Goal: Task Accomplishment & Management: Manage account settings

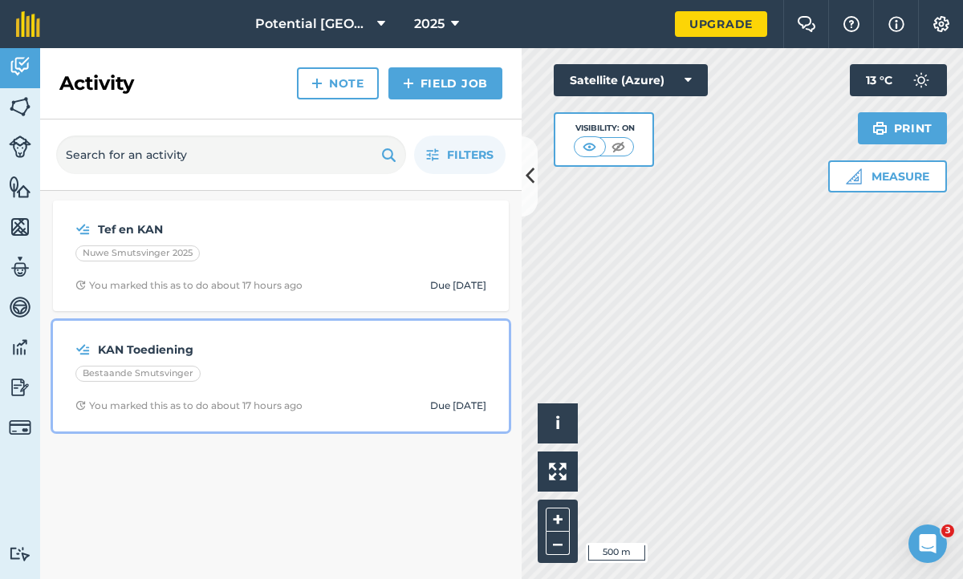
click at [110, 348] on strong "KAN Toediening" at bounding box center [225, 350] width 254 height 18
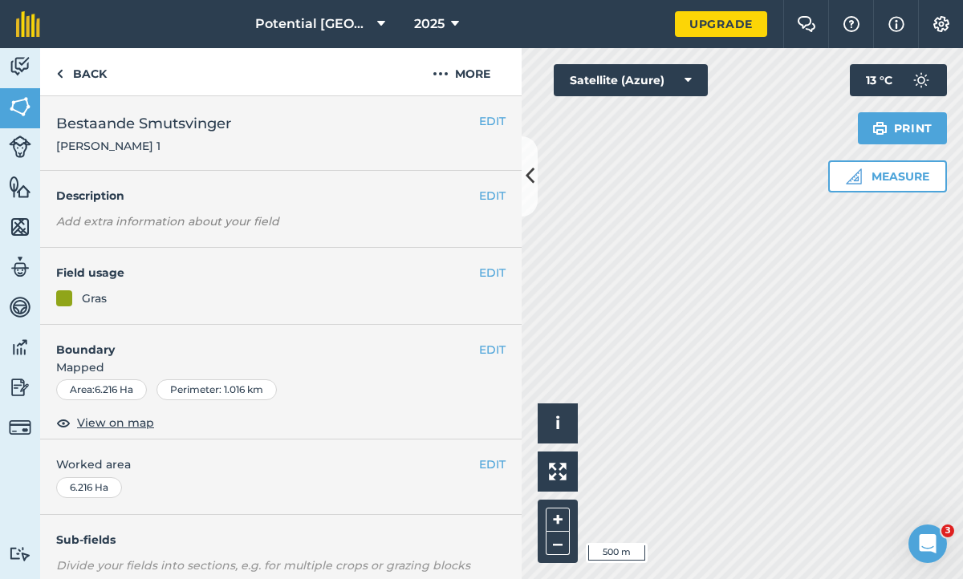
scroll to position [195, 0]
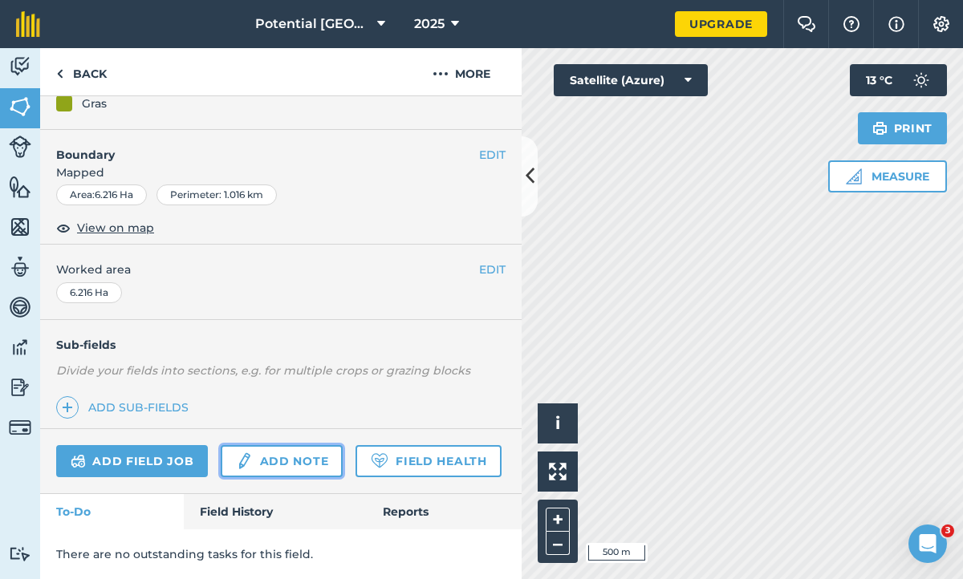
click at [275, 459] on link "Add note" at bounding box center [282, 461] width 122 height 32
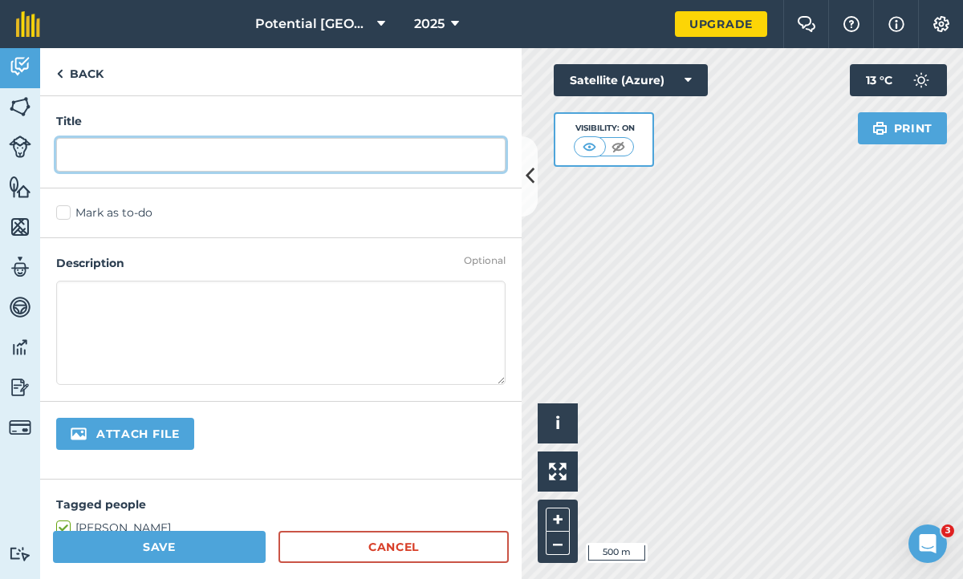
click at [83, 164] on input "text" at bounding box center [280, 155] width 449 height 34
type input "KAN Toediening"
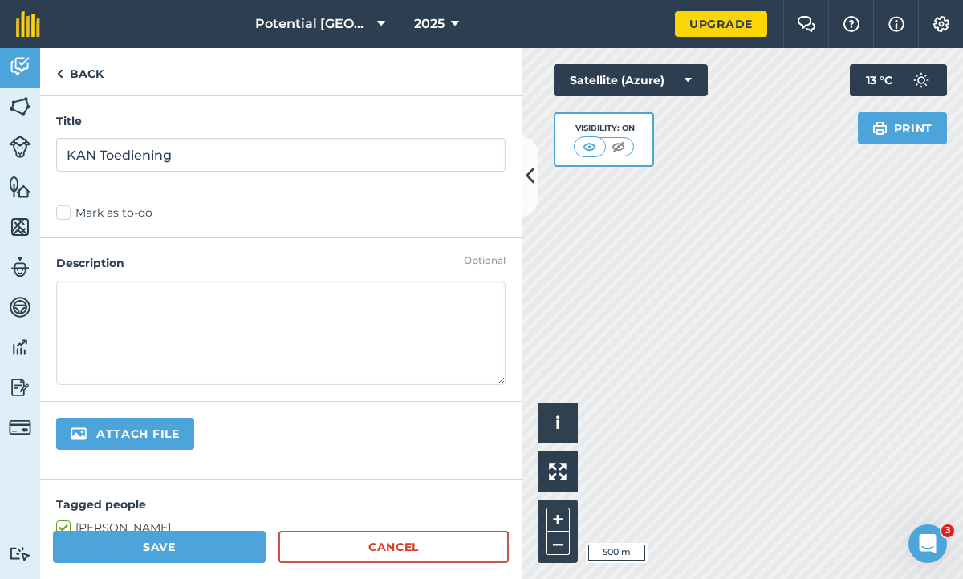
click at [63, 216] on label "Mark as to-do" at bounding box center [280, 213] width 449 height 17
click at [63, 215] on input "Mark as to-do" at bounding box center [61, 210] width 10 height 10
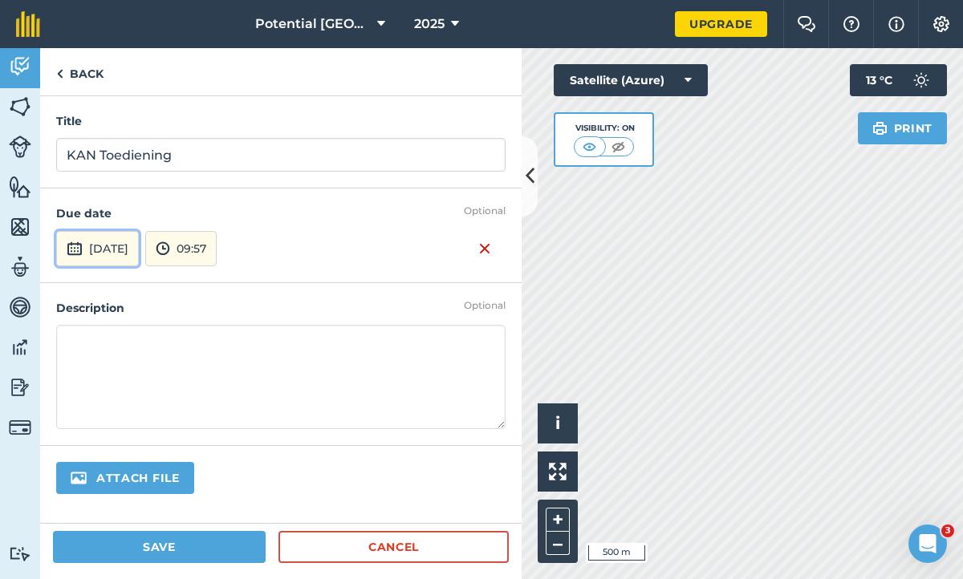
click at [84, 249] on button "[DATE]" at bounding box center [97, 248] width 83 height 35
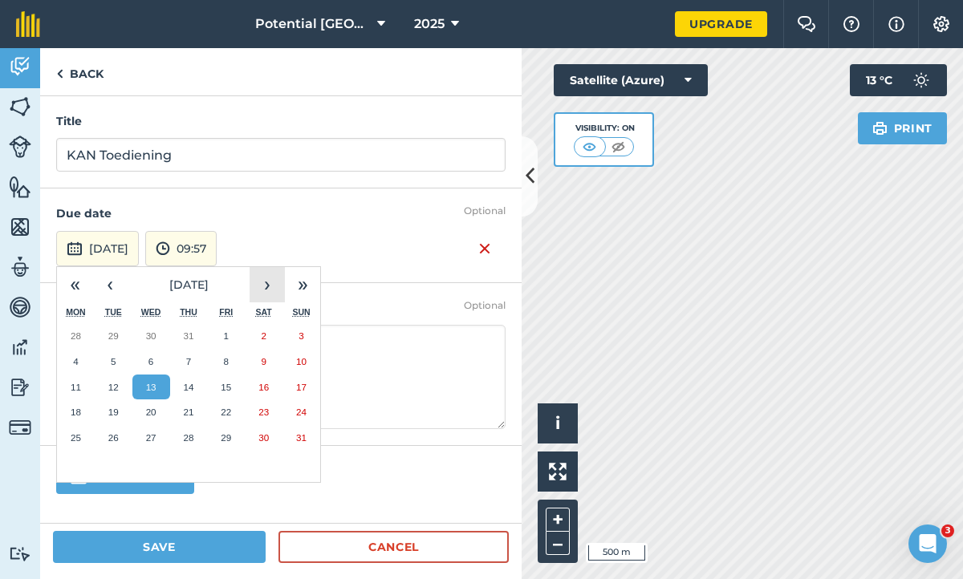
click at [270, 294] on button "›" at bounding box center [266, 284] width 35 height 35
click at [259, 333] on button "1" at bounding box center [264, 336] width 38 height 26
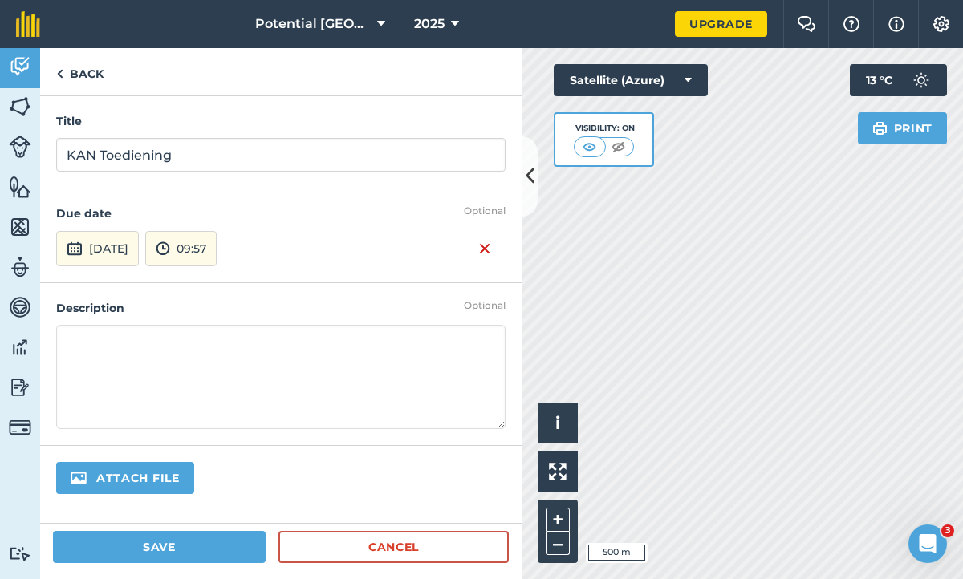
click at [79, 340] on textarea at bounding box center [280, 377] width 449 height 104
type textarea "KAN = 3 sakke (150kg) per Ha =R350 per Sak 18 Sakke KAN = R6300"
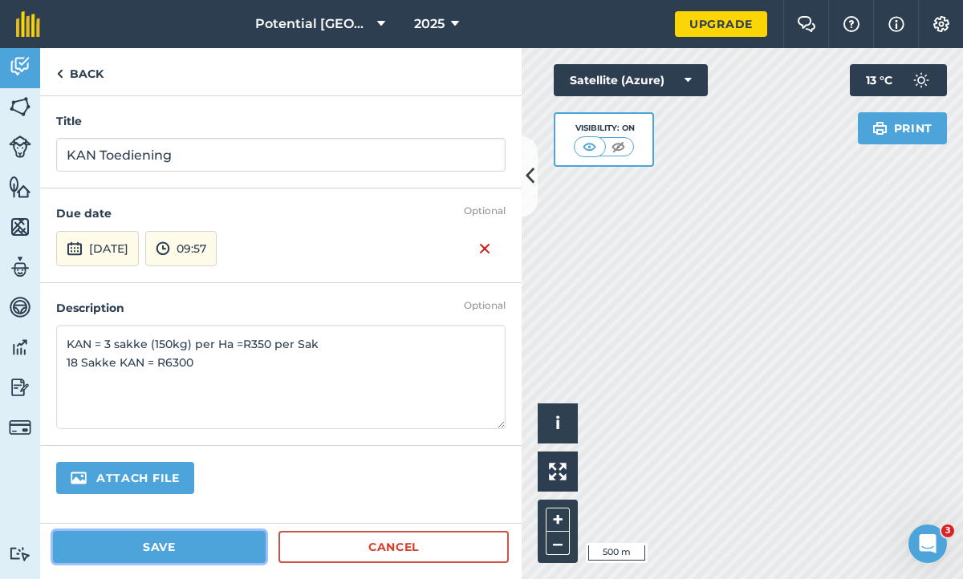
click at [188, 540] on button "Save" at bounding box center [159, 547] width 213 height 32
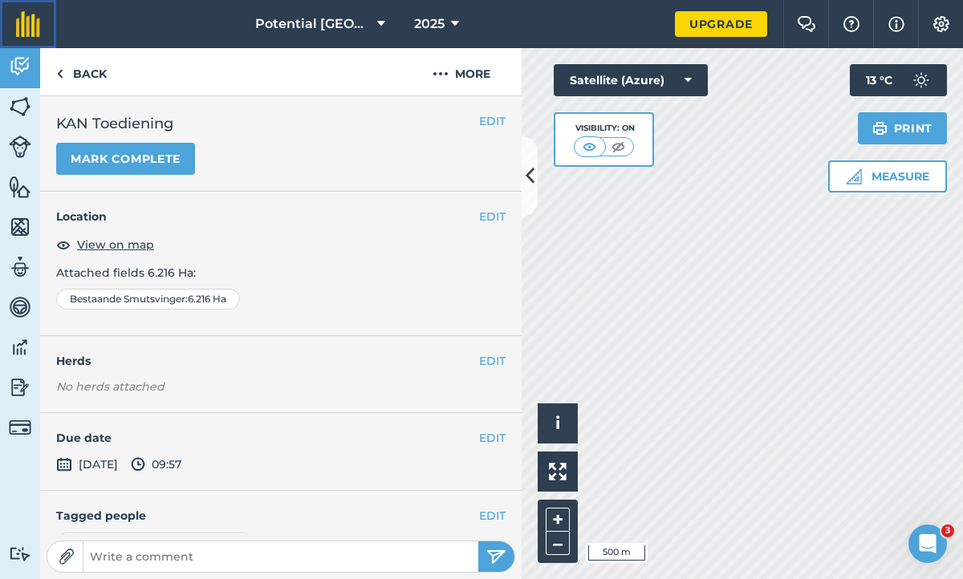
click at [29, 26] on img at bounding box center [28, 24] width 24 height 26
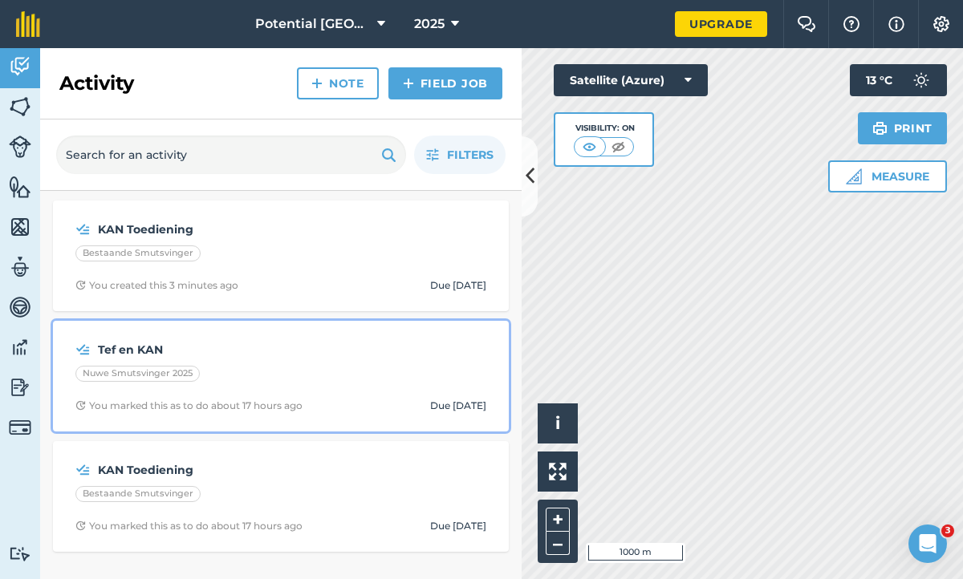
click at [130, 341] on strong "Tef en KAN" at bounding box center [225, 350] width 254 height 18
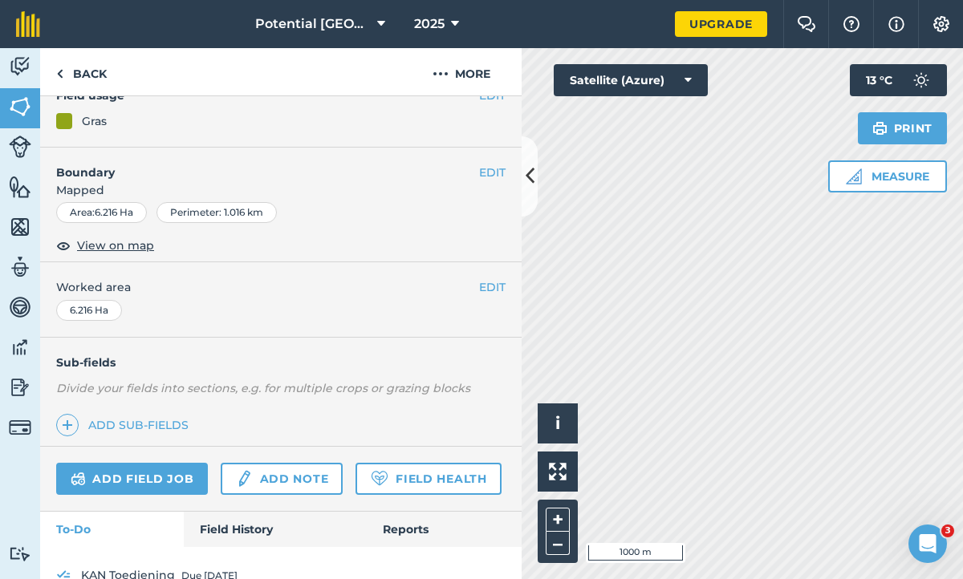
scroll to position [209, 0]
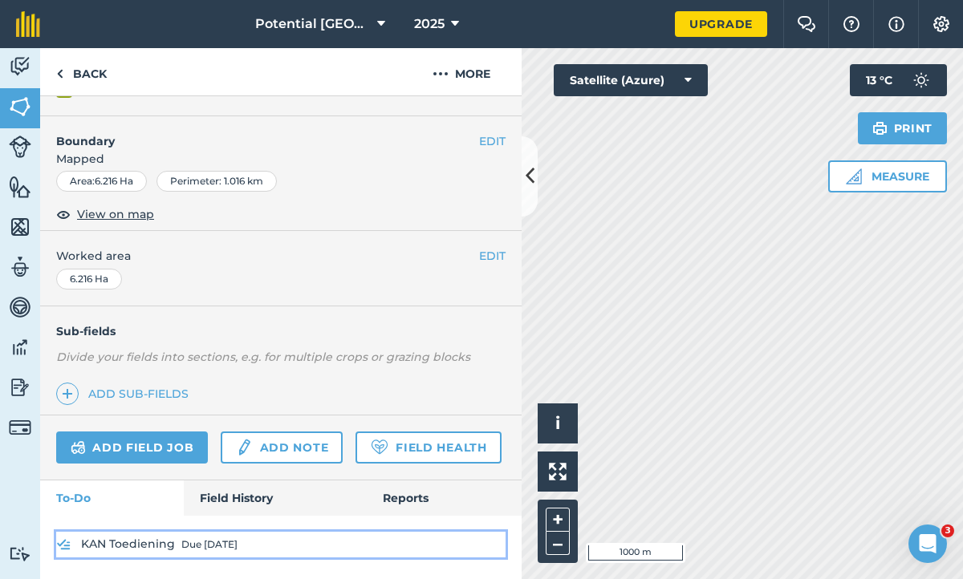
click at [80, 543] on link "KAN Toediening Due [DATE]" at bounding box center [280, 545] width 449 height 26
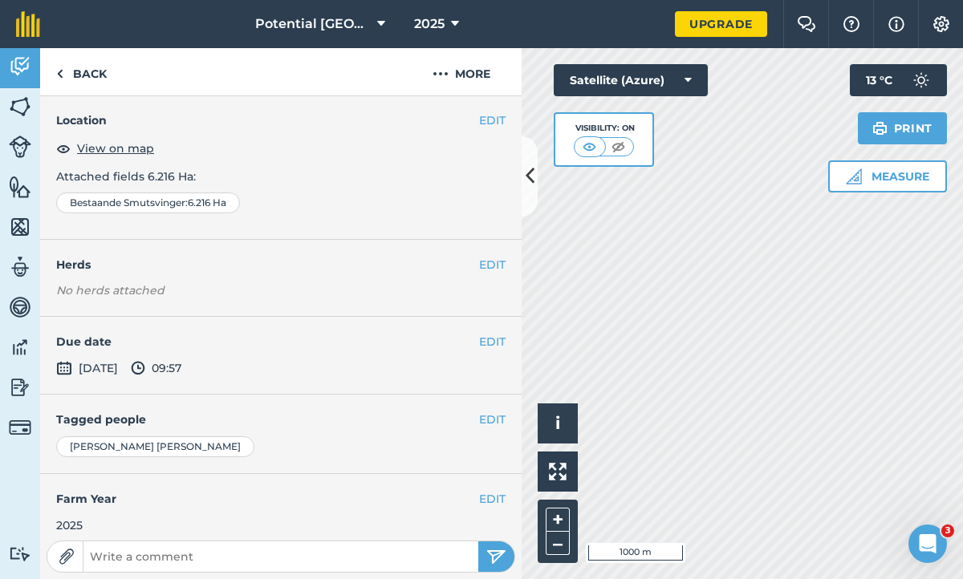
scroll to position [104, 0]
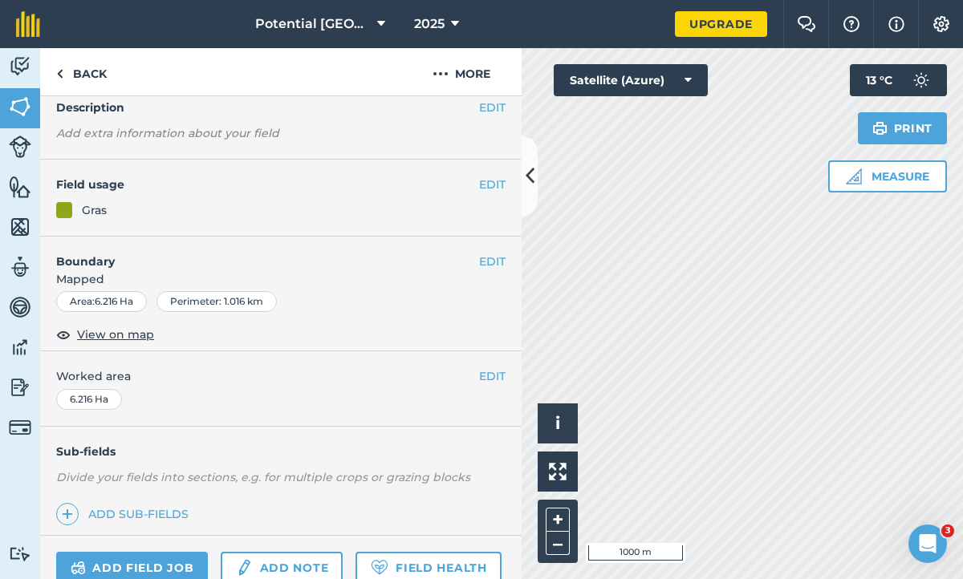
scroll to position [56, 0]
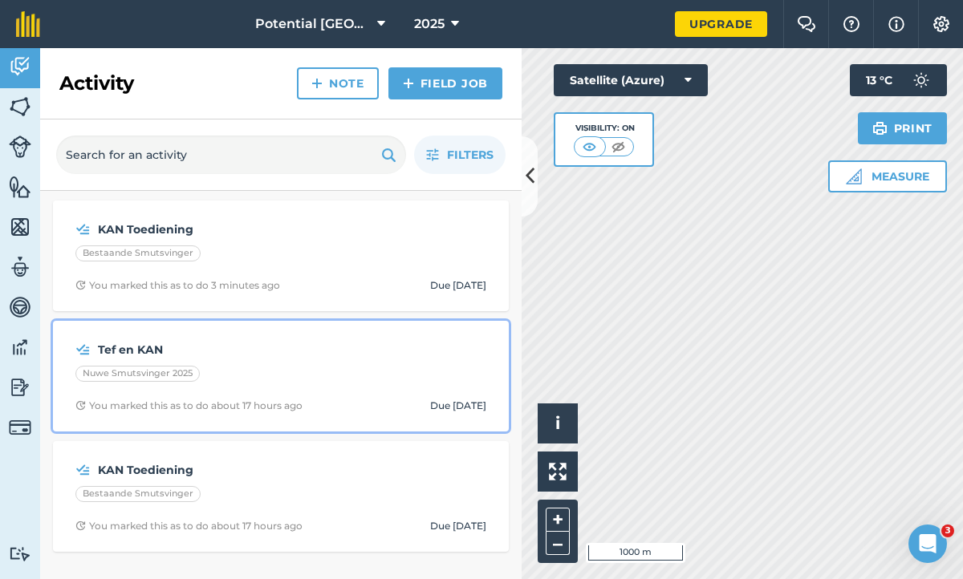
click at [86, 352] on img at bounding box center [82, 349] width 15 height 19
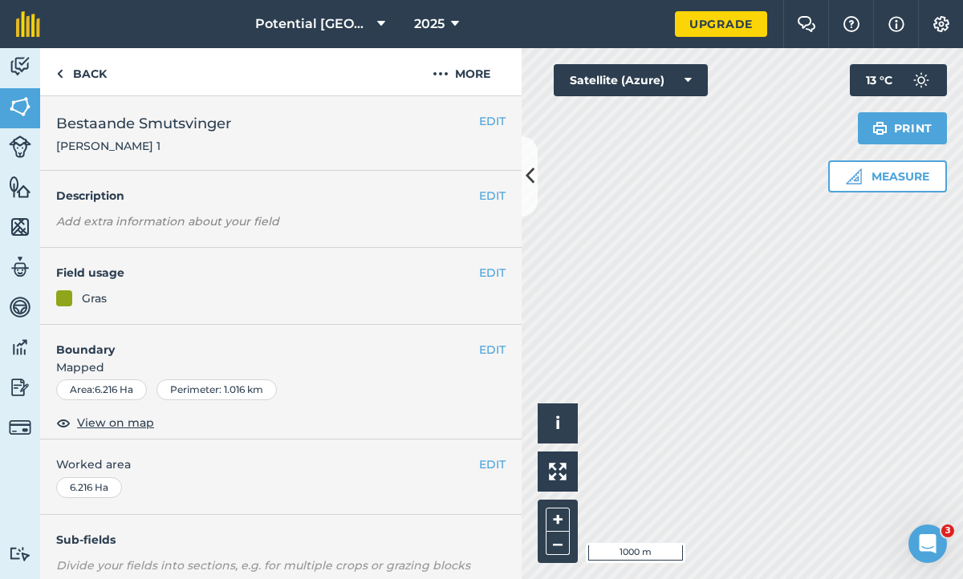
scroll to position [209, 0]
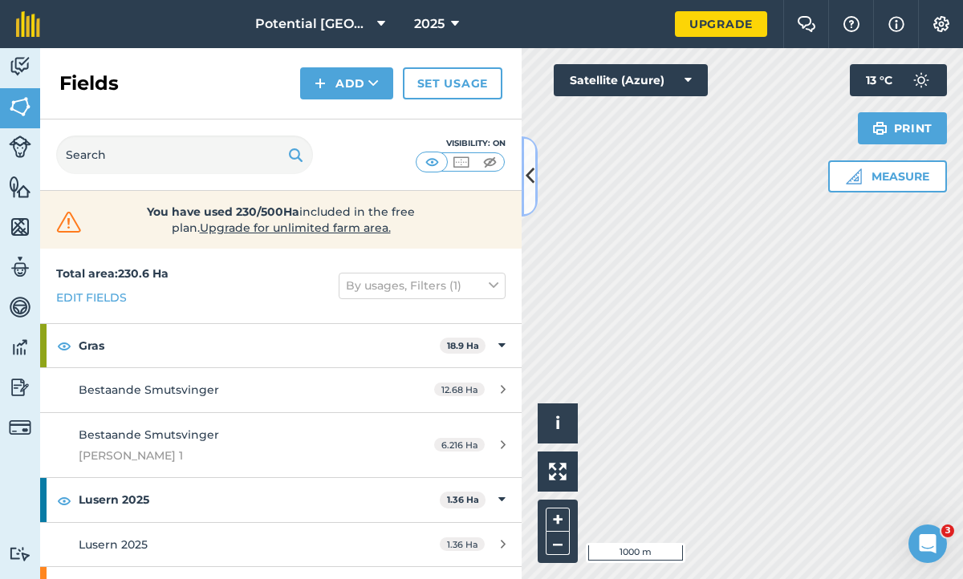
click at [530, 183] on icon at bounding box center [529, 176] width 9 height 28
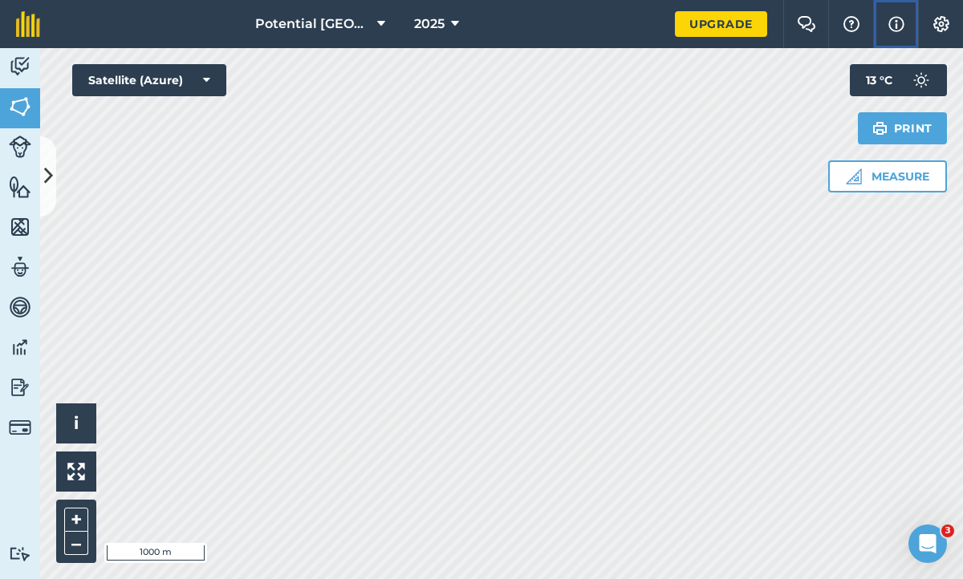
click at [894, 23] on img at bounding box center [896, 23] width 16 height 19
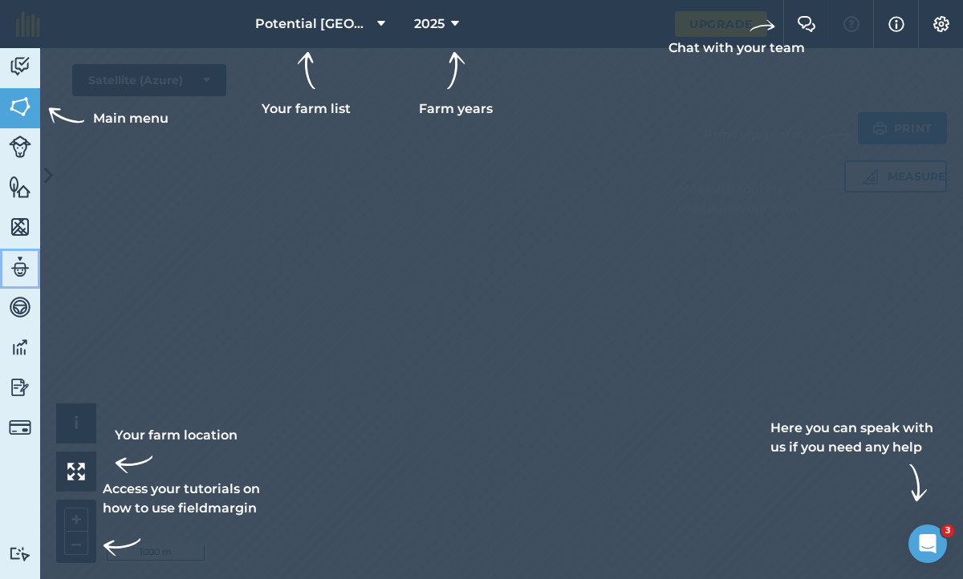
click at [23, 270] on img at bounding box center [20, 267] width 22 height 24
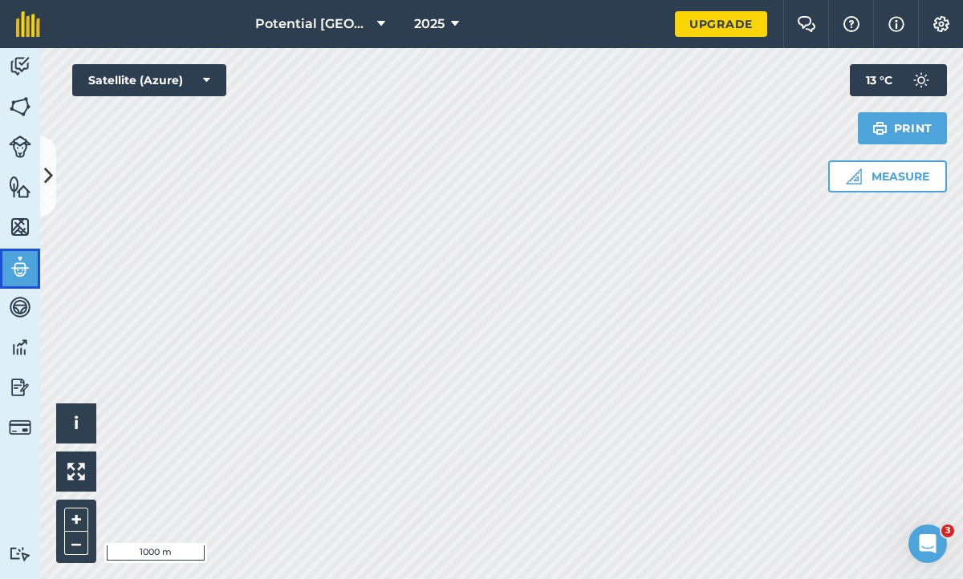
click at [23, 270] on img at bounding box center [20, 267] width 22 height 24
click at [22, 230] on img at bounding box center [20, 227] width 22 height 24
click at [19, 385] on img at bounding box center [20, 387] width 22 height 24
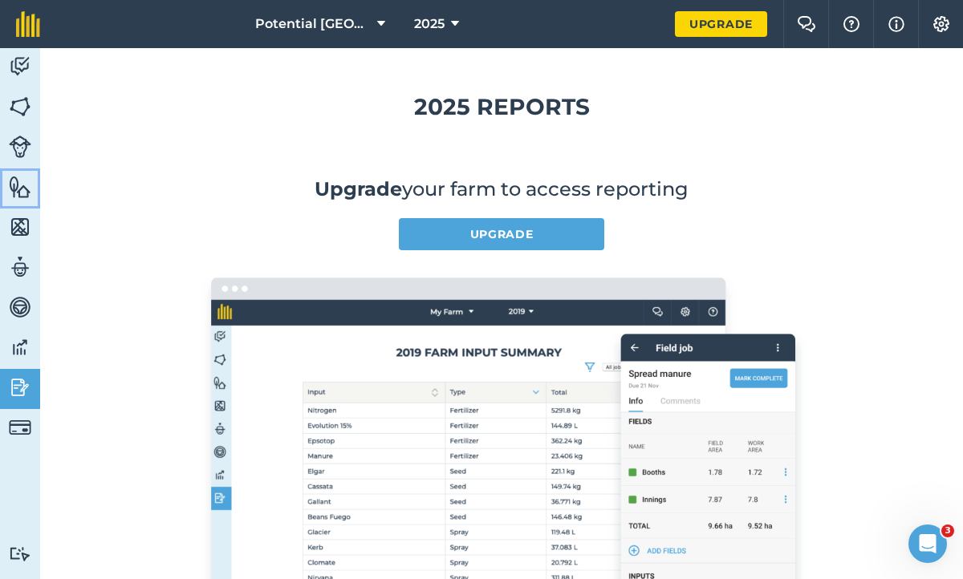
click at [19, 186] on img at bounding box center [20, 187] width 22 height 24
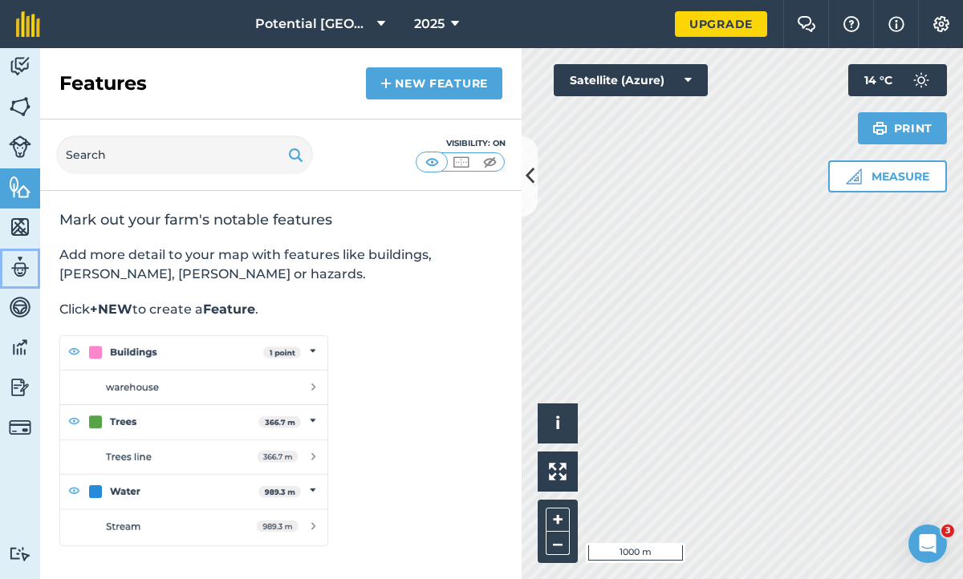
click at [18, 260] on img at bounding box center [20, 267] width 22 height 24
select select "MEMBER"
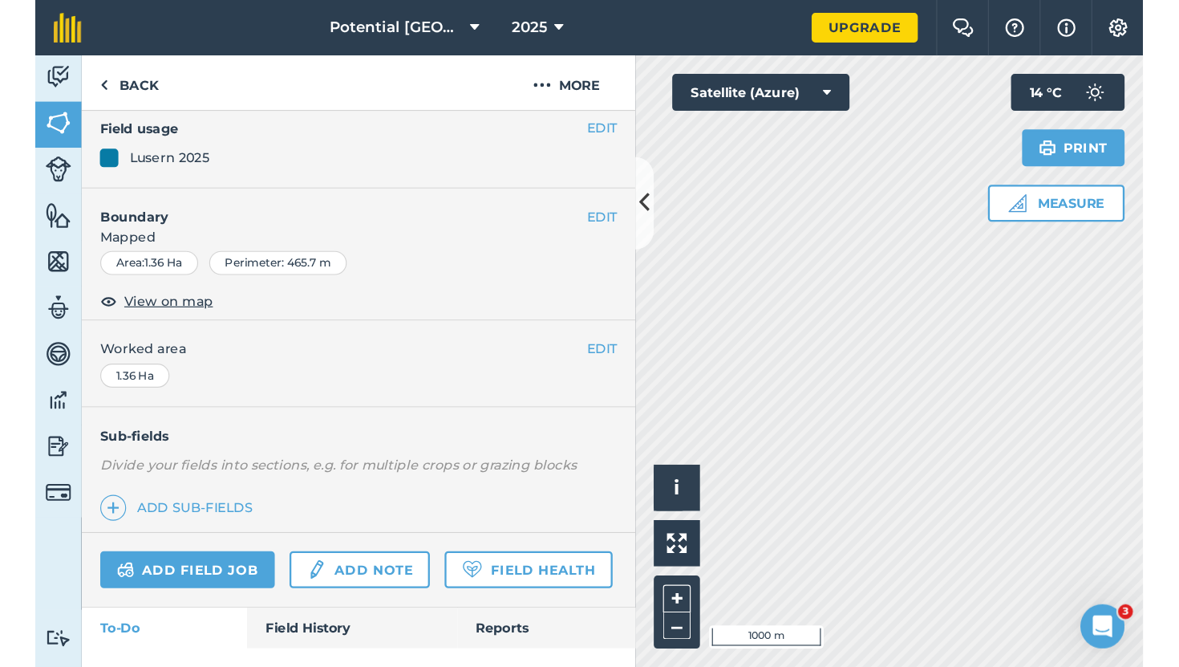
scroll to position [176, 0]
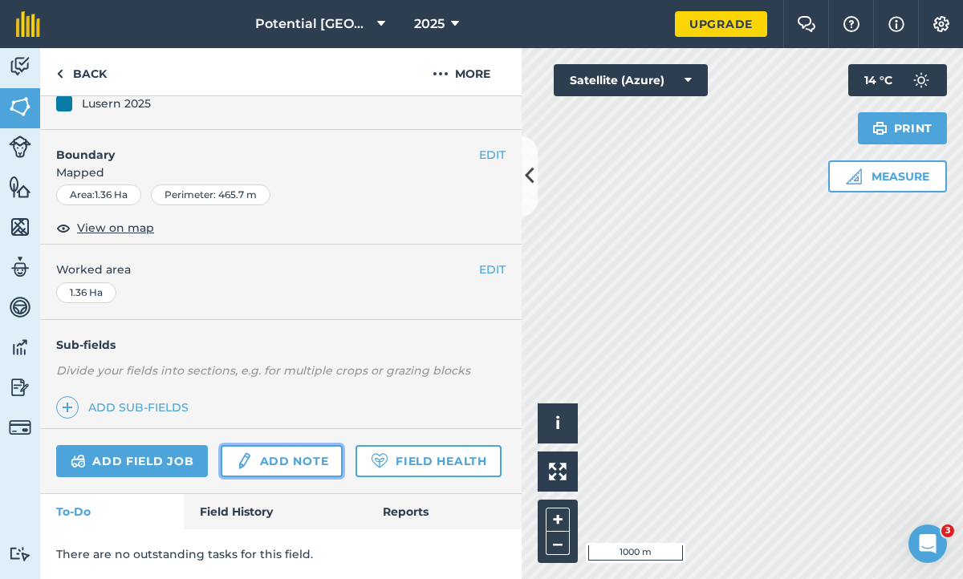
click at [256, 464] on link "Add note" at bounding box center [282, 461] width 122 height 32
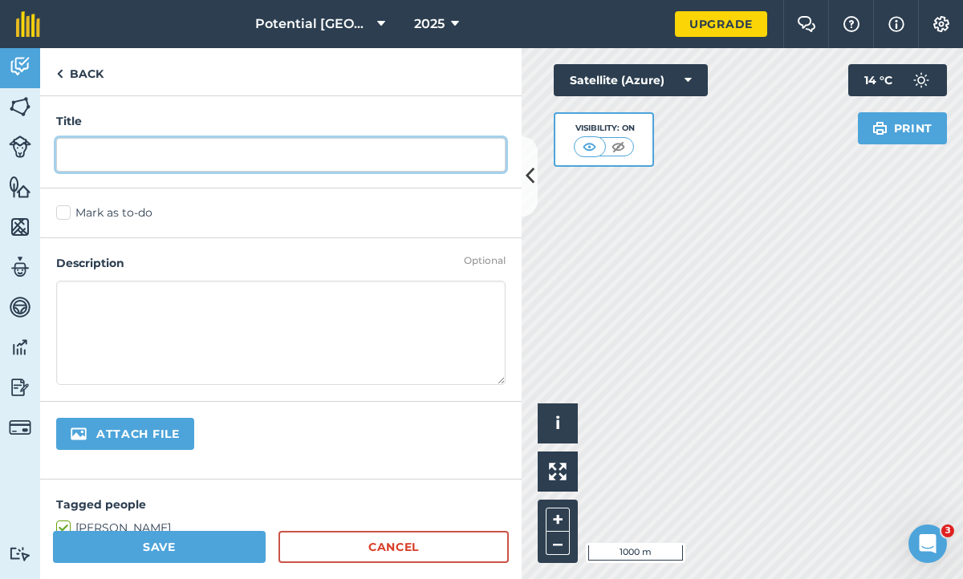
click at [73, 151] on input "text" at bounding box center [280, 155] width 449 height 34
type input "Lusern Vestiging"
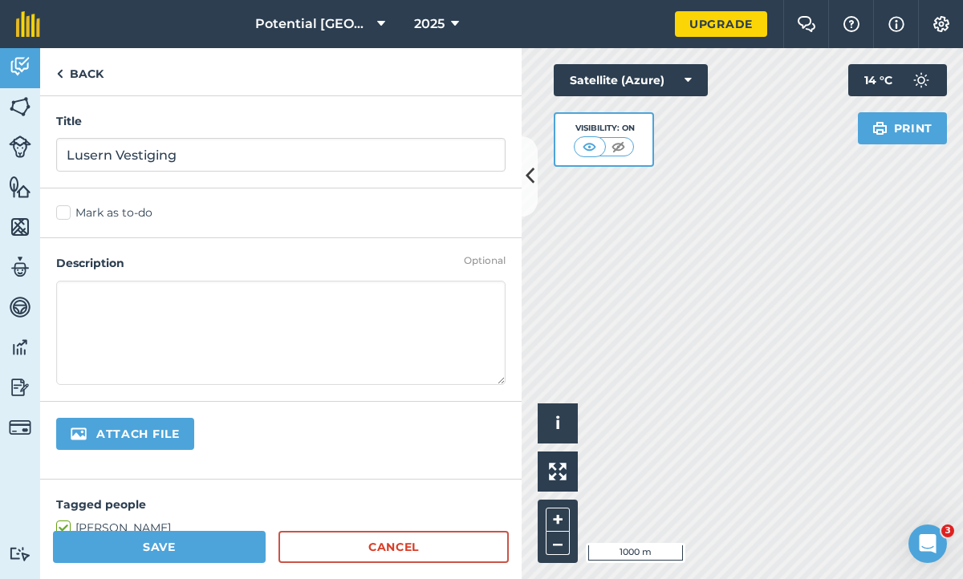
click at [63, 217] on label "Mark as to-do" at bounding box center [280, 213] width 449 height 17
click at [63, 215] on input "Mark as to-do" at bounding box center [61, 210] width 10 height 10
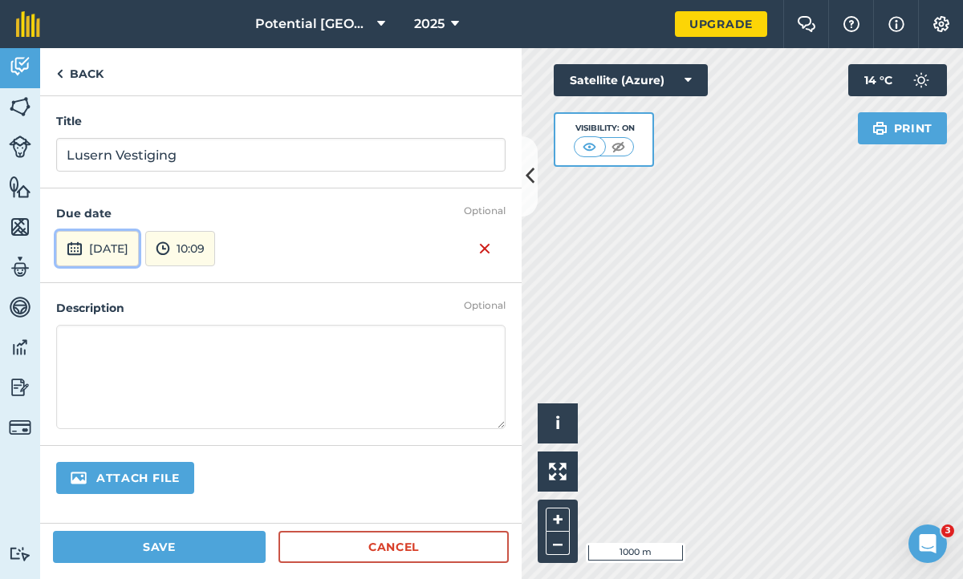
click at [96, 248] on button "[DATE]" at bounding box center [97, 248] width 83 height 35
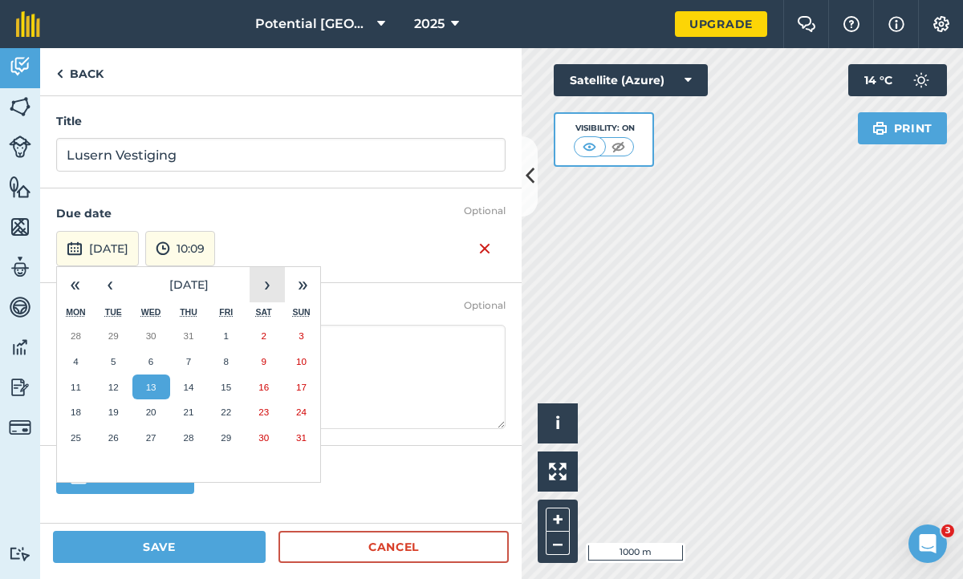
click at [259, 286] on button "›" at bounding box center [266, 284] width 35 height 35
click at [266, 338] on abbr "1" at bounding box center [263, 335] width 5 height 10
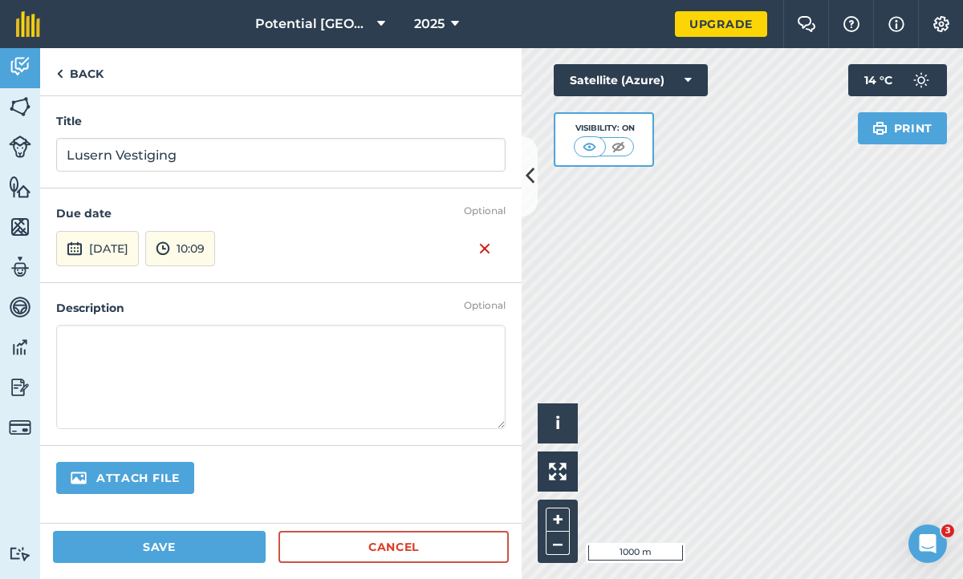
click at [109, 352] on textarea at bounding box center [280, 377] width 449 height 104
type textarea "25 kg Saad = R4500 3 sakke ( 150kg) KAN = R1050 Total = R5550"
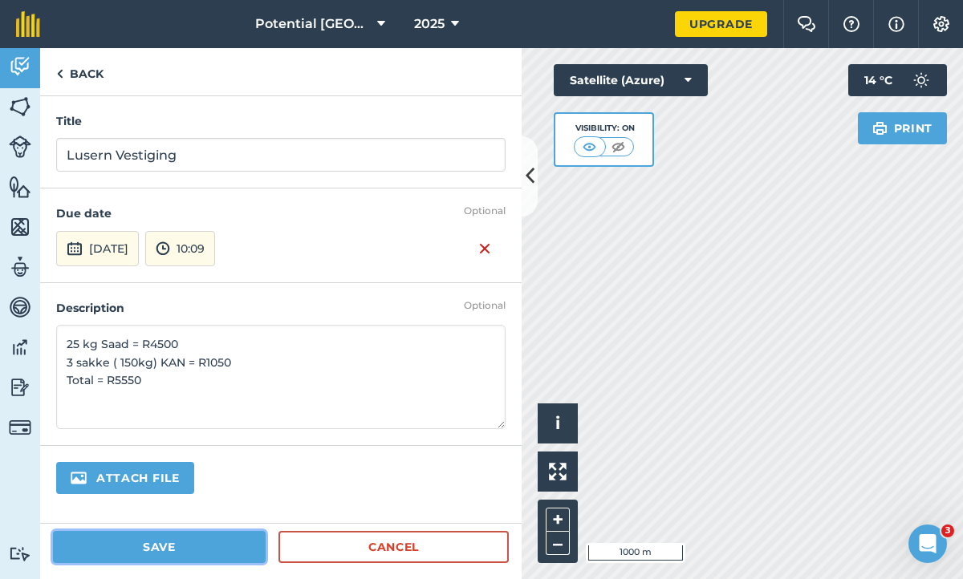
click at [197, 557] on button "Save" at bounding box center [159, 547] width 213 height 32
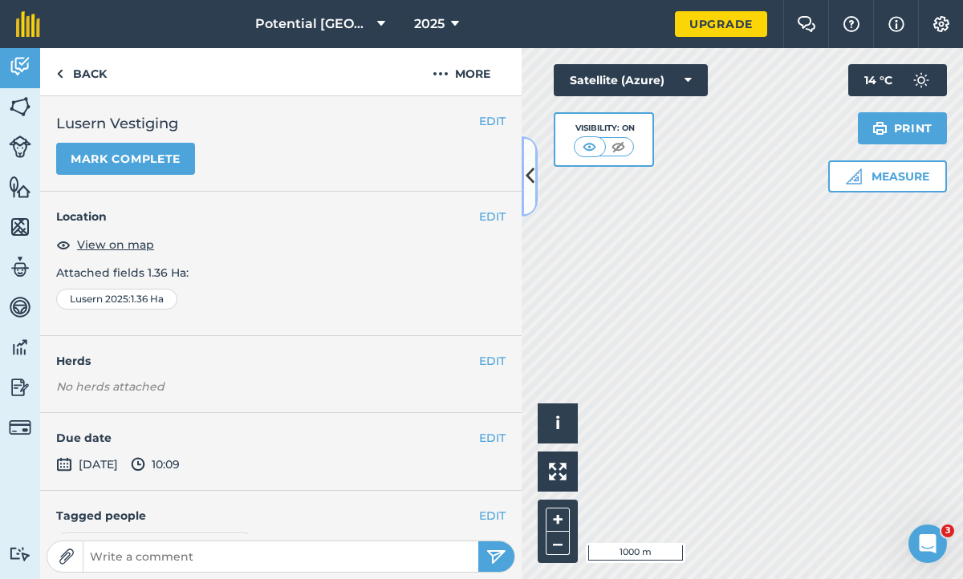
click at [530, 182] on icon at bounding box center [529, 176] width 9 height 28
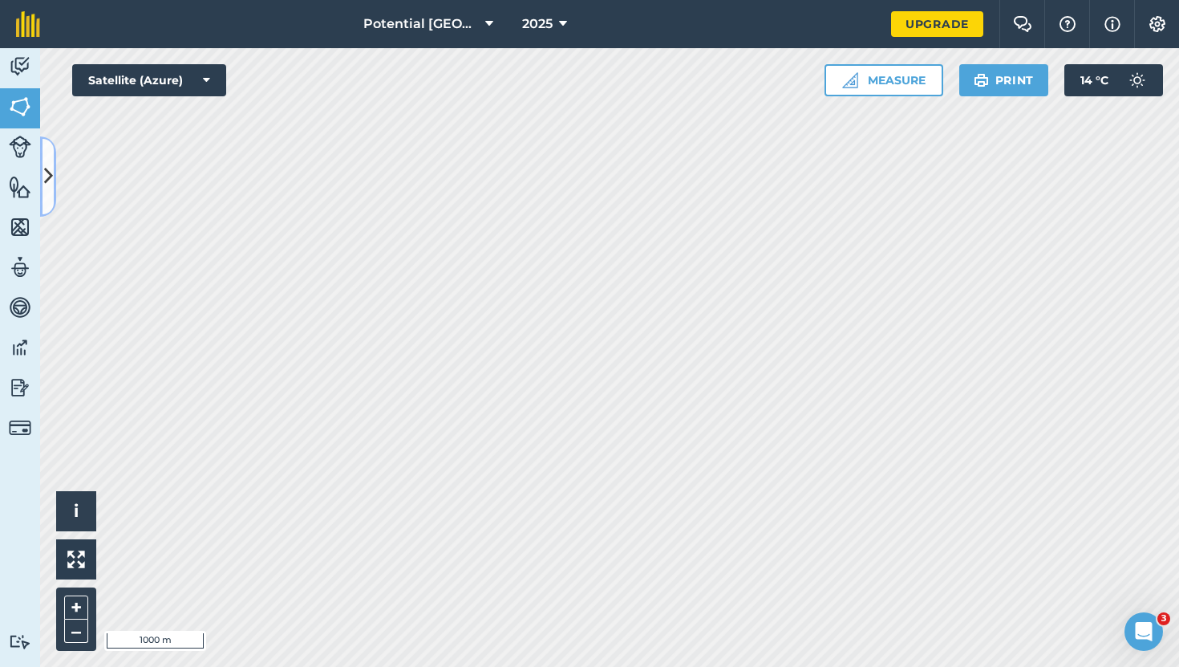
click at [55, 174] on button at bounding box center [48, 176] width 16 height 80
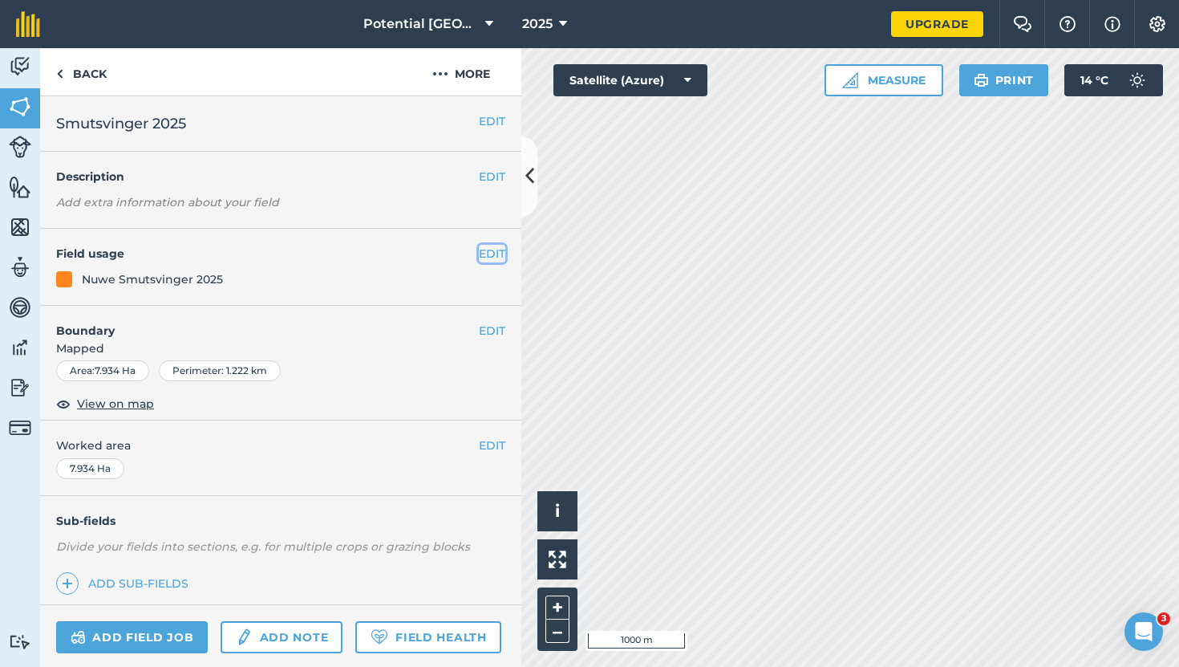
click at [490, 249] on button "EDIT" at bounding box center [492, 254] width 26 height 18
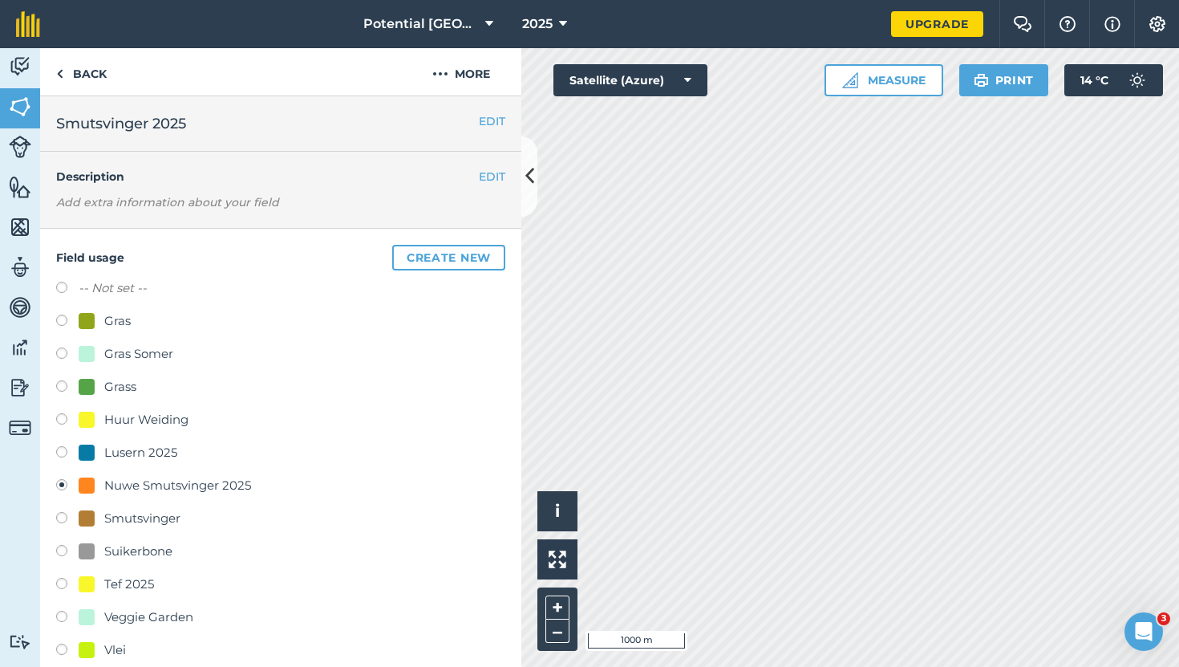
click at [413, 129] on h2 "Smutsvinger 2025" at bounding box center [267, 123] width 423 height 22
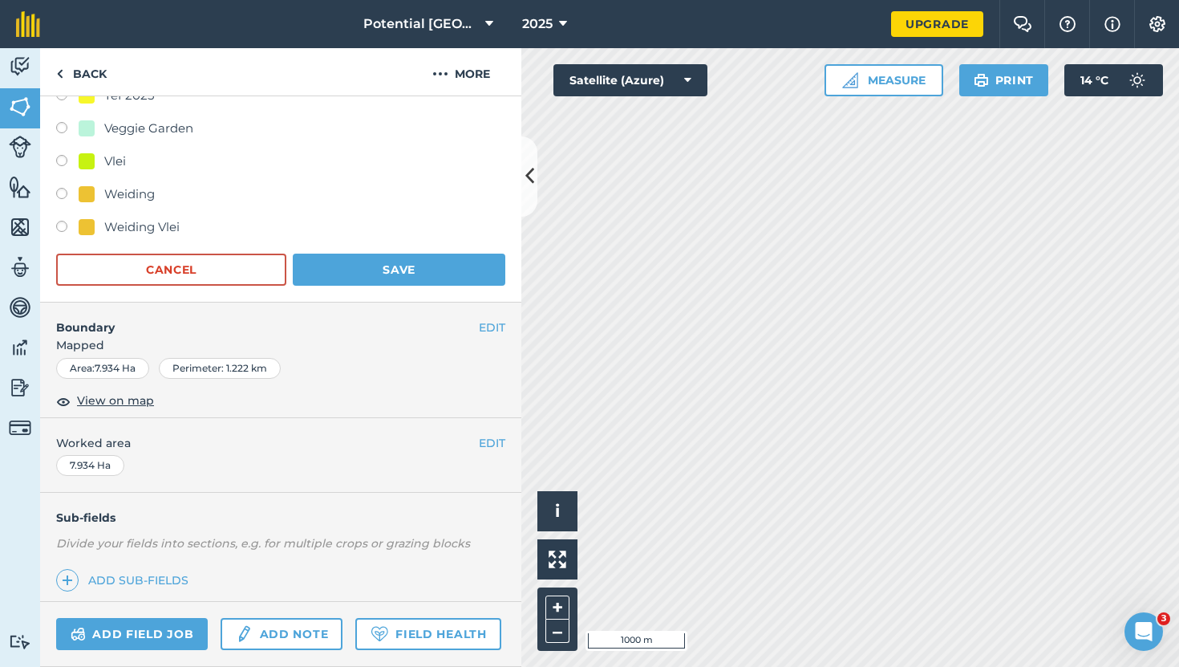
scroll to position [490, 0]
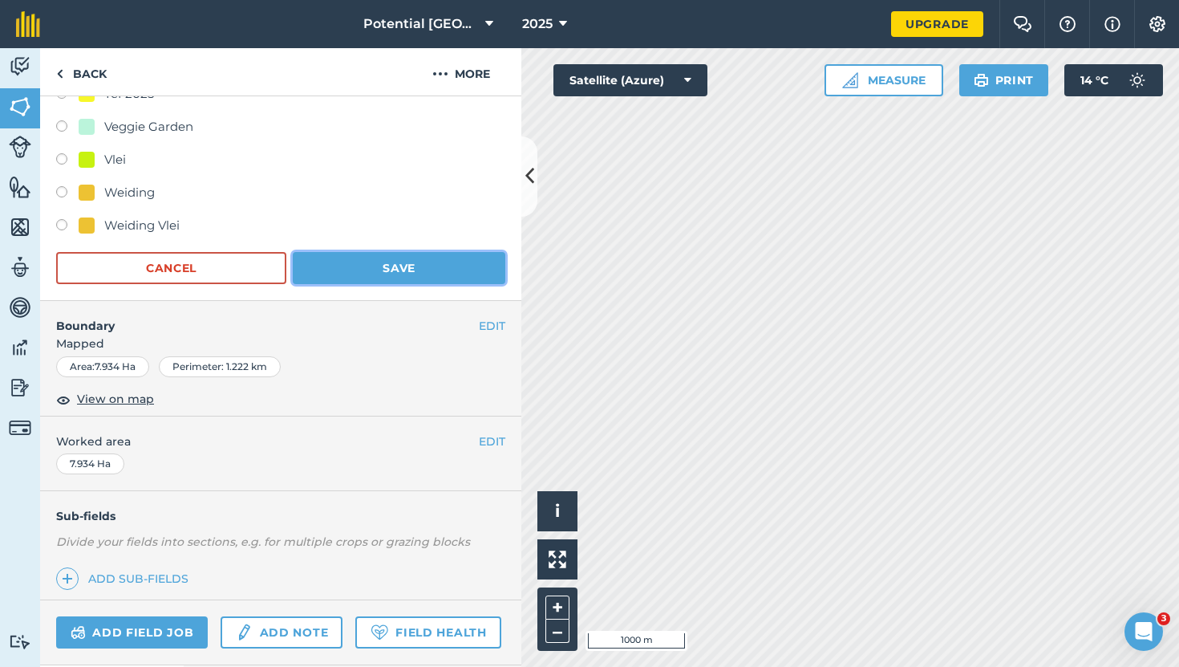
click at [352, 264] on button "Save" at bounding box center [399, 268] width 213 height 32
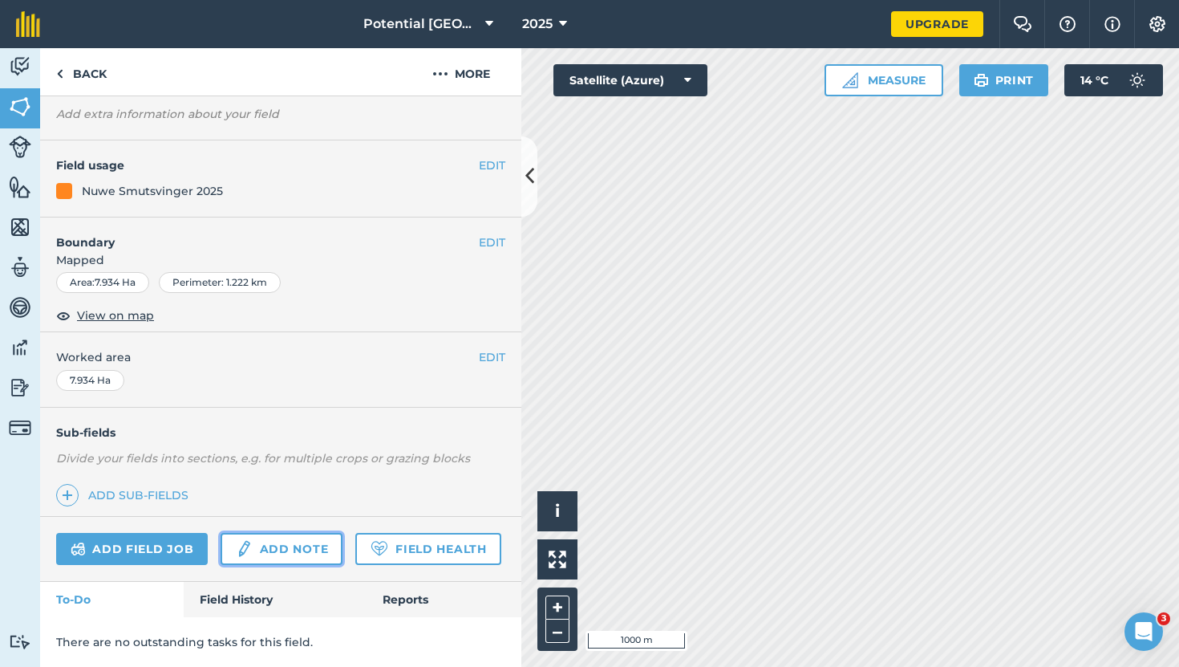
click at [259, 544] on link "Add note" at bounding box center [282, 549] width 122 height 32
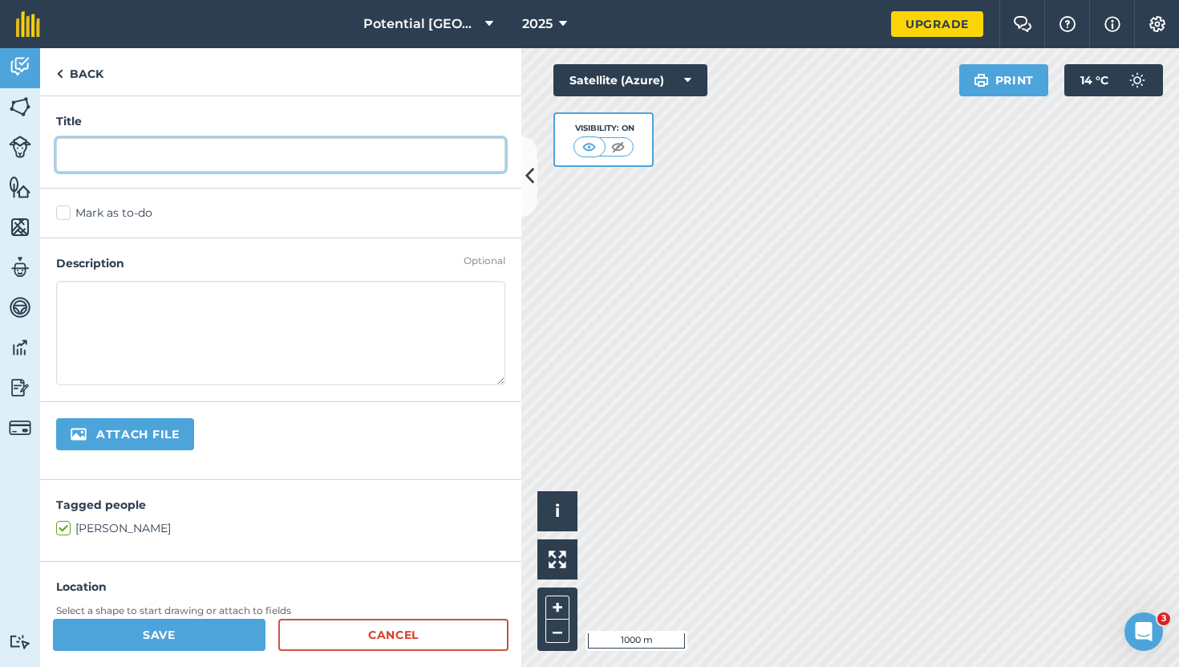
click at [86, 153] on input "text" at bounding box center [280, 155] width 449 height 34
type input "Nuwe Smutvinger Vestiging"
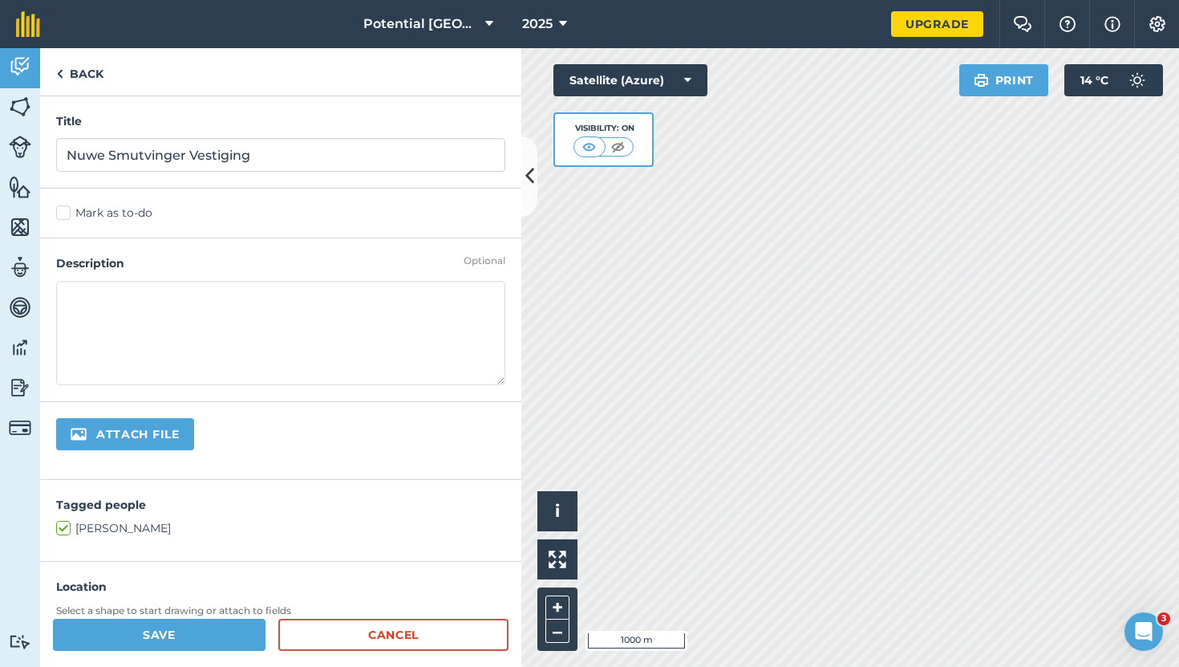
click at [67, 214] on label "Mark as to-do" at bounding box center [280, 213] width 449 height 17
click at [67, 214] on input "Mark as to-do" at bounding box center [61, 210] width 10 height 10
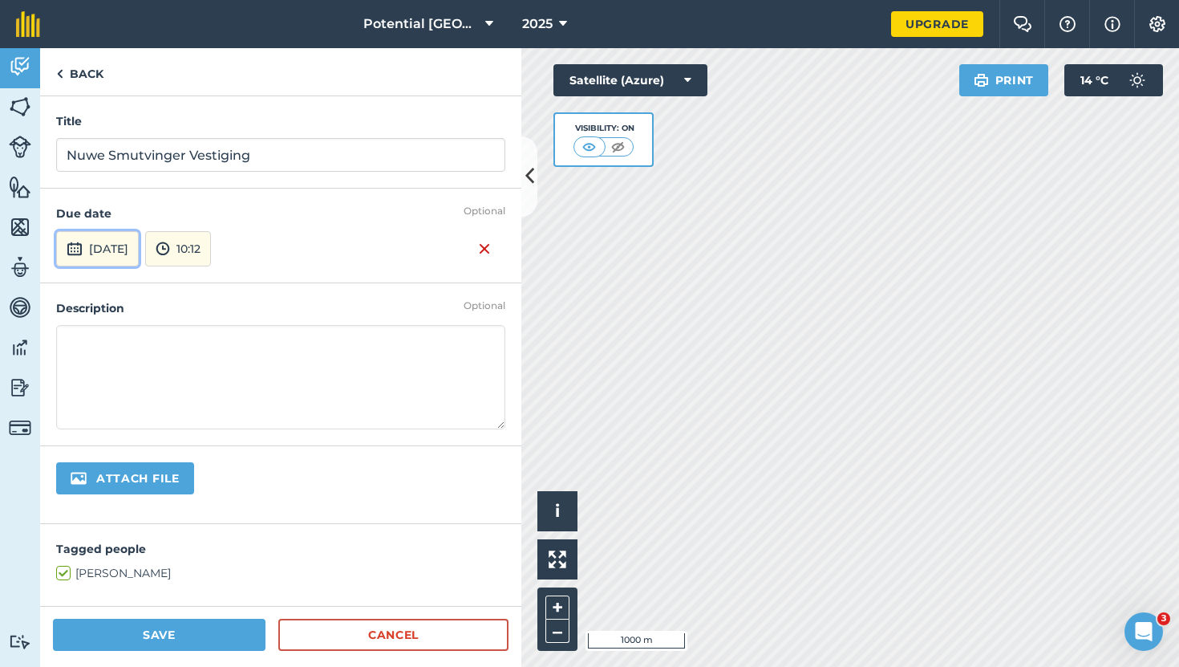
click at [103, 241] on button "[DATE]" at bounding box center [97, 248] width 83 height 35
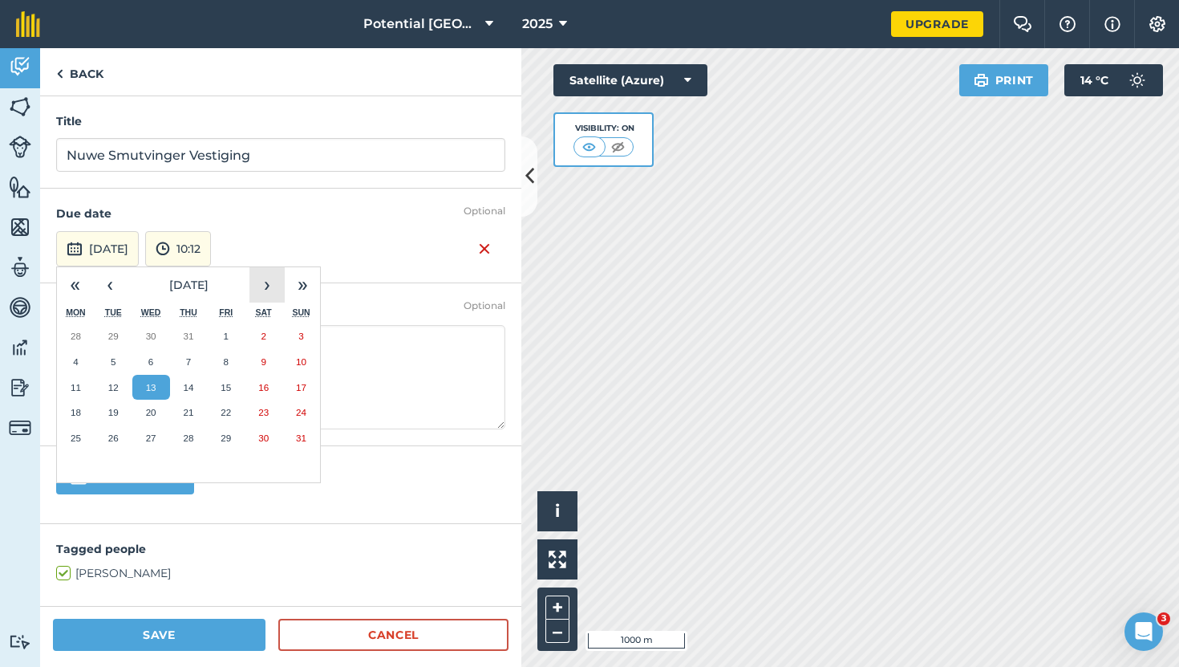
click at [264, 279] on button "›" at bounding box center [266, 284] width 35 height 35
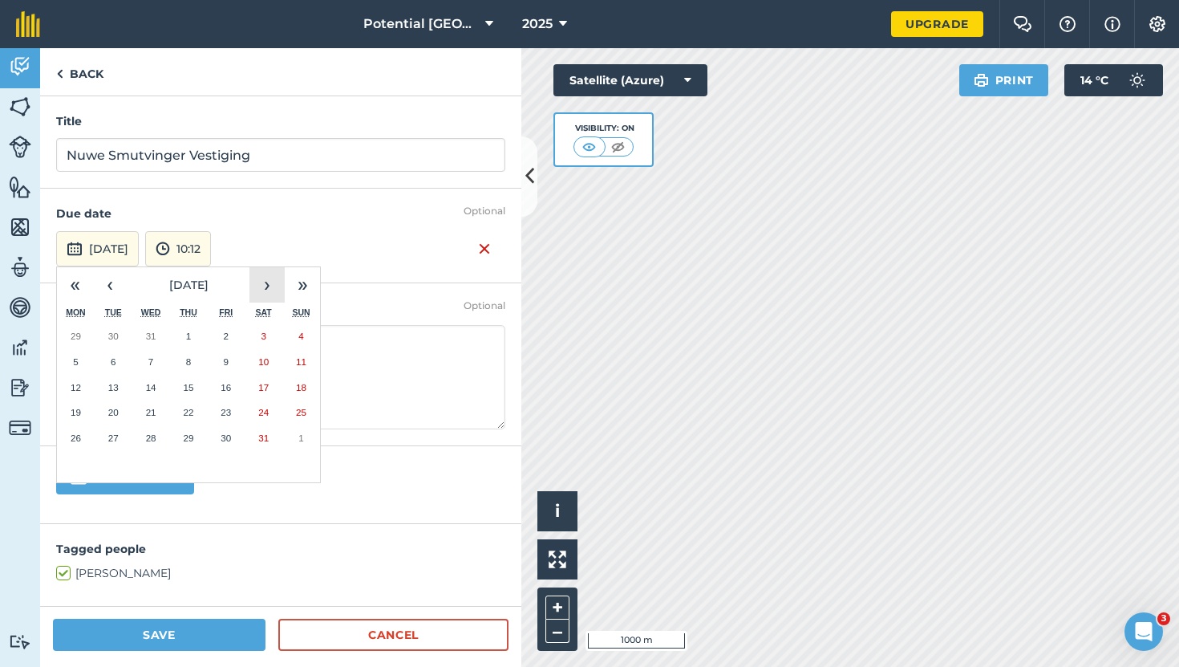
click at [264, 279] on button "›" at bounding box center [266, 284] width 35 height 35
click at [262, 338] on abbr "31" at bounding box center [263, 335] width 10 height 10
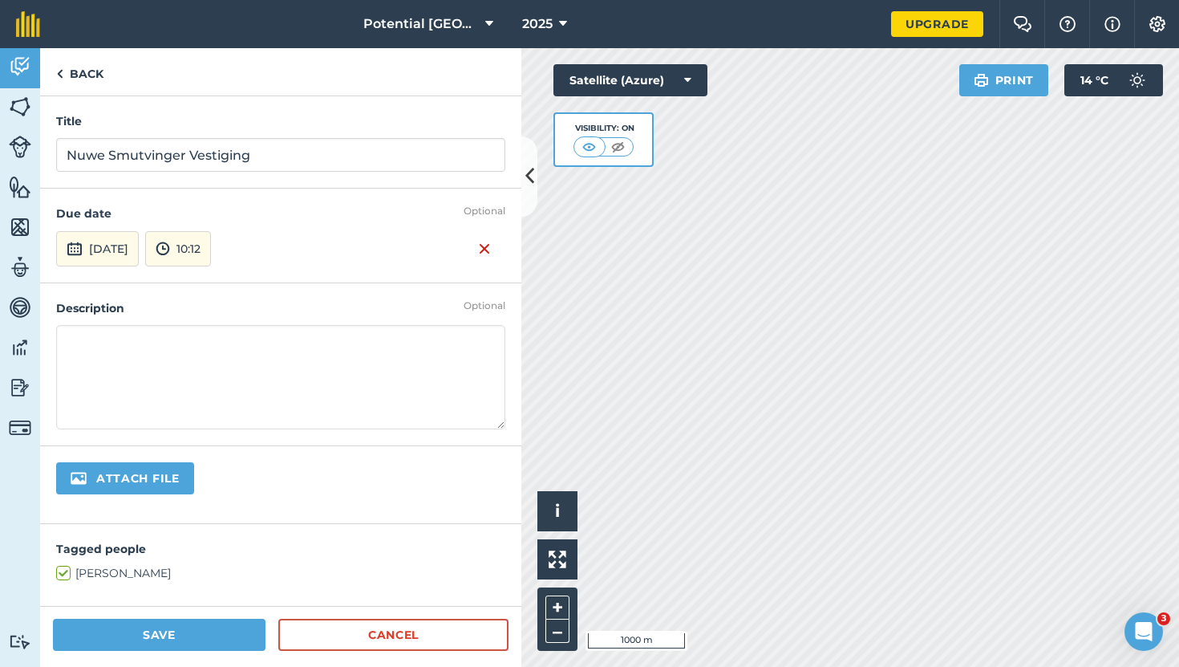
click at [75, 340] on textarea at bounding box center [280, 377] width 449 height 104
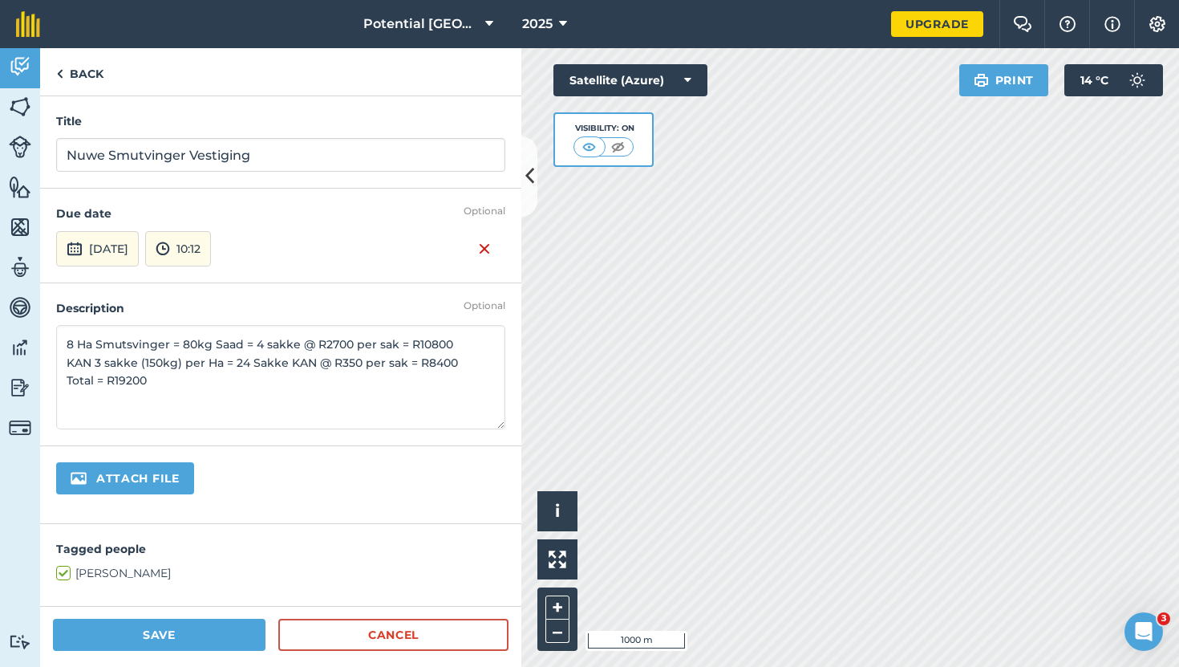
type textarea "8 Ha Smutsvinger = 80kg Saad = 4 sakke @ R2700 per sak = R10800 KAN 3 sakke (15…"
click at [168, 578] on button "Save" at bounding box center [159, 634] width 213 height 32
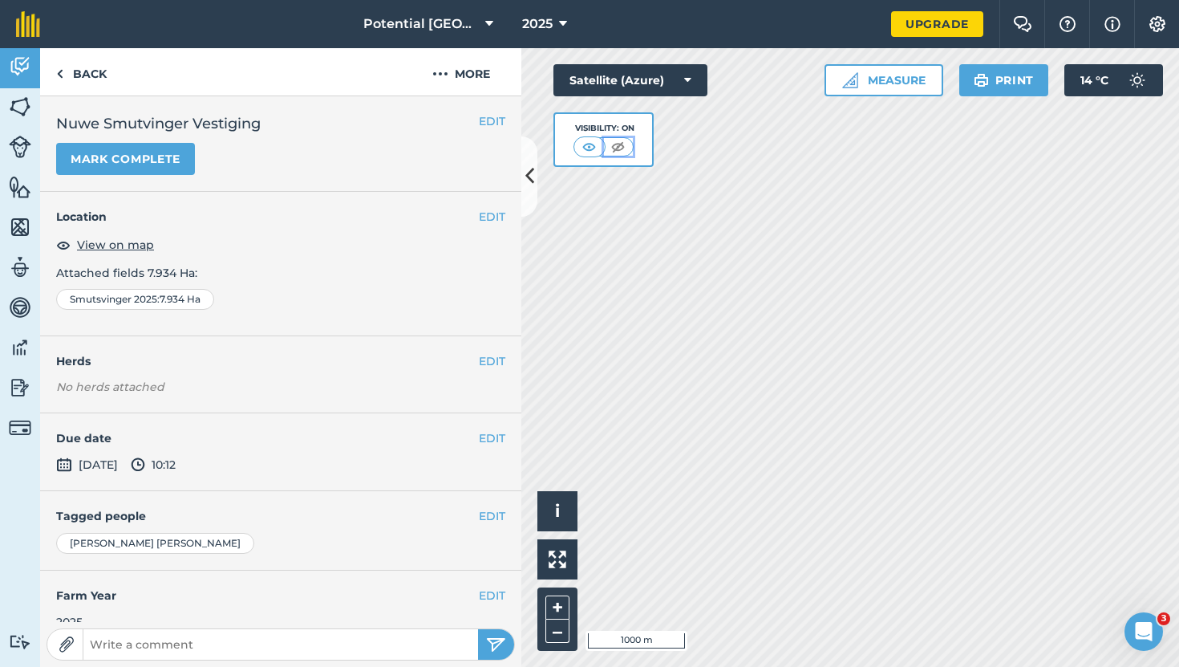
click at [614, 146] on img at bounding box center [618, 147] width 20 height 16
click at [592, 140] on img at bounding box center [590, 147] width 20 height 16
click at [962, 19] on img at bounding box center [1157, 24] width 19 height 16
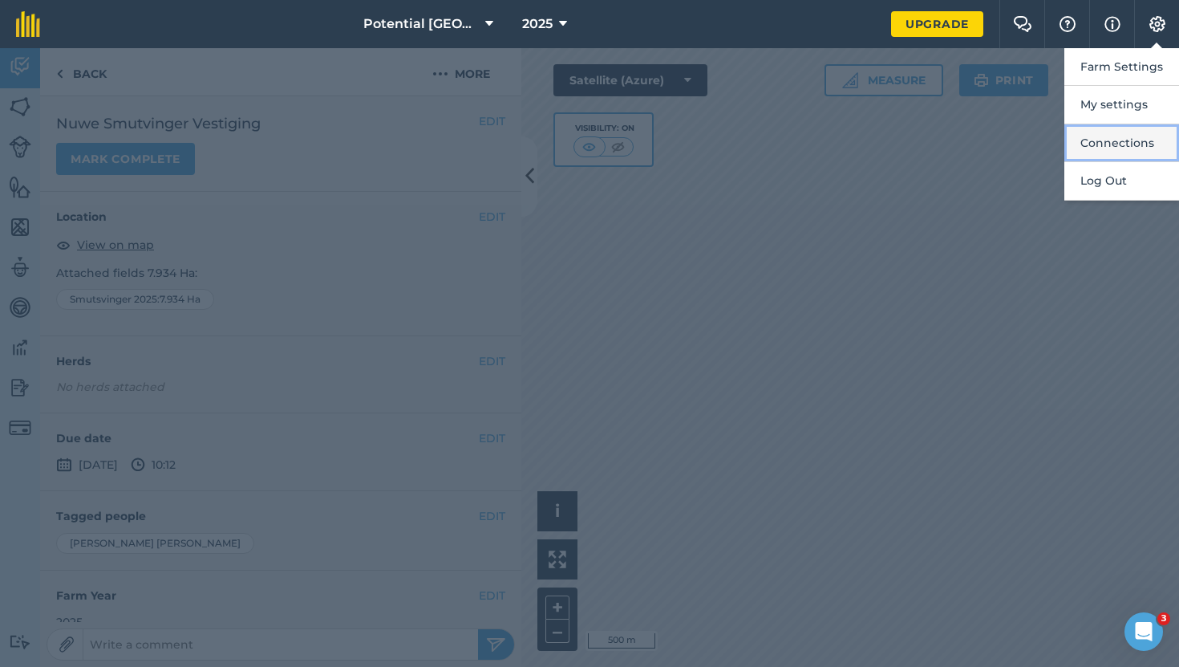
click at [962, 144] on button "Connections" at bounding box center [1121, 143] width 115 height 38
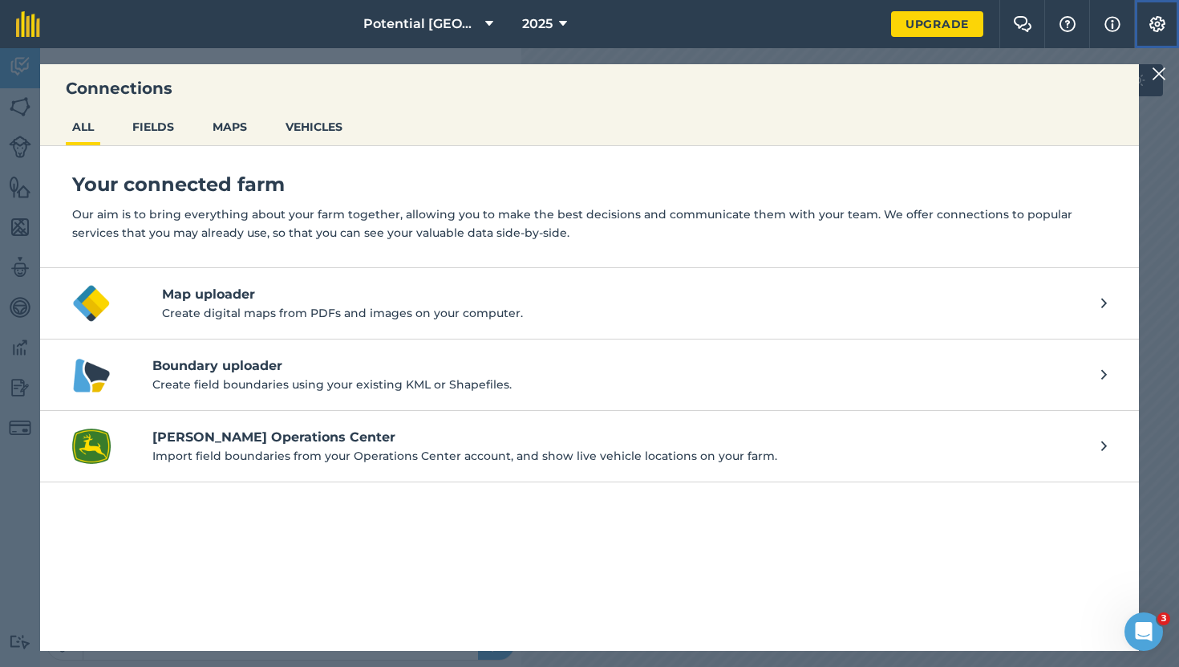
click at [962, 22] on img at bounding box center [1157, 24] width 19 height 16
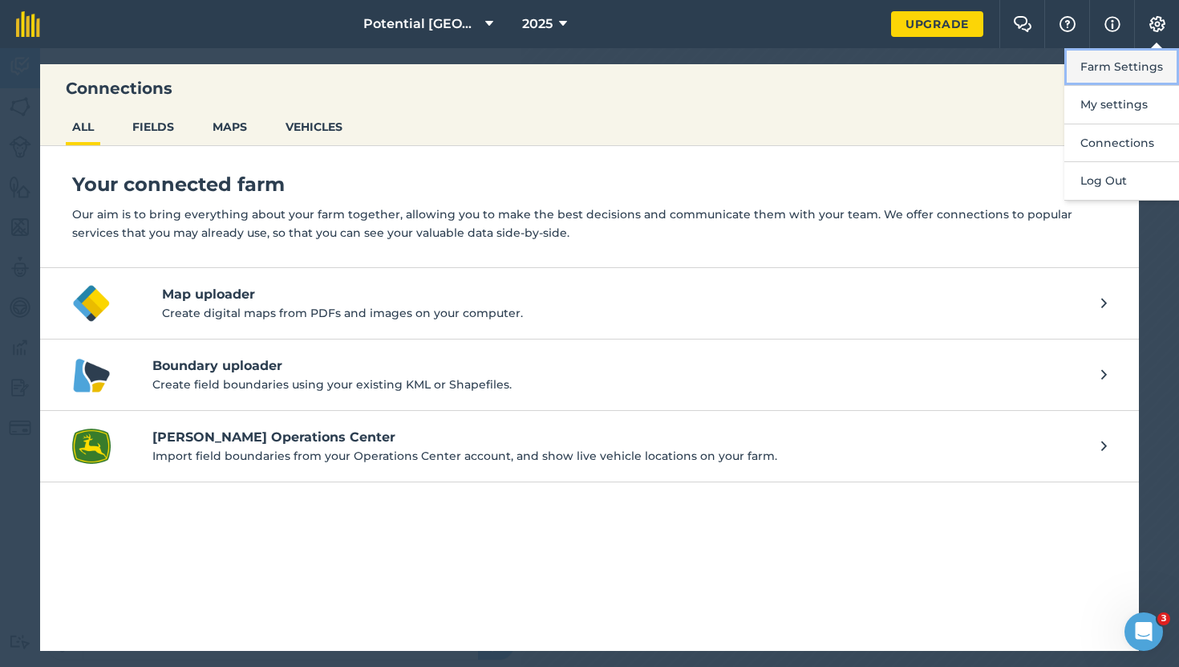
click at [962, 66] on button "Farm Settings" at bounding box center [1121, 67] width 115 height 38
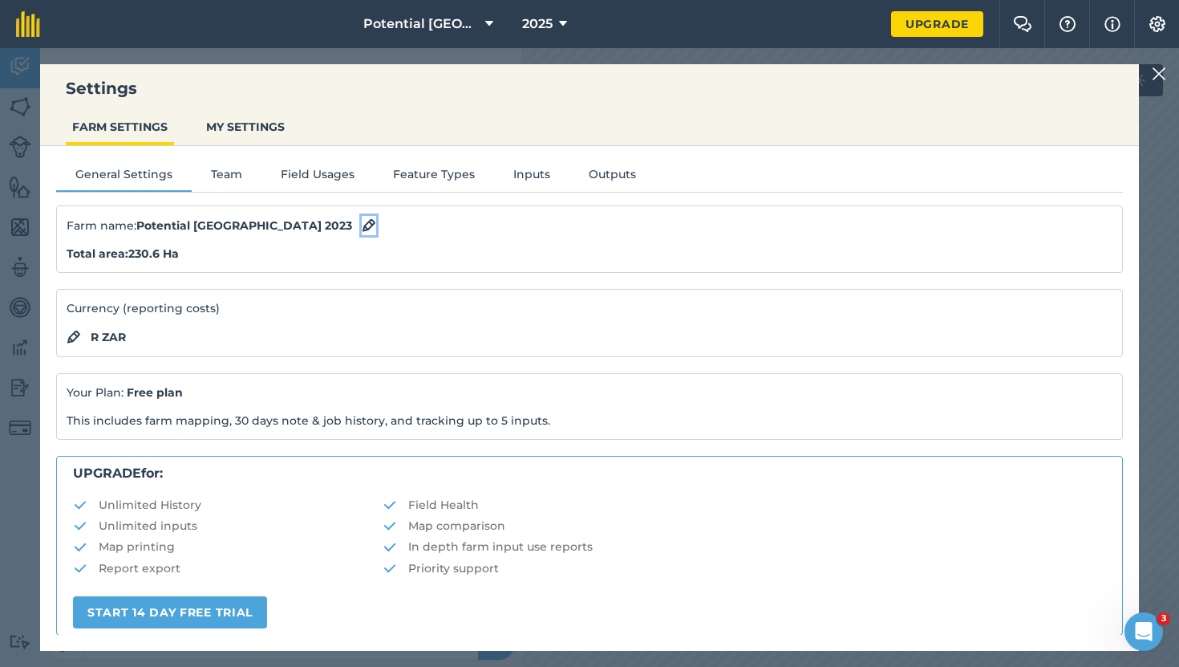
click at [362, 229] on img at bounding box center [369, 225] width 14 height 19
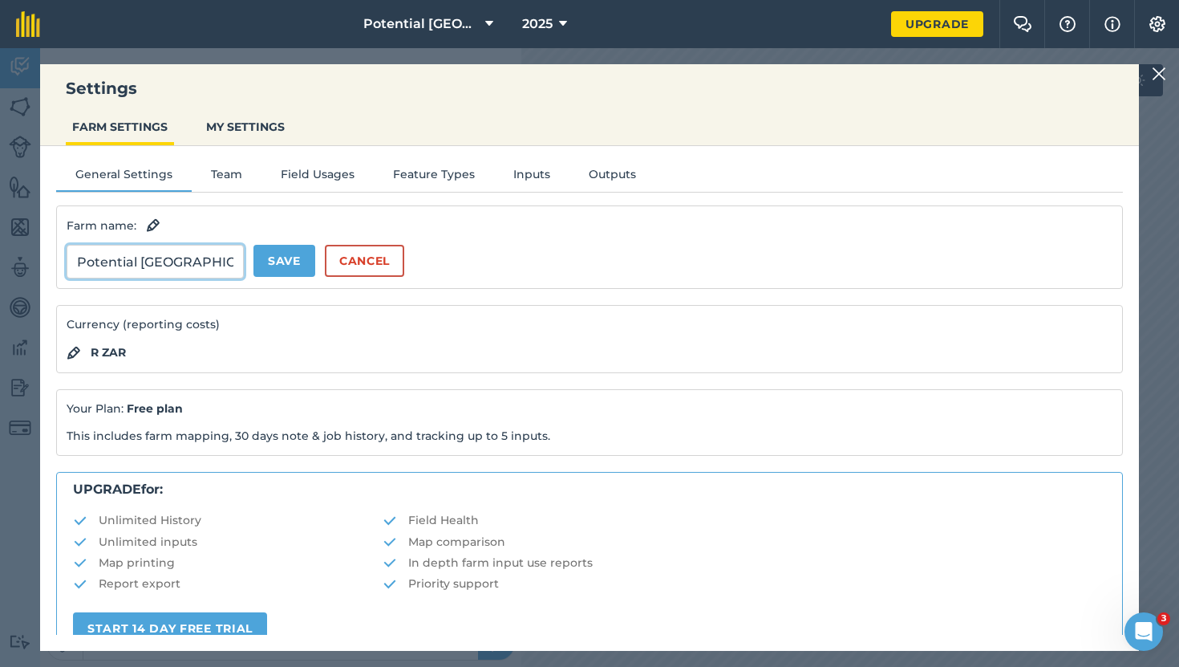
click at [217, 266] on input "Potential [GEOGRAPHIC_DATA] 2023" at bounding box center [155, 262] width 177 height 34
click at [213, 270] on input "Potential Huu2023" at bounding box center [155, 262] width 177 height 34
type input "P"
type input "Tygerfontein + [PERSON_NAME] [GEOGRAPHIC_DATA] 2025/2026"
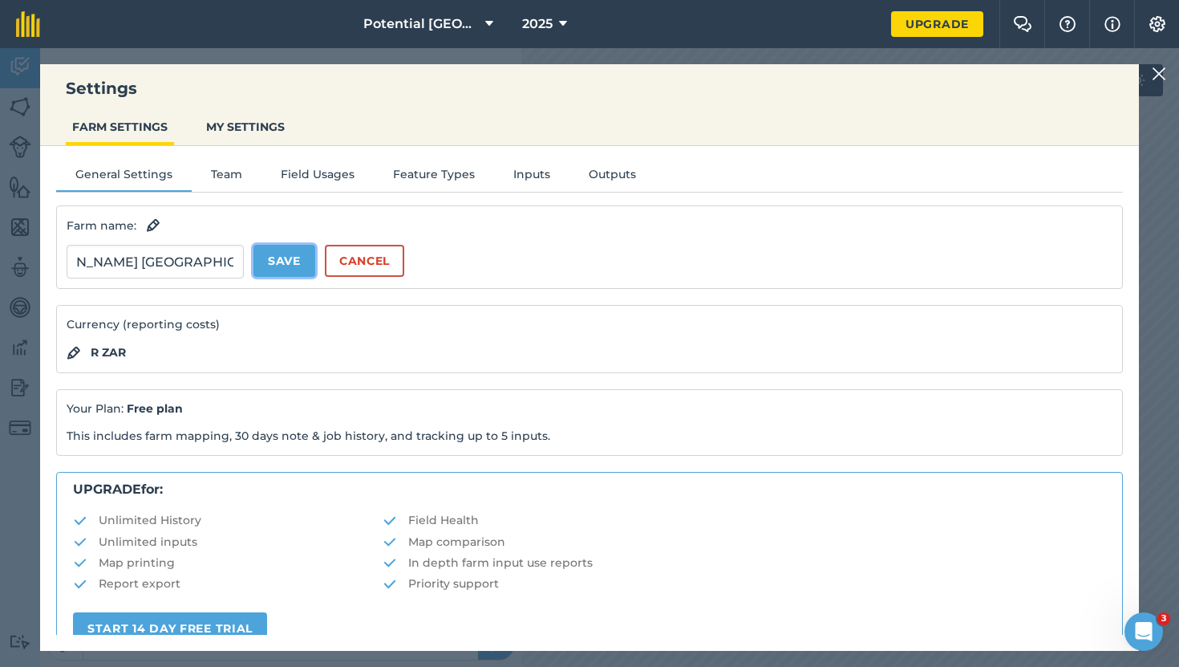
scroll to position [0, 0]
click at [299, 261] on button "Save" at bounding box center [284, 261] width 62 height 32
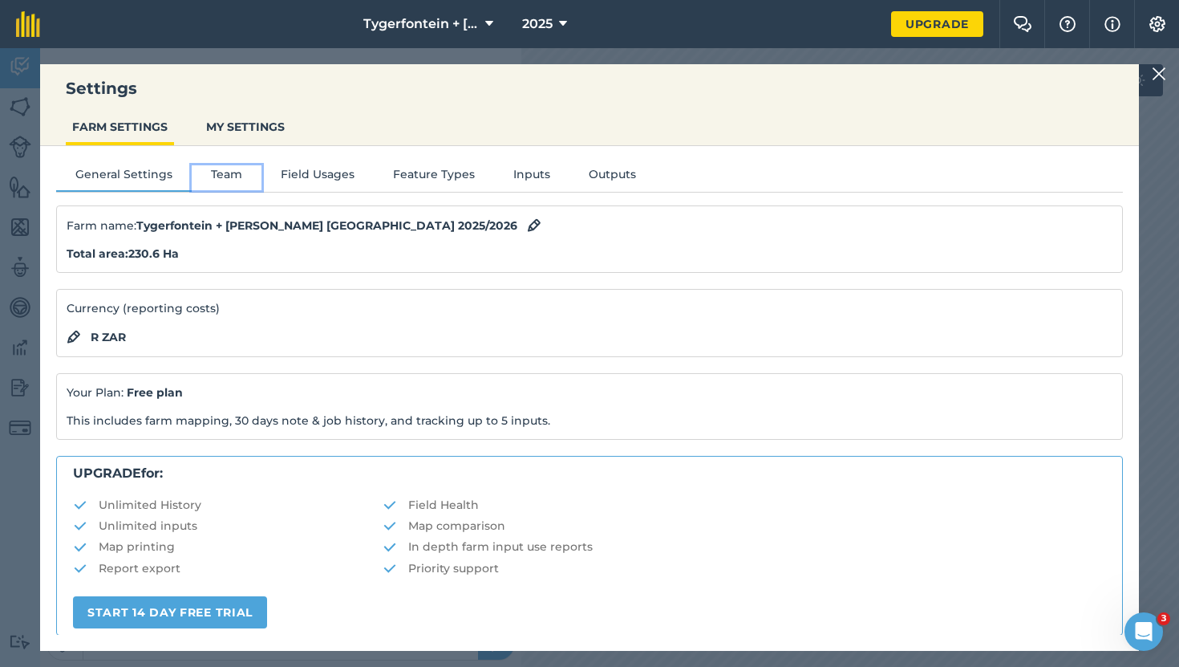
click at [223, 176] on button "Team" at bounding box center [227, 177] width 70 height 24
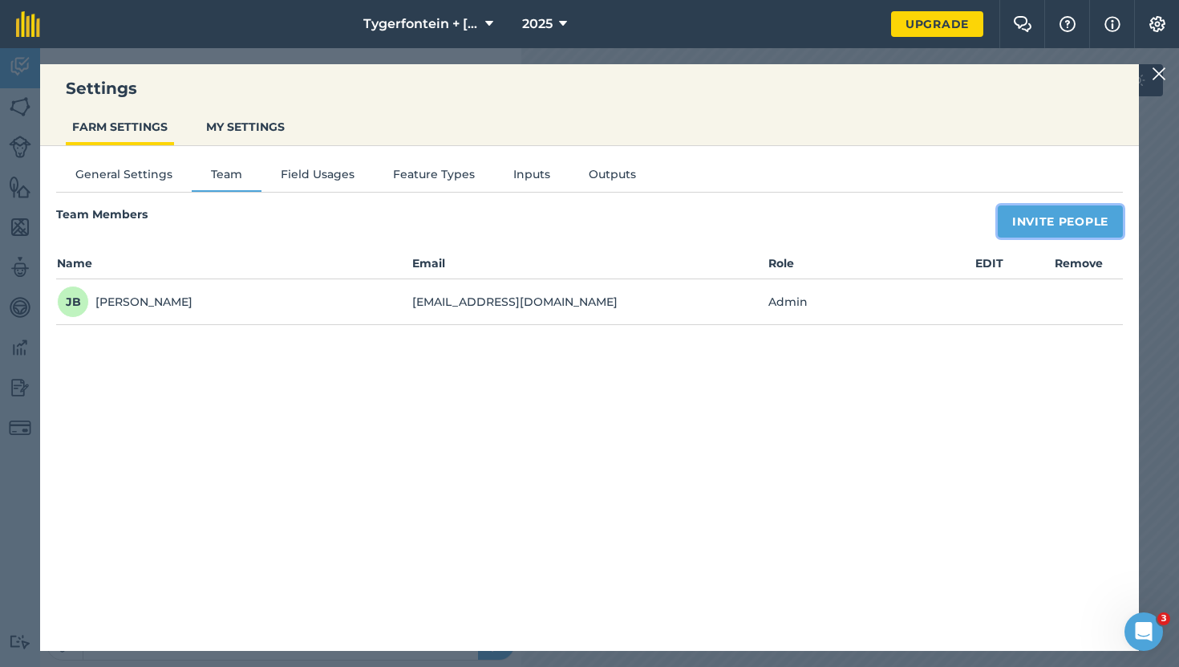
click at [962, 221] on button "Invite People" at bounding box center [1060, 221] width 125 height 32
select select "MEMBER"
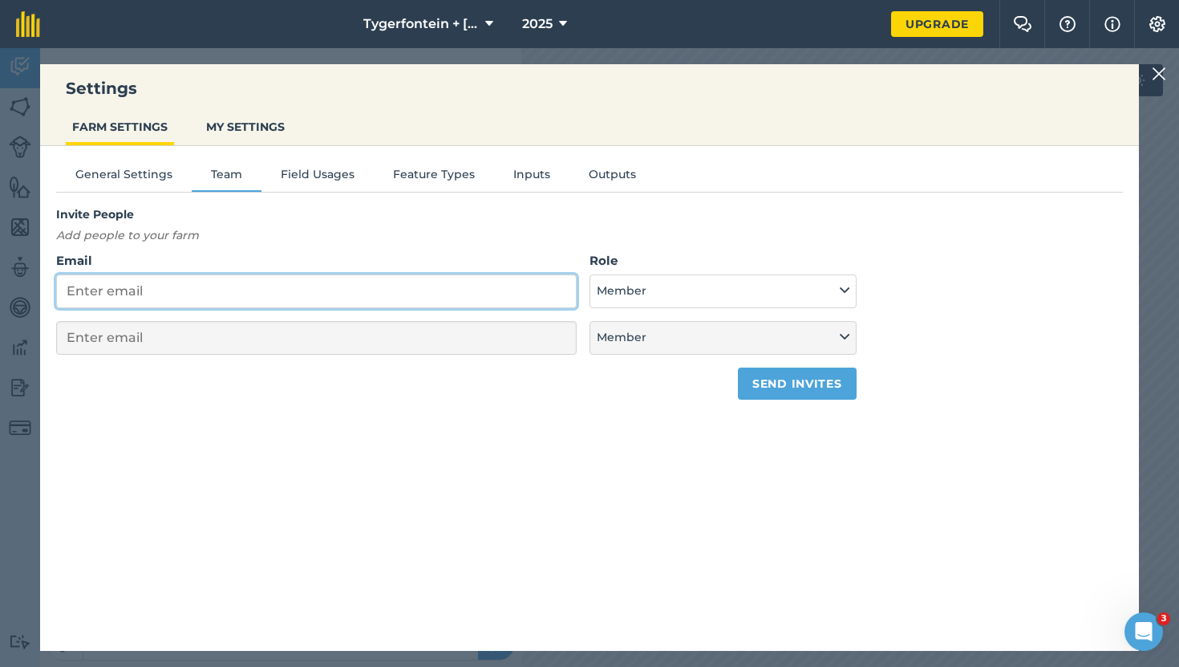
click at [310, 286] on input "Email" at bounding box center [316, 291] width 521 height 34
type input "r"
select select "MEMBER"
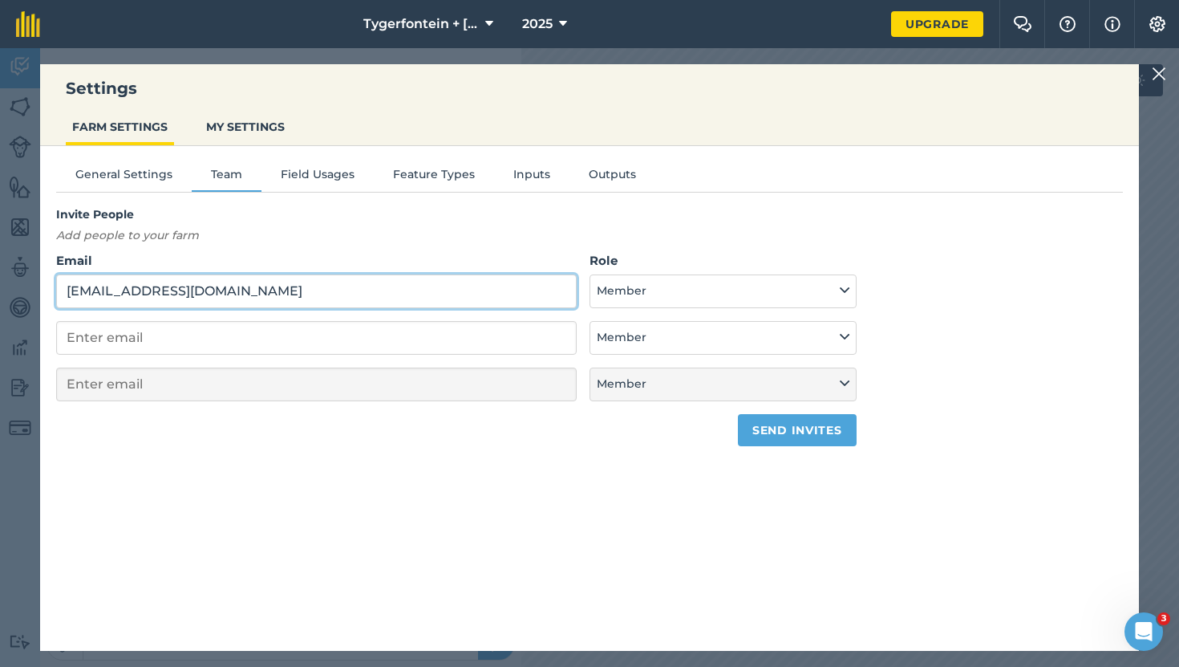
type input "[EMAIL_ADDRESS][DOMAIN_NAME]"
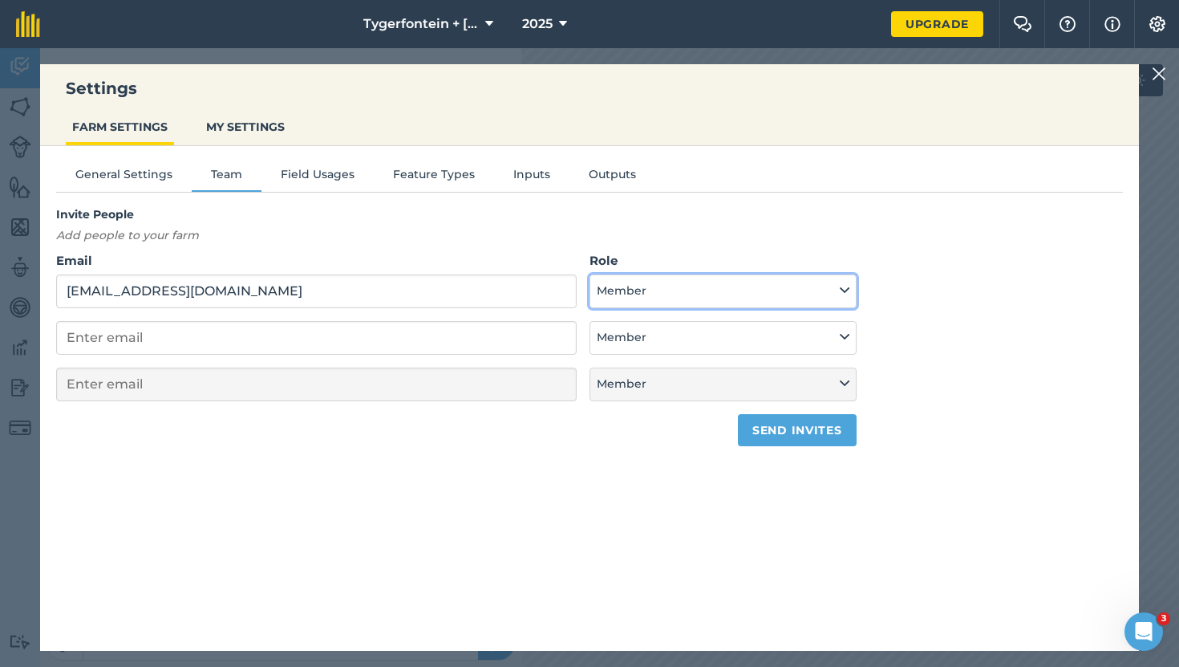
click at [797, 289] on button "Member" at bounding box center [723, 291] width 267 height 34
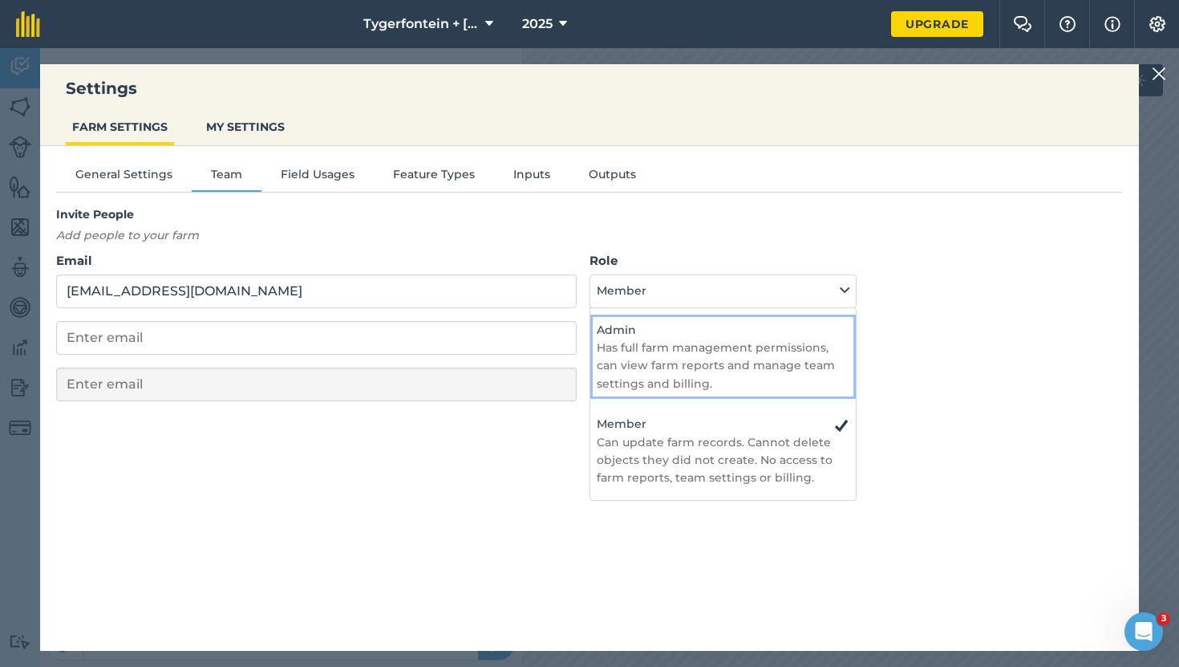
click at [832, 370] on p "Has full farm management permissions, can view farm reports and manage team set…" at bounding box center [723, 365] width 253 height 54
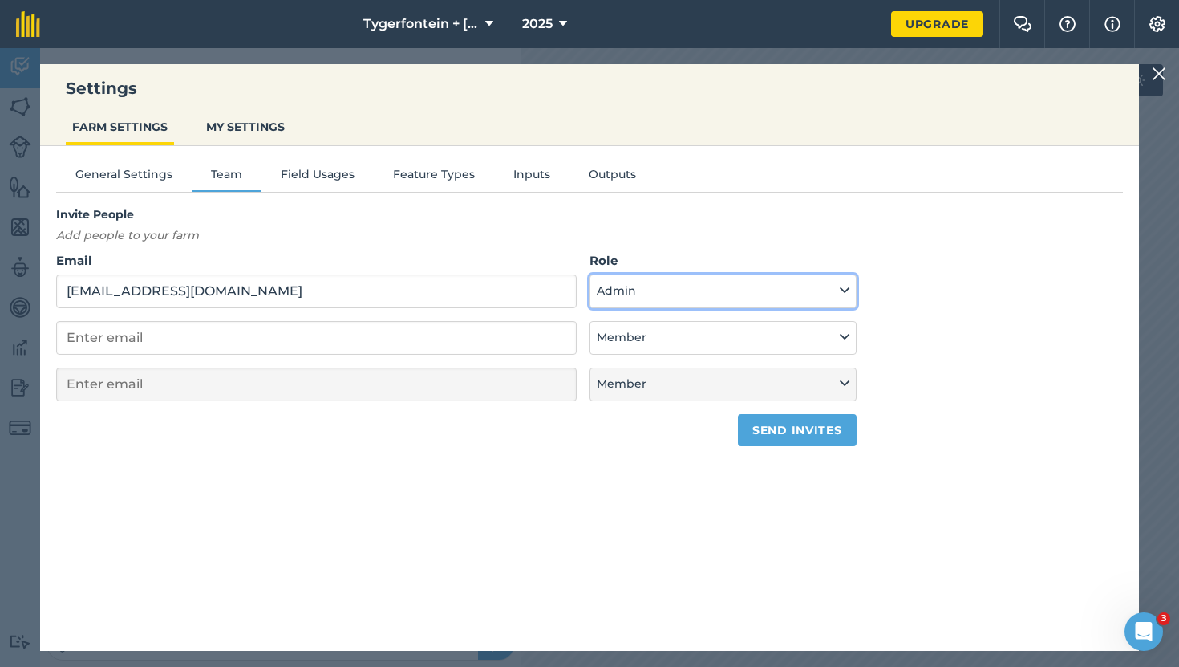
click at [845, 293] on icon at bounding box center [845, 291] width 10 height 18
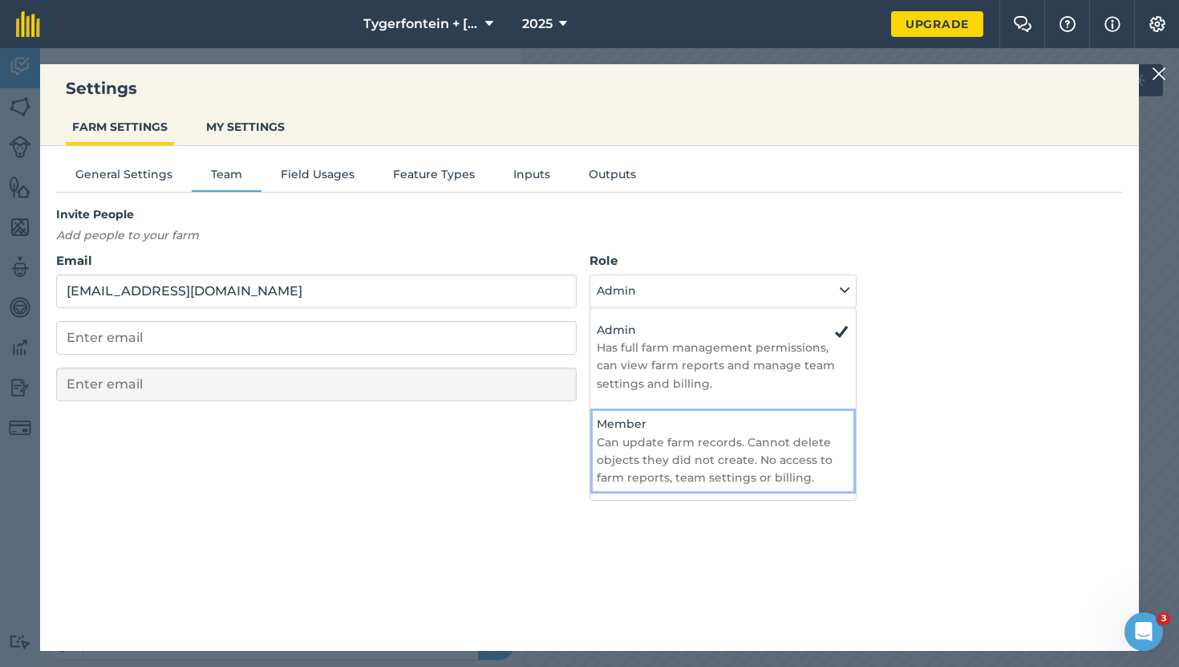
click at [823, 480] on p "Can update farm records. Cannot delete objects they did not create. No access t…" at bounding box center [723, 460] width 253 height 54
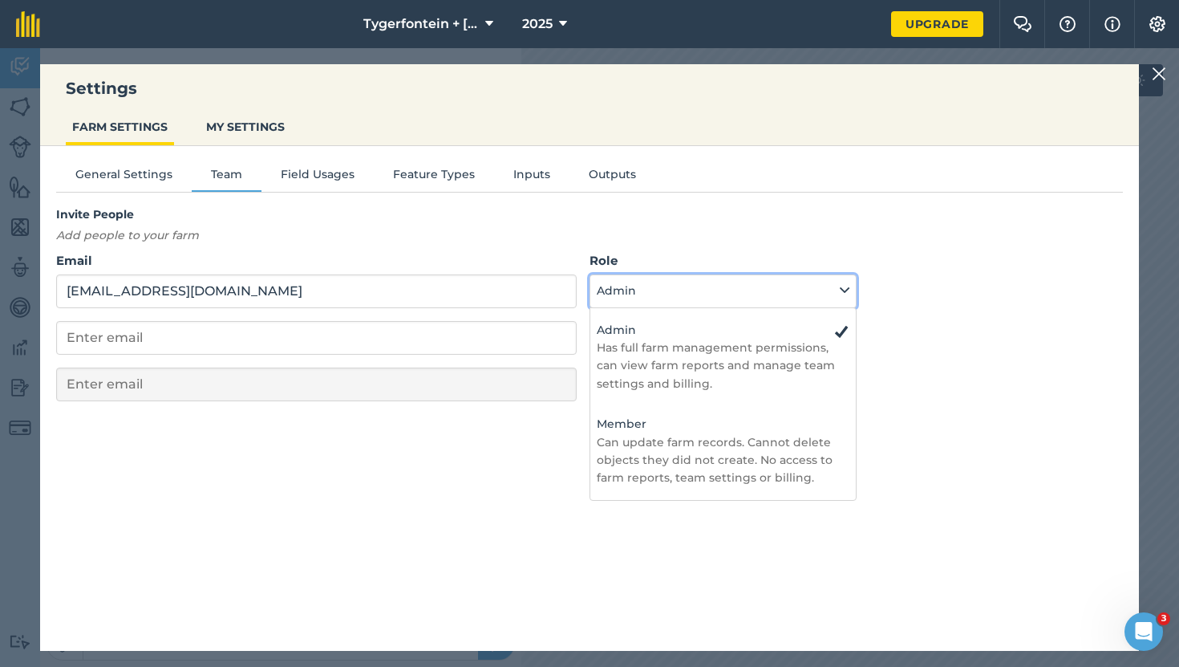
select select "MEMBER"
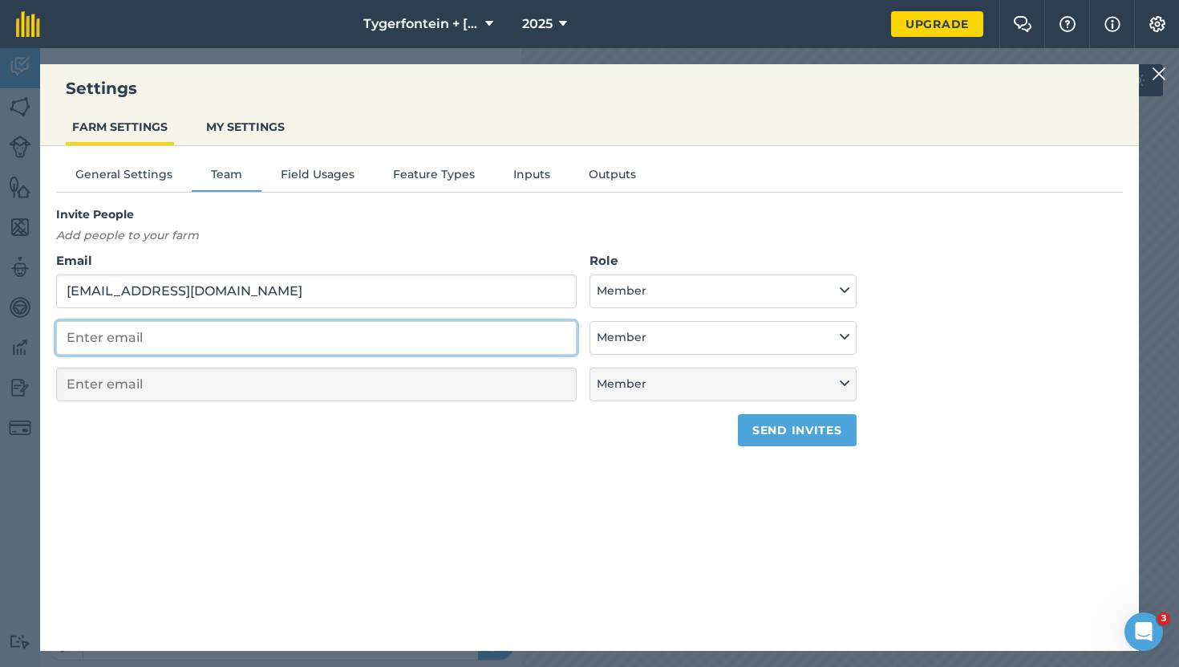
click at [166, 334] on input "email" at bounding box center [316, 338] width 521 height 34
type input "[EMAIL_ADDRESS][DOMAIN_NAME]"
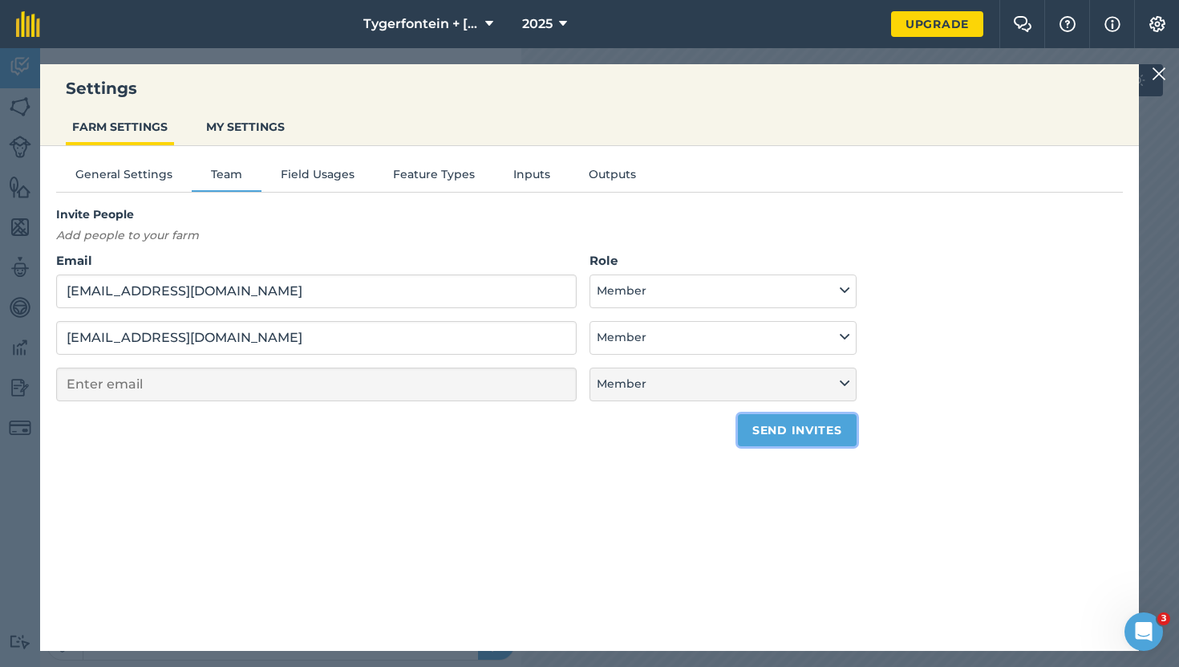
click at [759, 420] on button "Send invites" at bounding box center [797, 430] width 118 height 32
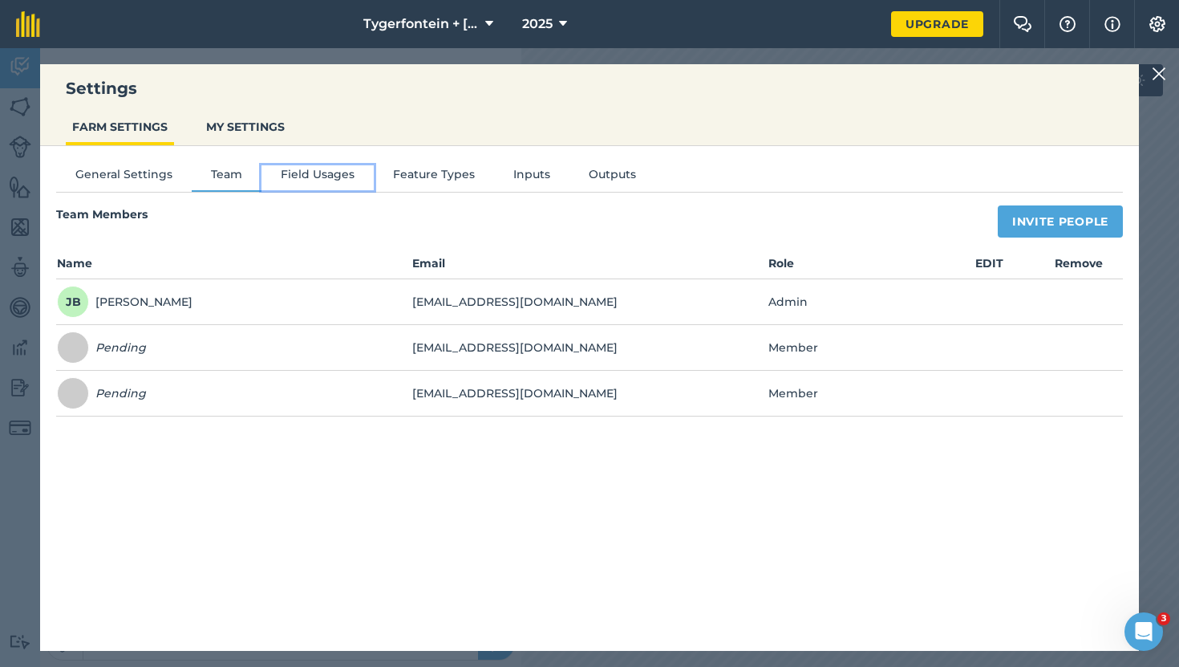
click at [298, 172] on button "Field Usages" at bounding box center [317, 177] width 112 height 24
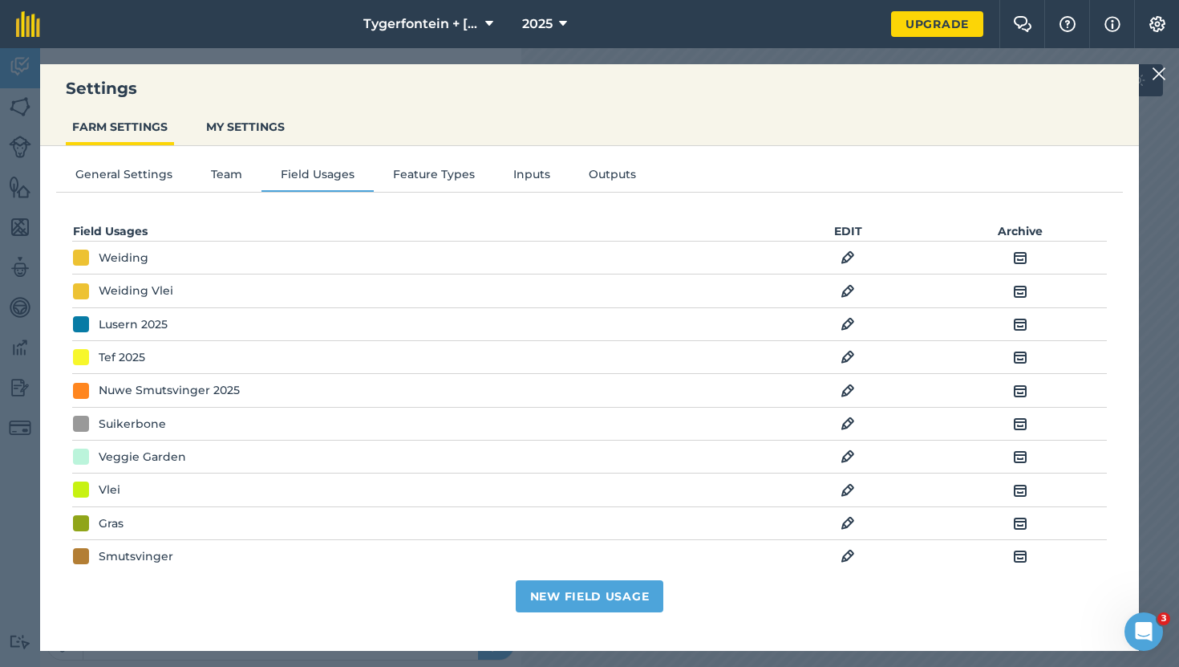
click at [846, 429] on img at bounding box center [848, 423] width 14 height 19
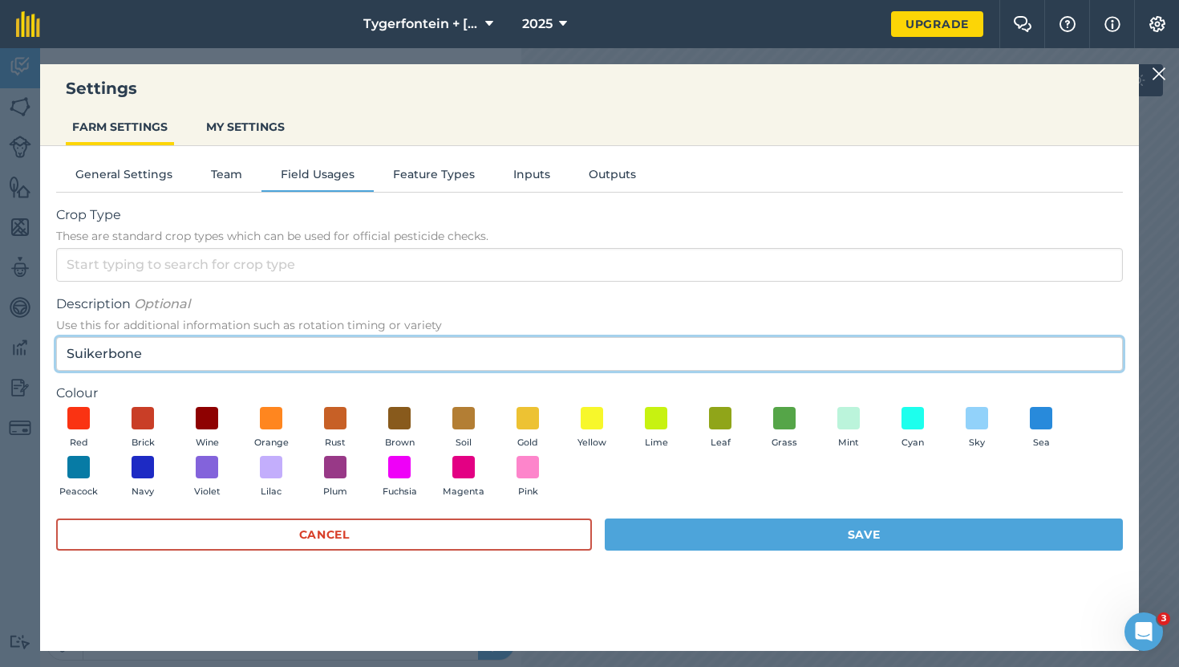
click at [157, 349] on input "Suikerbone" at bounding box center [589, 354] width 1067 height 34
type input "S"
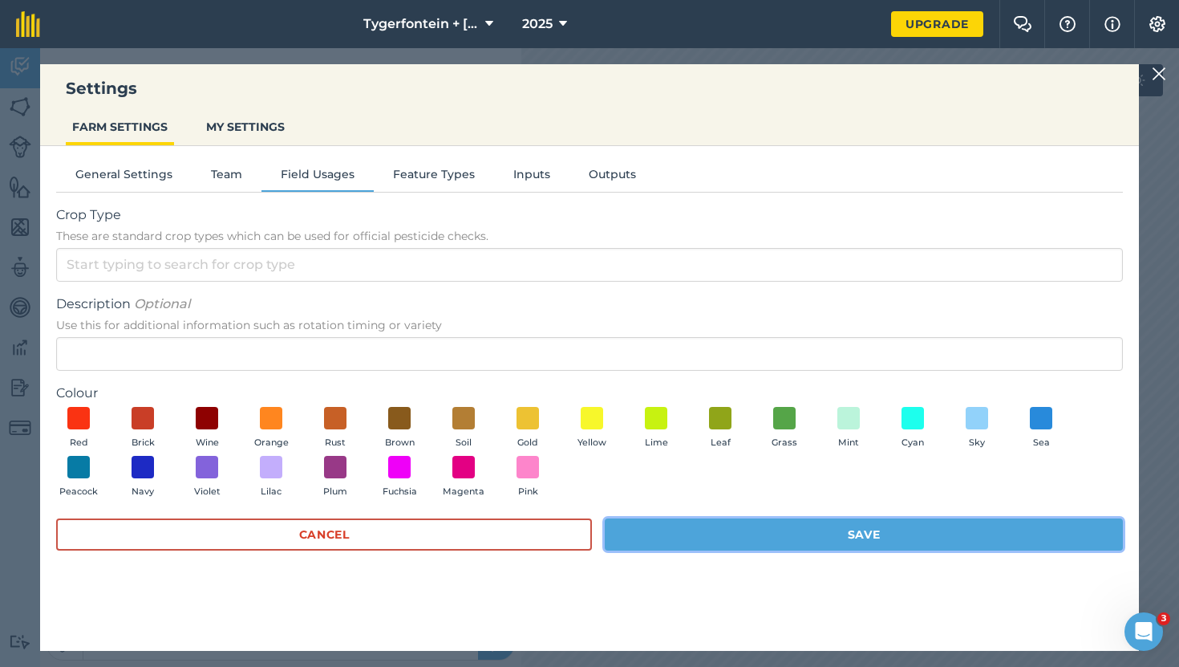
click at [713, 540] on button "Save" at bounding box center [864, 534] width 518 height 32
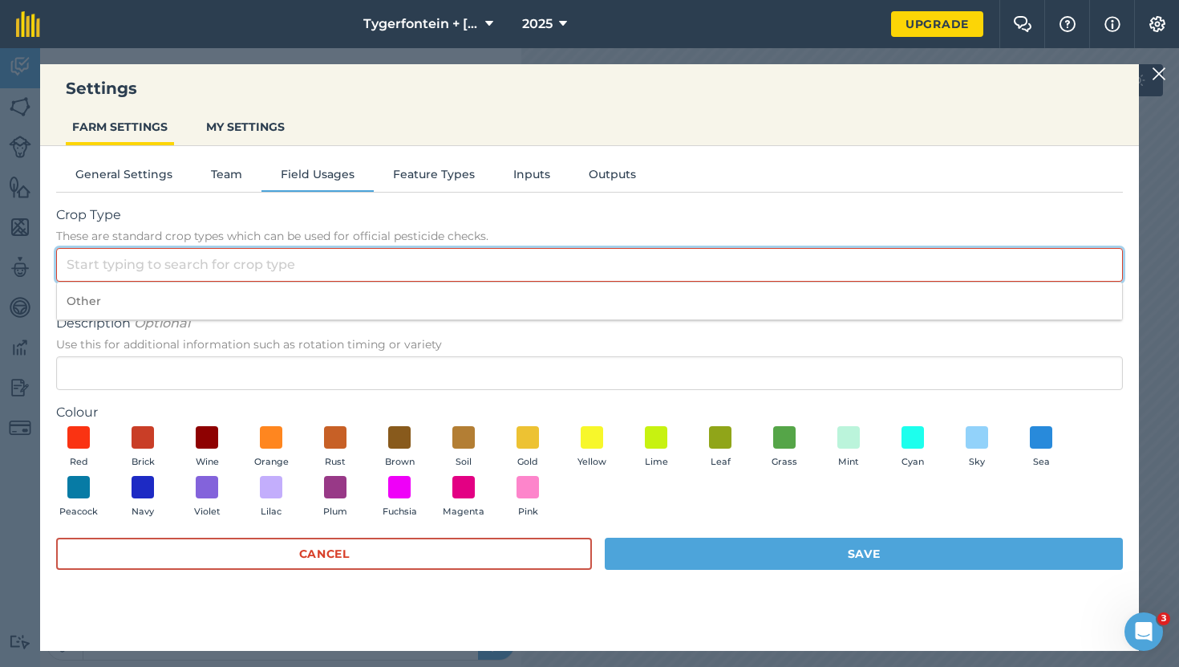
click at [326, 270] on input "Crop Type These are standard crop types which can be used for official pesticid…" at bounding box center [589, 265] width 1067 height 34
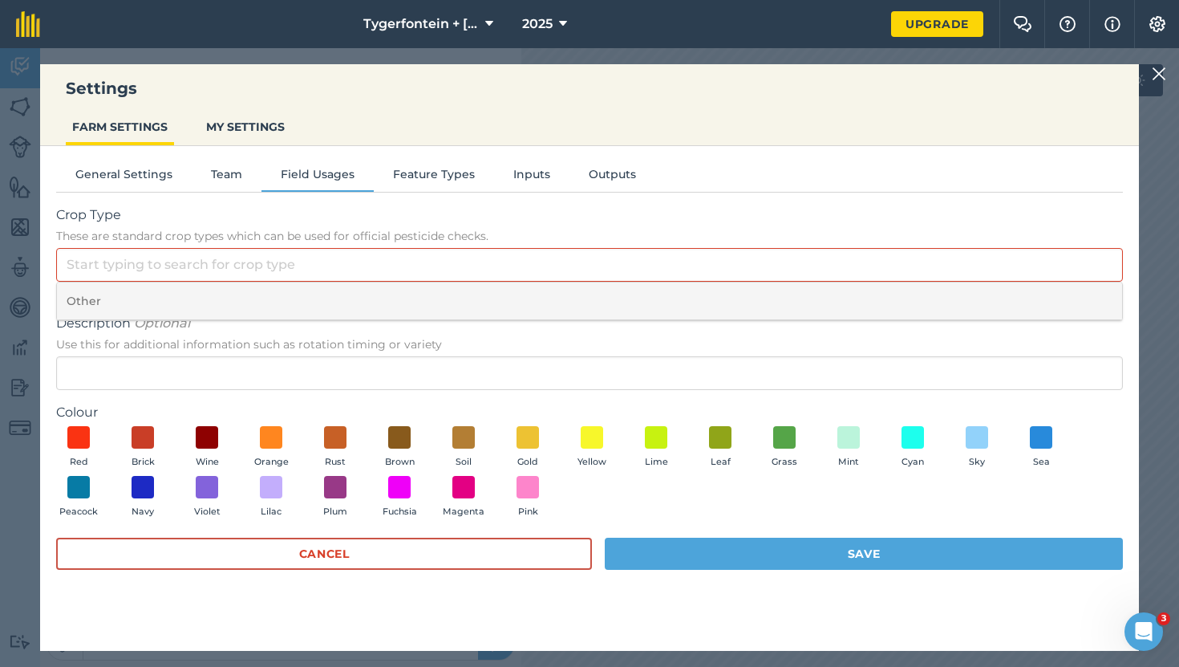
click at [156, 300] on li "Other" at bounding box center [589, 301] width 1065 height 38
type input "Other"
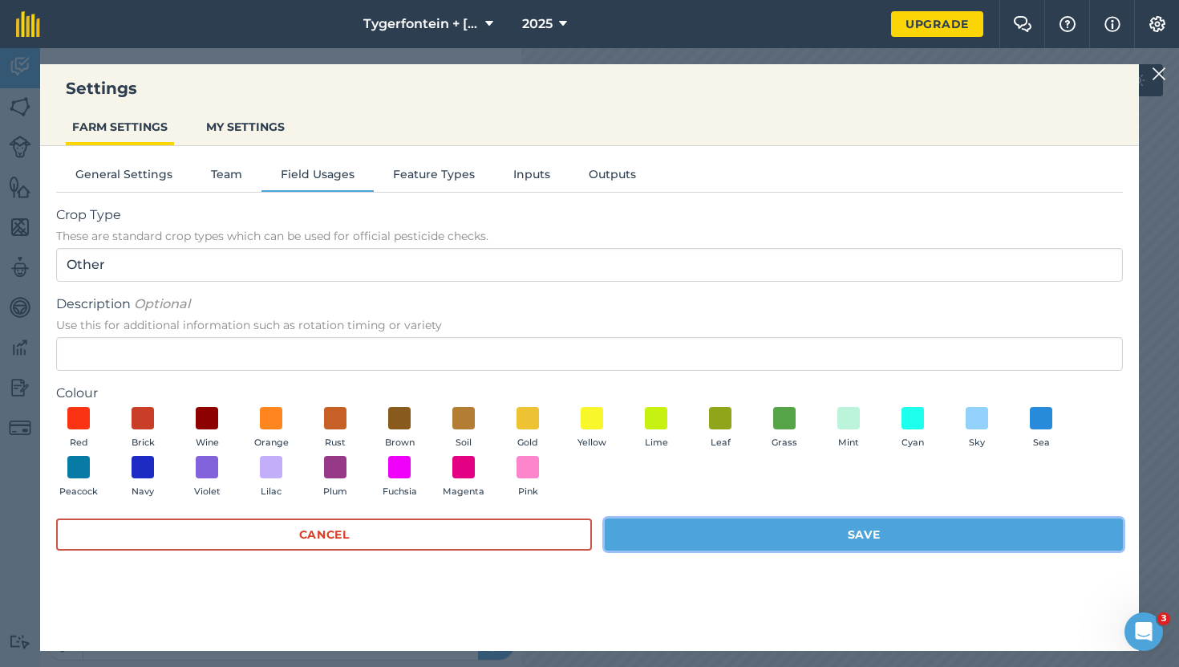
click at [630, 542] on button "Save" at bounding box center [864, 534] width 518 height 32
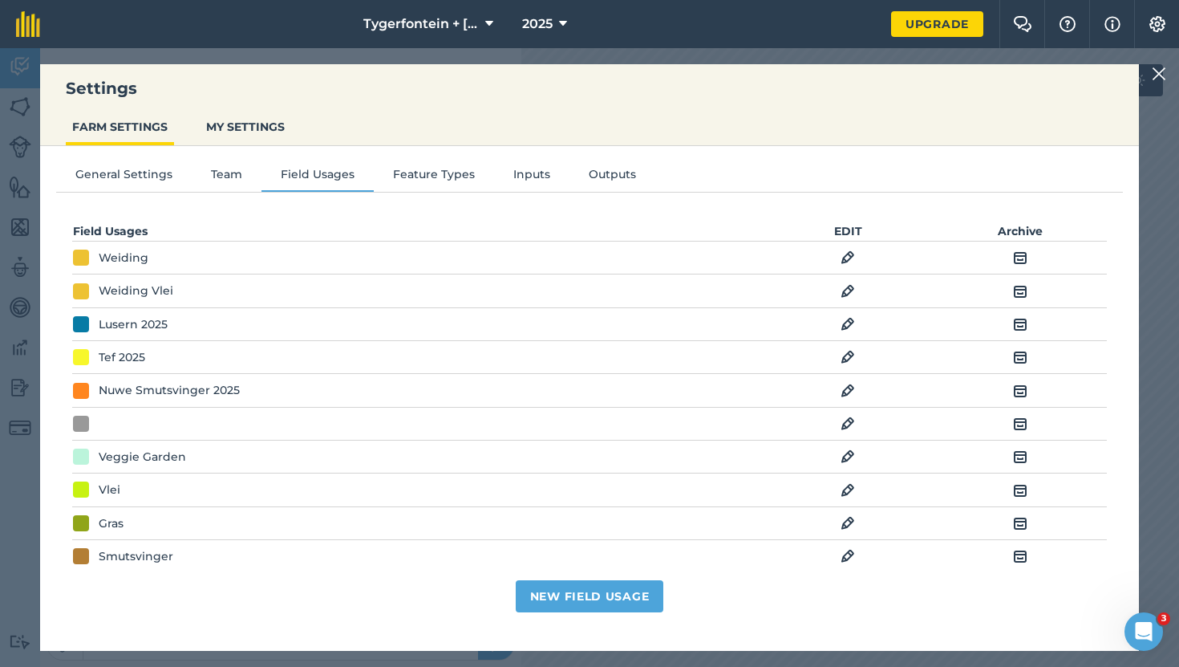
click at [843, 490] on img at bounding box center [848, 489] width 14 height 19
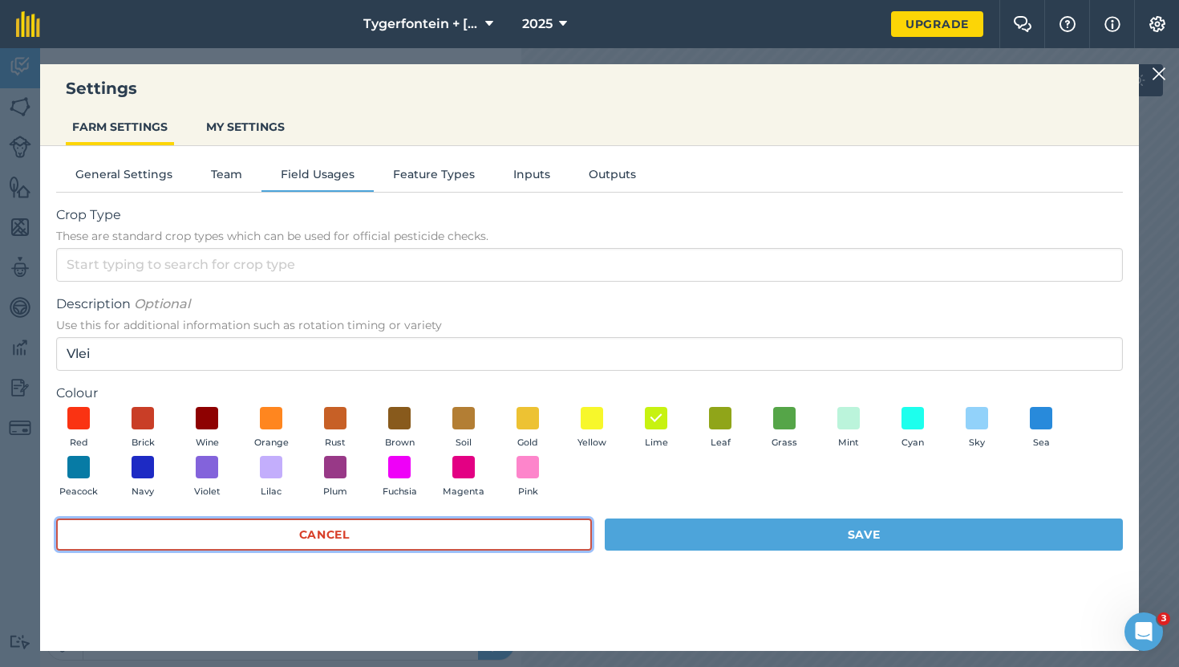
click at [457, 537] on button "Cancel" at bounding box center [324, 534] width 536 height 32
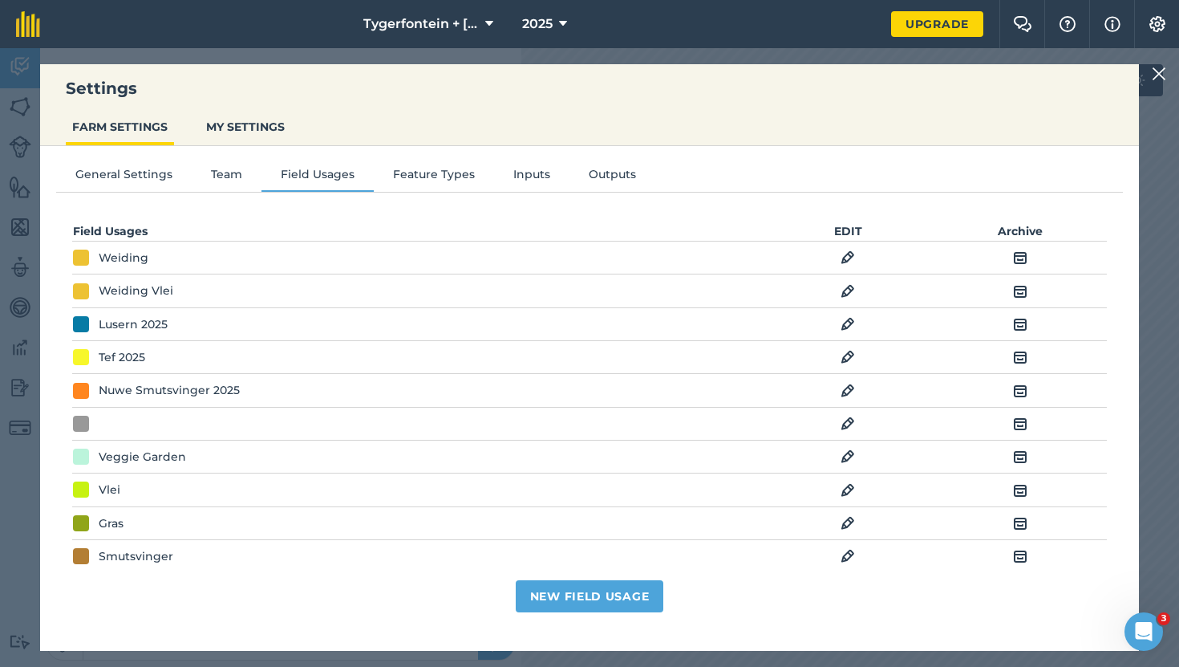
click at [849, 493] on img at bounding box center [848, 489] width 14 height 19
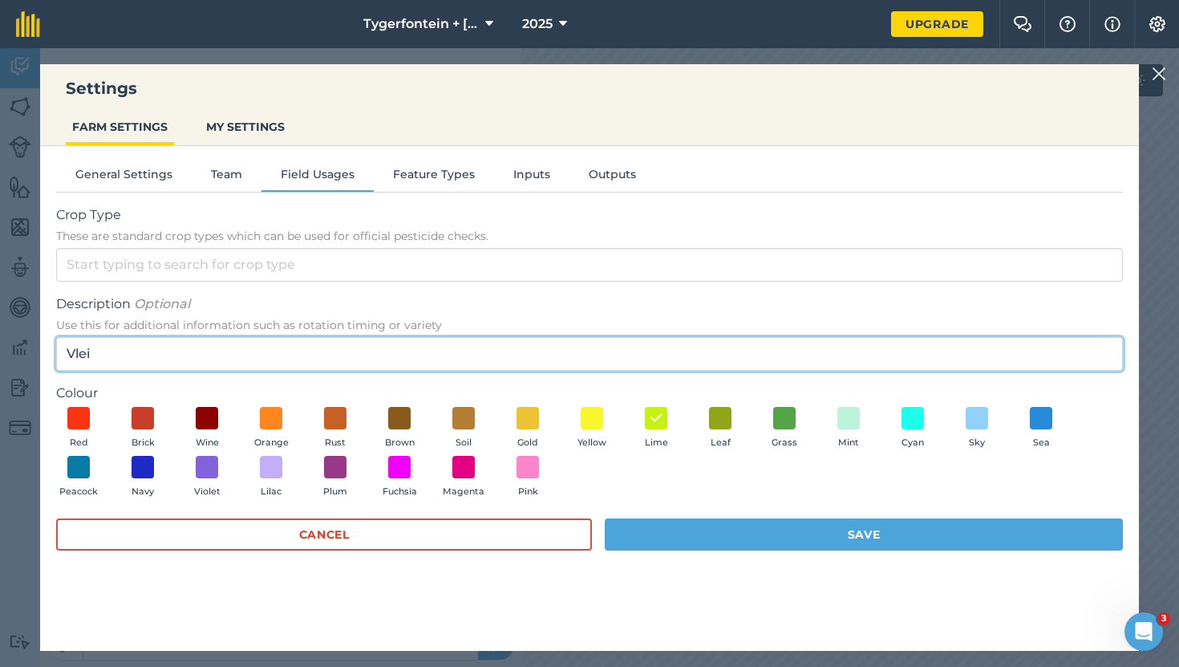
click at [111, 350] on input "Vlei" at bounding box center [589, 354] width 1067 height 34
type input "V"
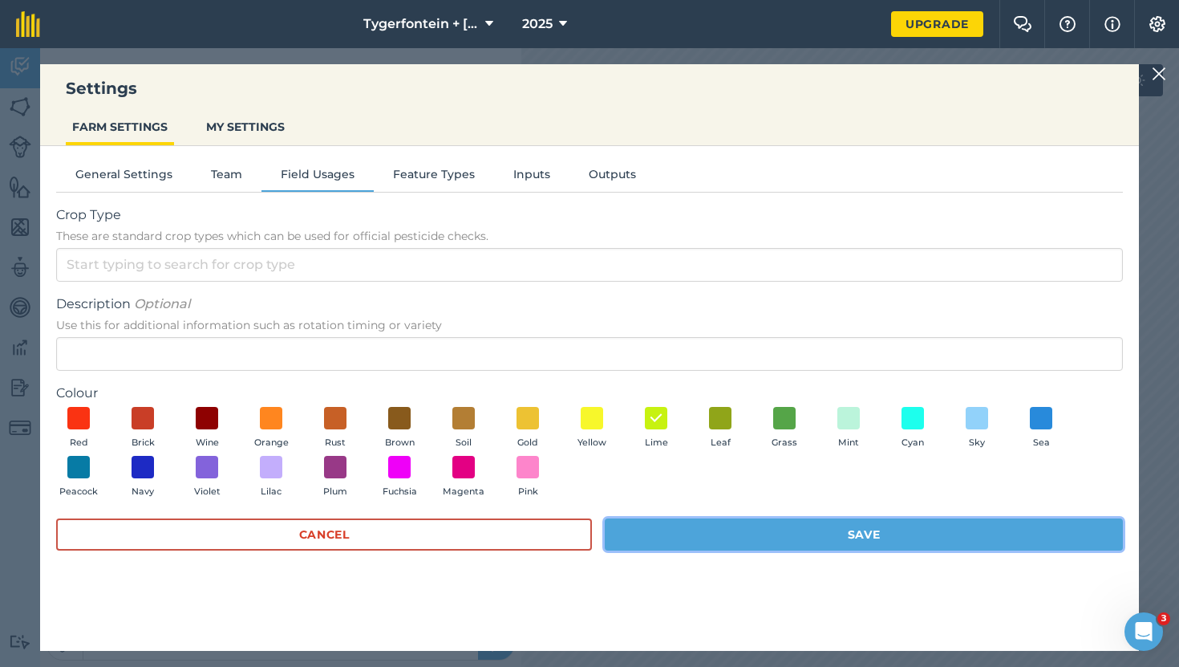
click at [640, 533] on button "Save" at bounding box center [864, 534] width 518 height 32
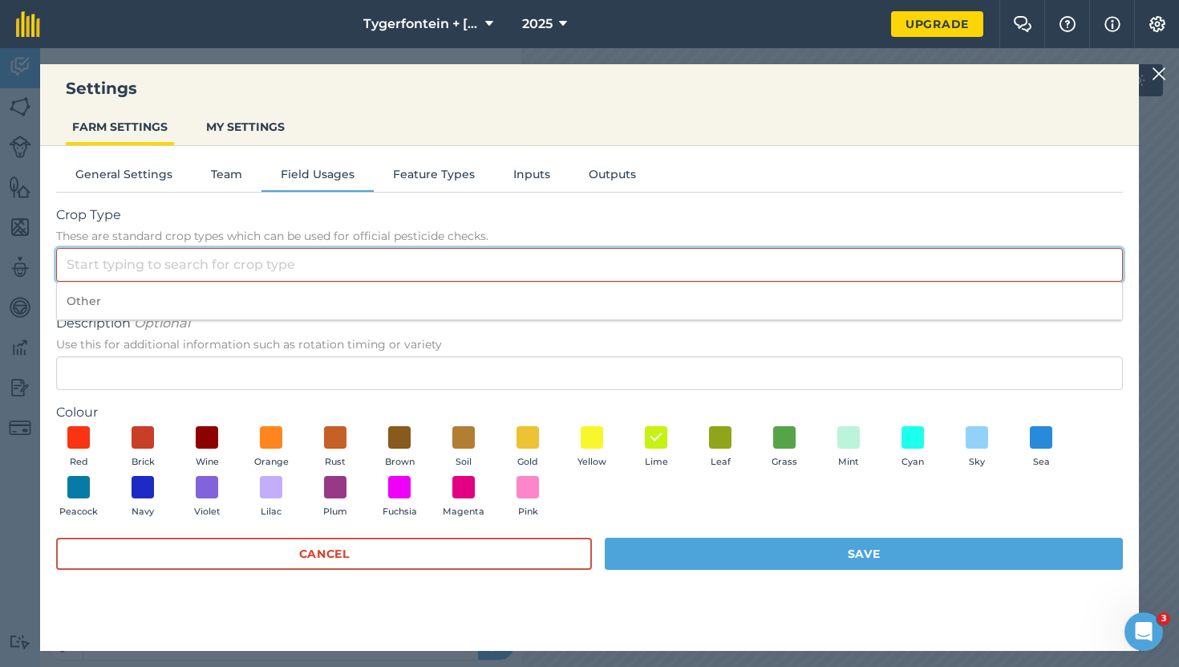
click at [285, 271] on input "Crop Type These are standard crop types which can be used for official pesticid…" at bounding box center [589, 265] width 1067 height 34
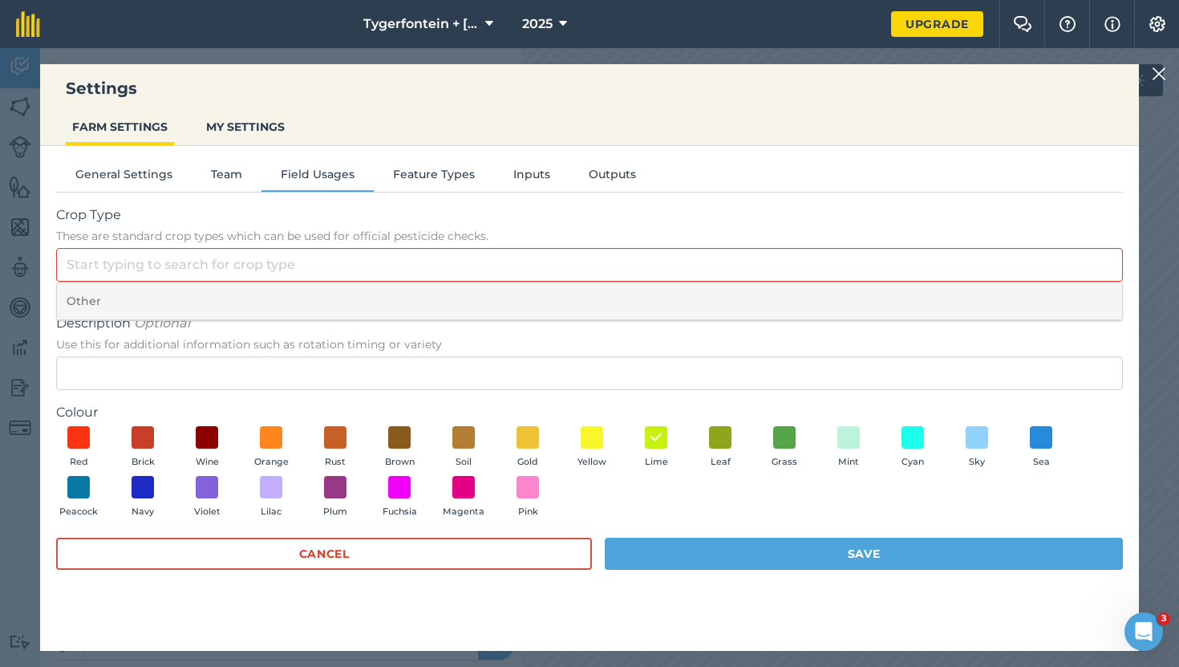
click at [252, 297] on li "Other" at bounding box center [589, 301] width 1065 height 38
type input "Other"
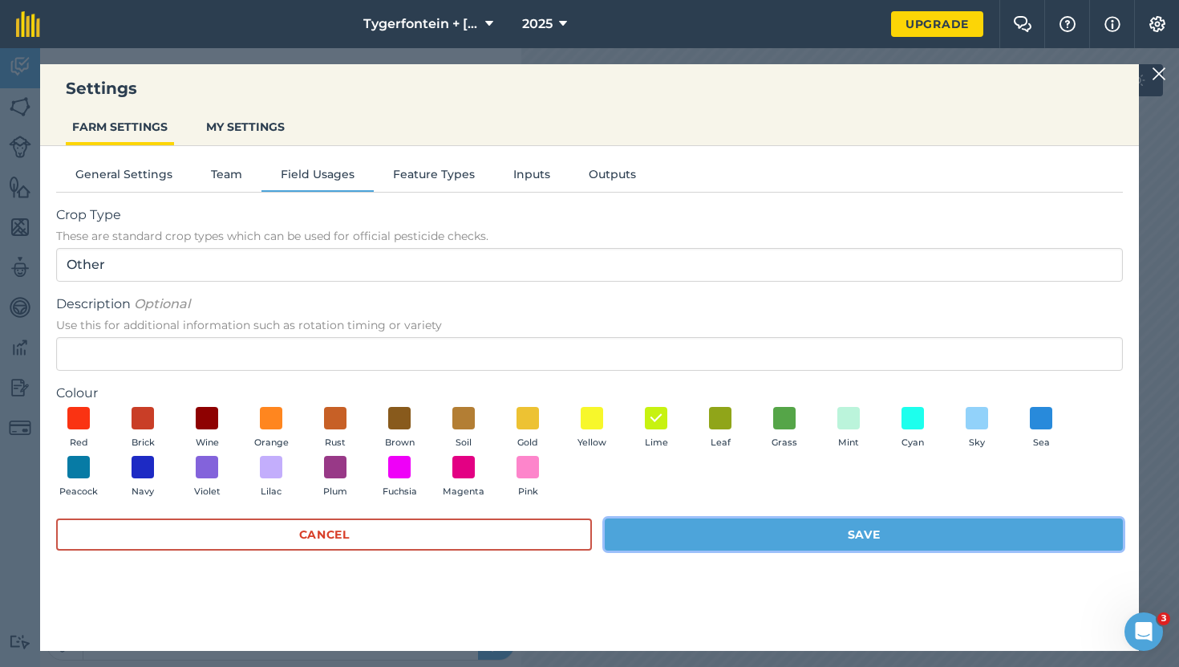
click at [654, 537] on button "Save" at bounding box center [864, 534] width 518 height 32
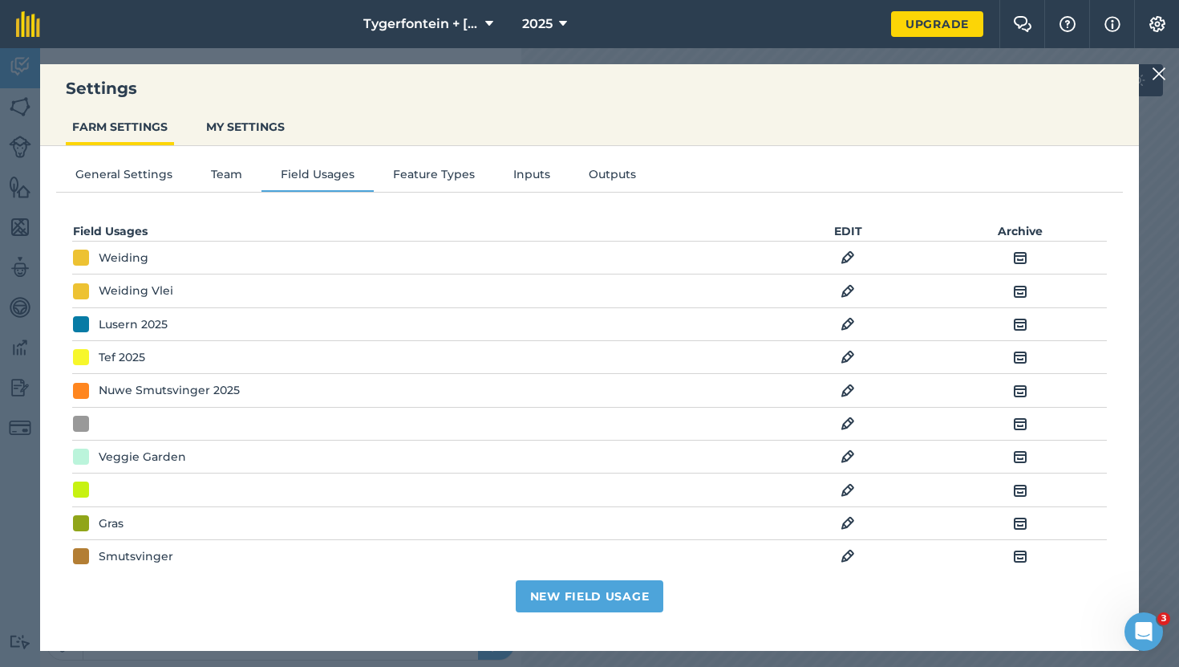
click at [849, 492] on img at bounding box center [848, 489] width 14 height 19
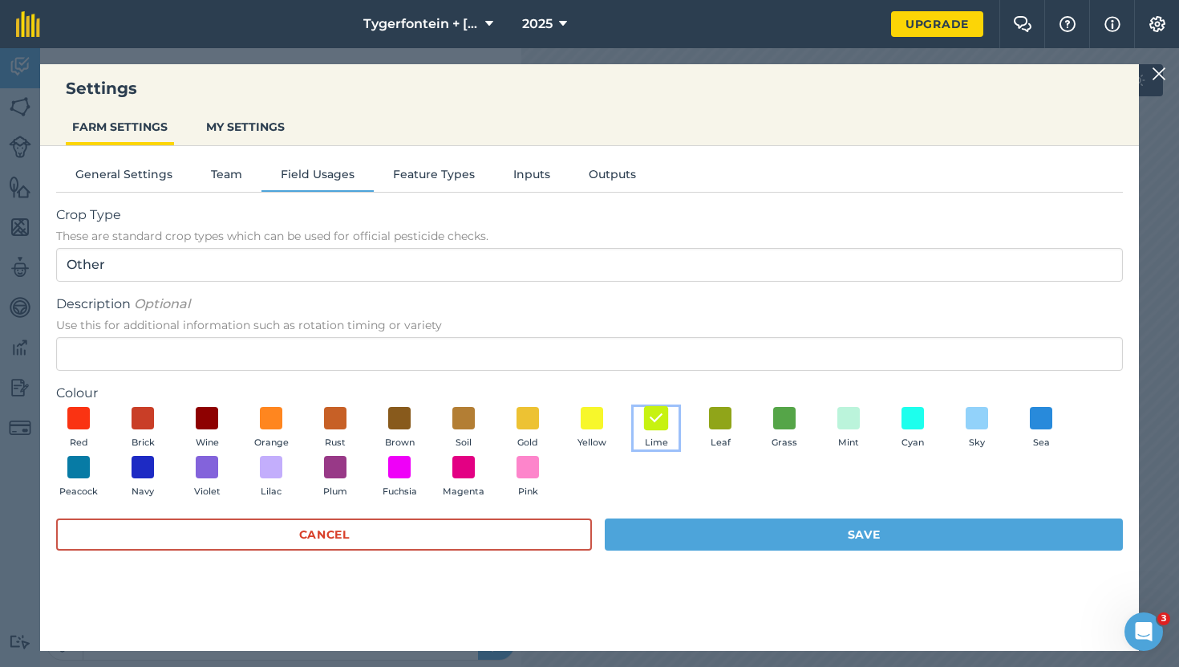
click at [658, 423] on img at bounding box center [656, 417] width 16 height 21
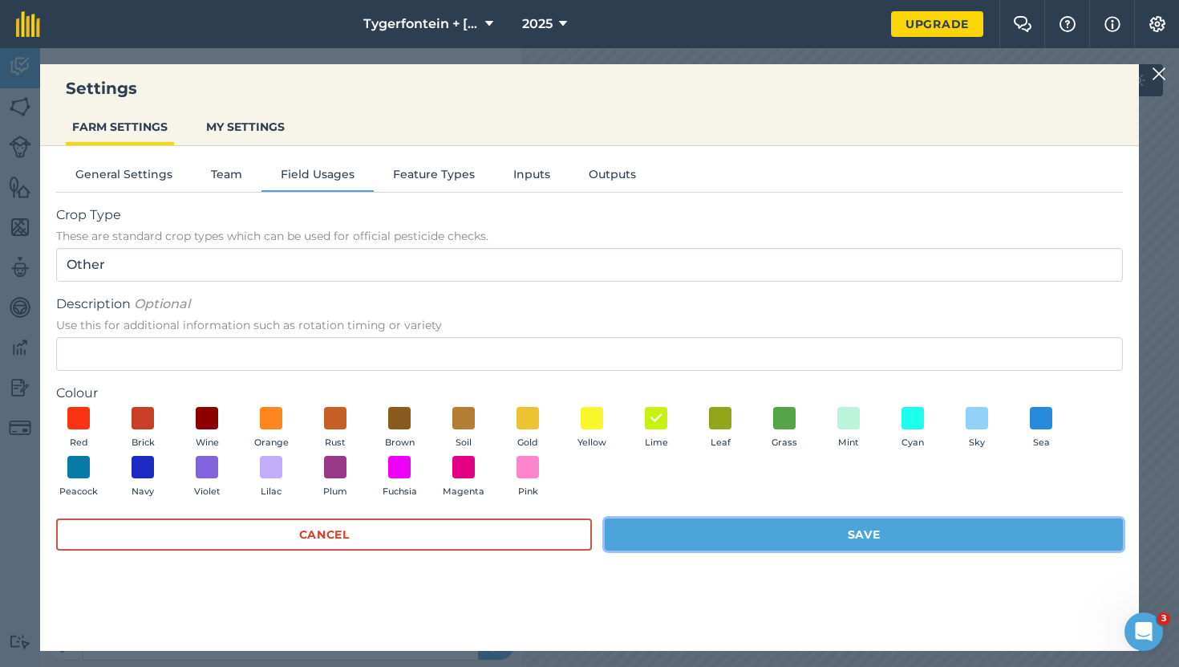
click at [660, 538] on button "Save" at bounding box center [864, 534] width 518 height 32
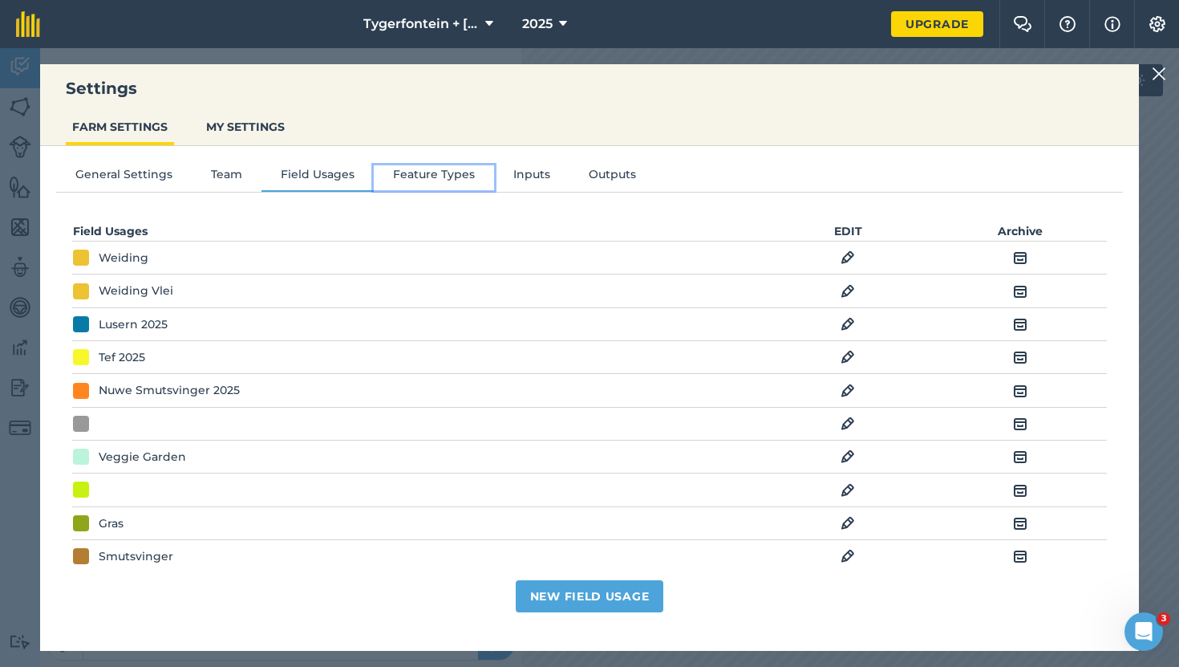
click at [424, 172] on button "Feature Types" at bounding box center [434, 177] width 120 height 24
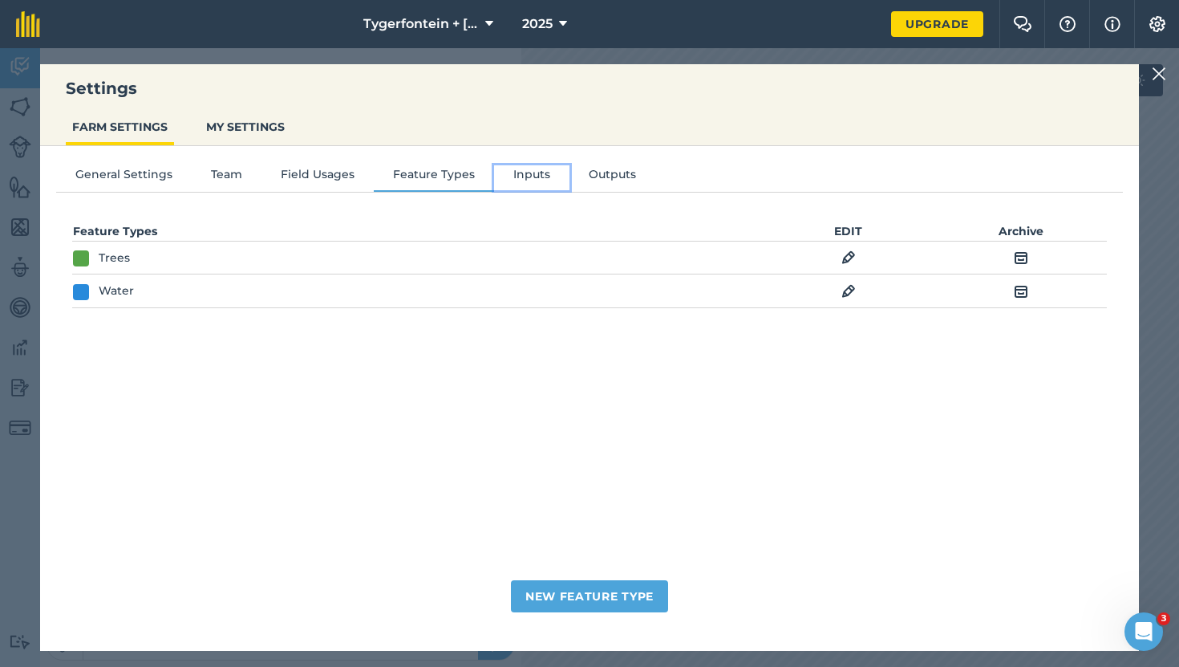
click at [535, 175] on button "Inputs" at bounding box center [531, 177] width 75 height 24
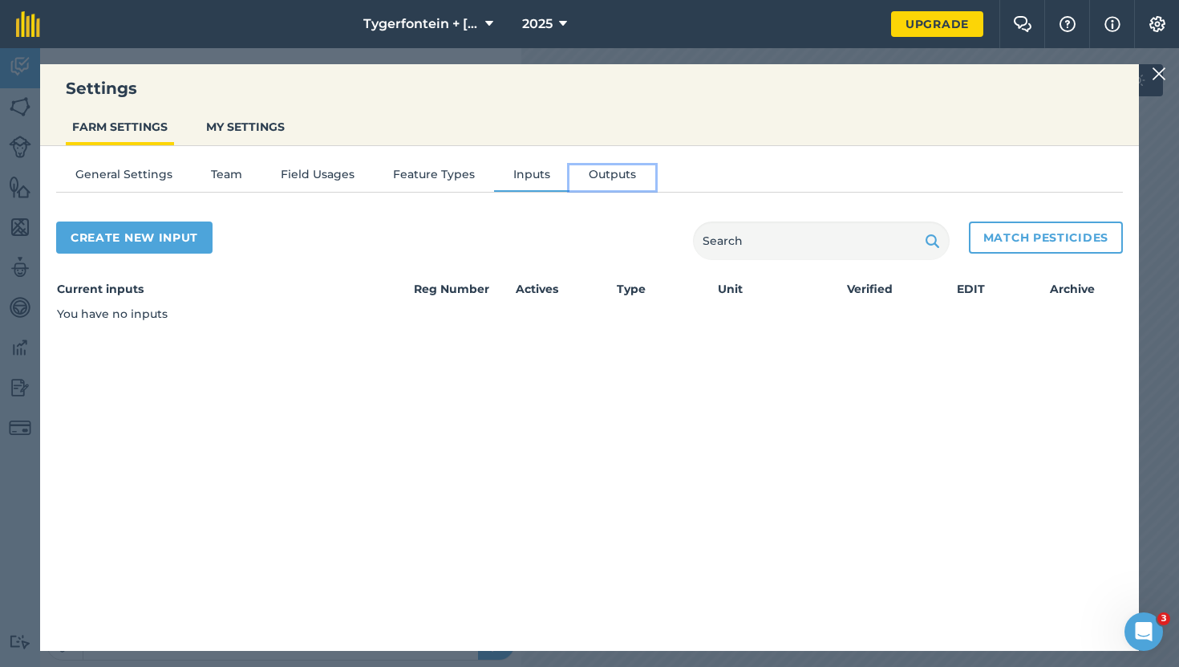
click at [613, 180] on button "Outputs" at bounding box center [613, 177] width 86 height 24
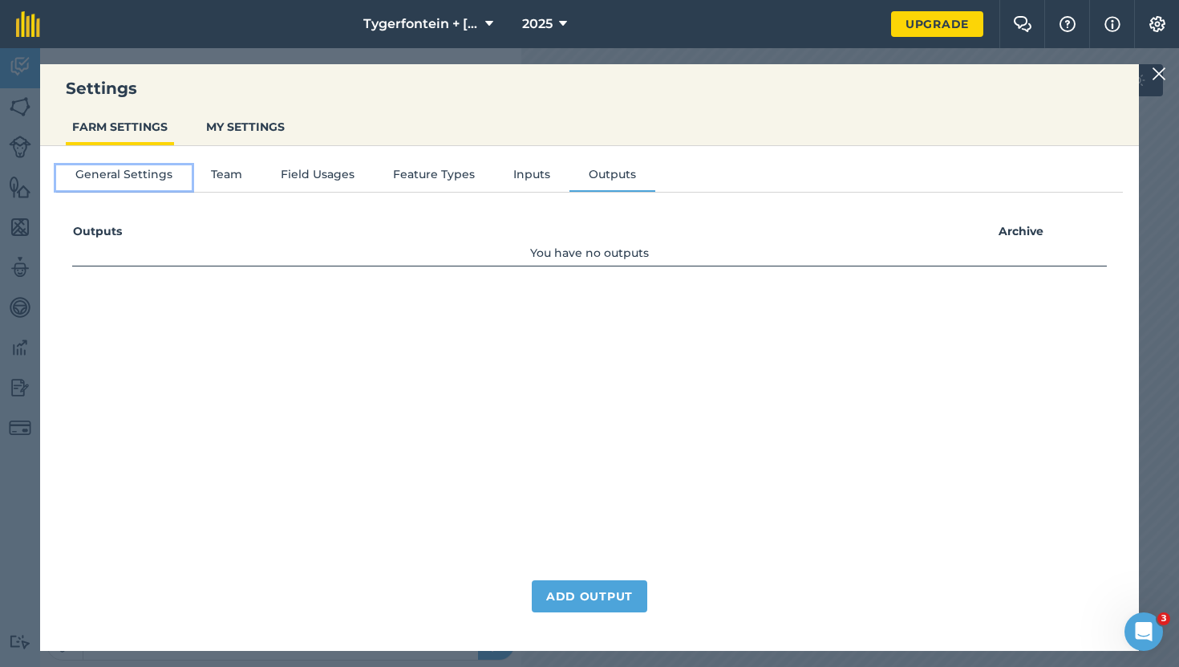
click at [110, 174] on button "General Settings" at bounding box center [124, 177] width 136 height 24
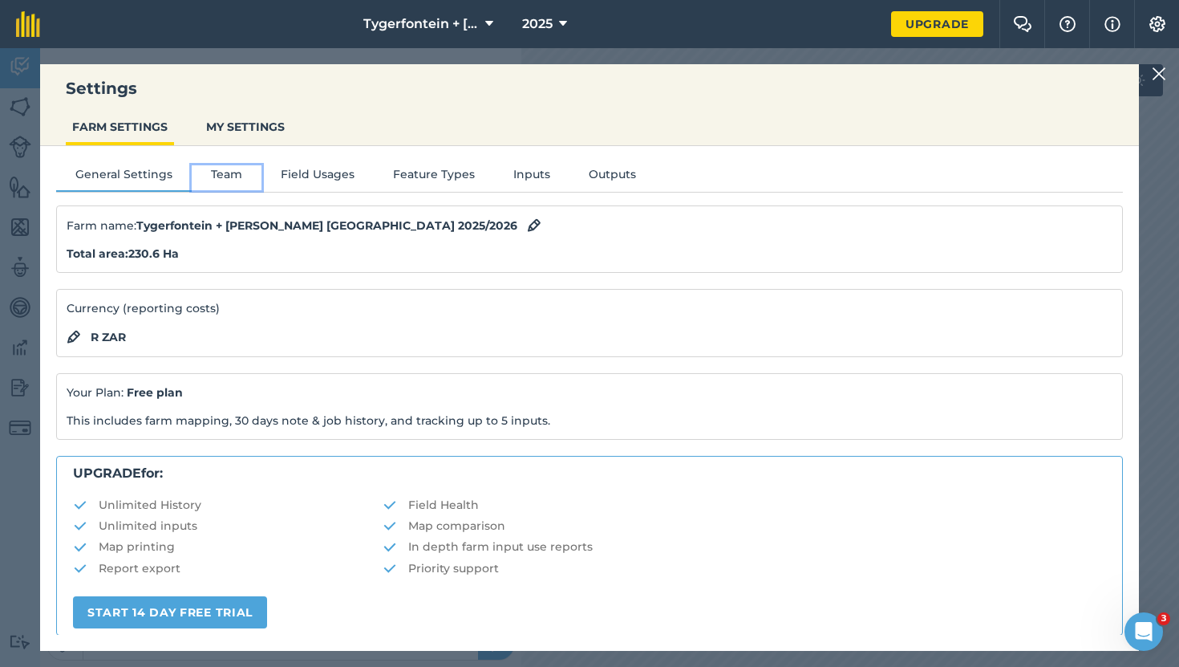
click at [220, 176] on button "Team" at bounding box center [227, 177] width 70 height 24
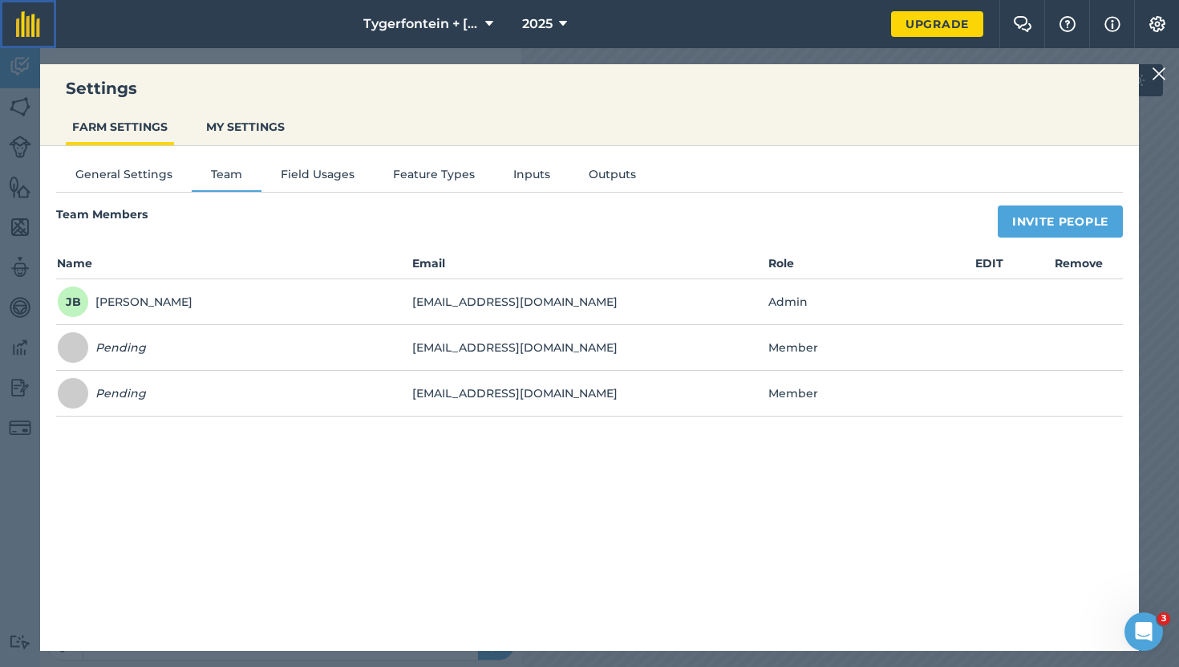
click at [25, 18] on img at bounding box center [28, 24] width 24 height 26
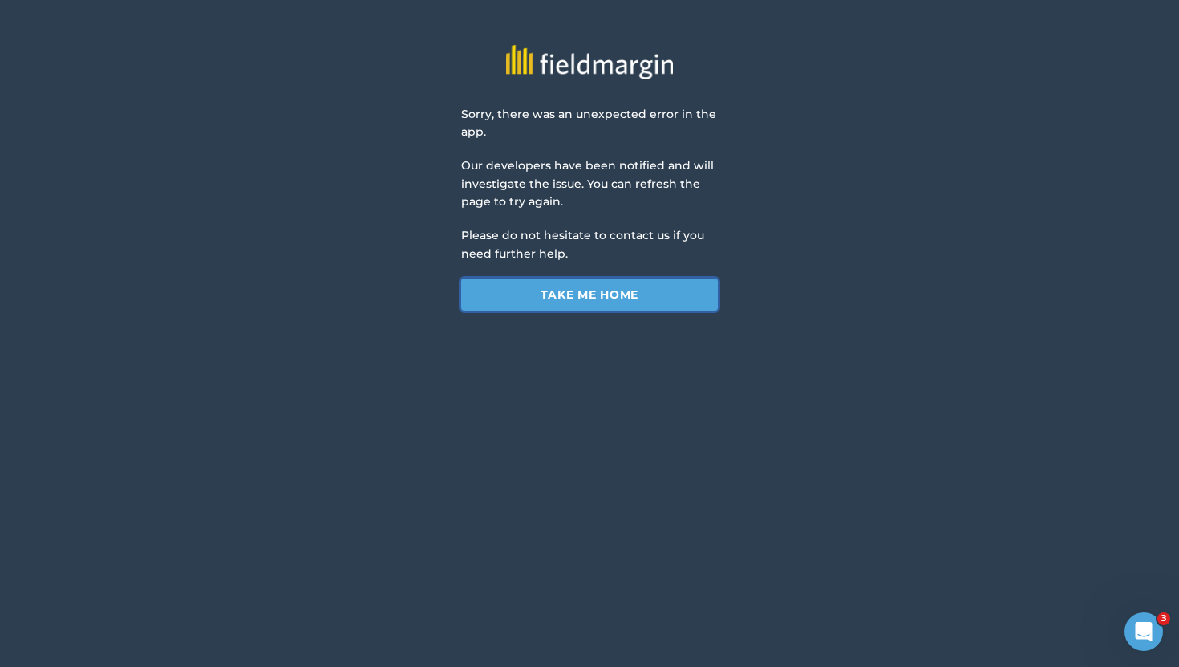
click at [606, 293] on link "Take me home" at bounding box center [589, 294] width 257 height 32
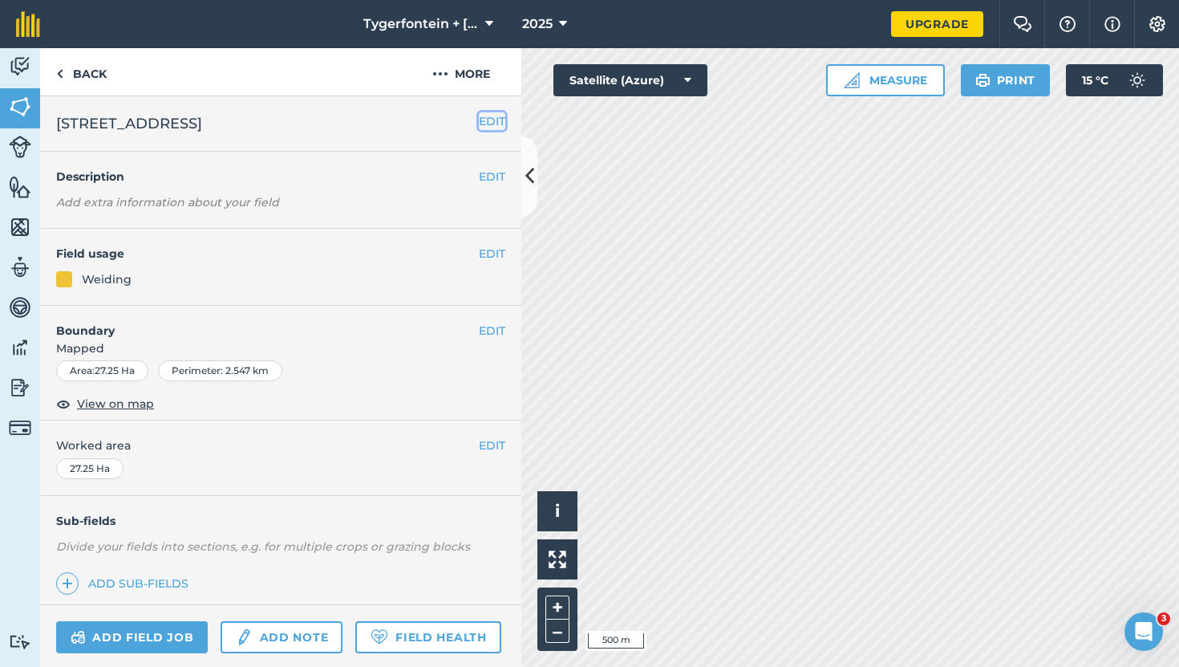
click at [480, 116] on button "EDIT" at bounding box center [492, 121] width 26 height 18
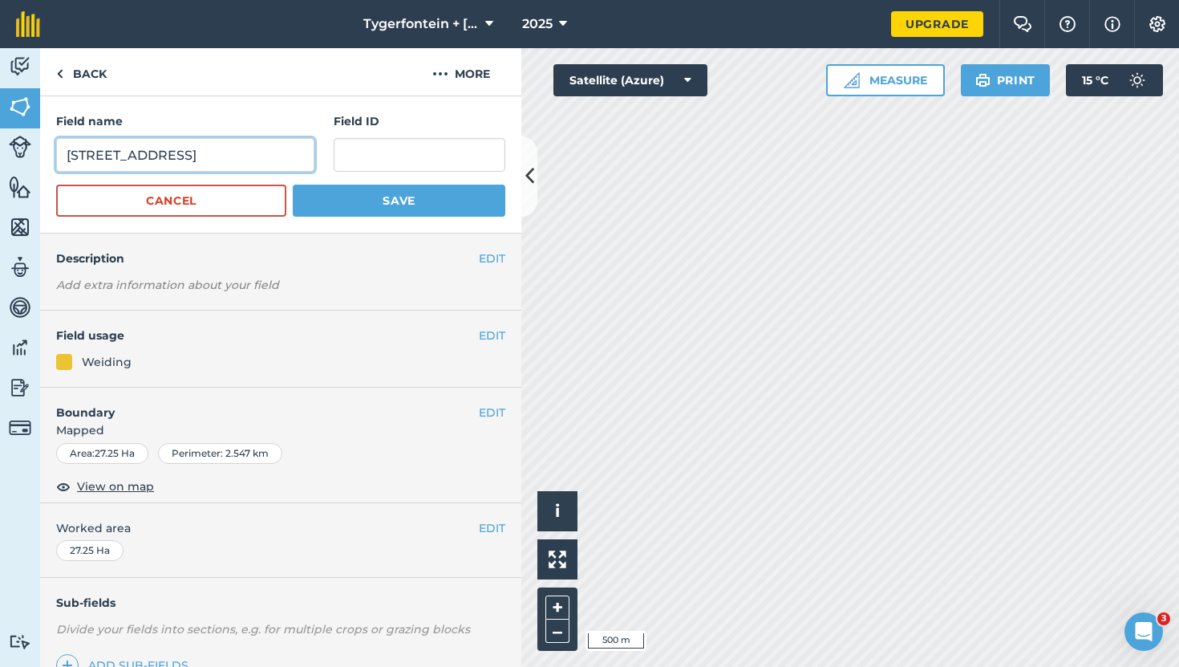
click at [253, 149] on input "[STREET_ADDRESS]" at bounding box center [185, 155] width 258 height 34
type input "Weidingskamp 6 Hawkins"
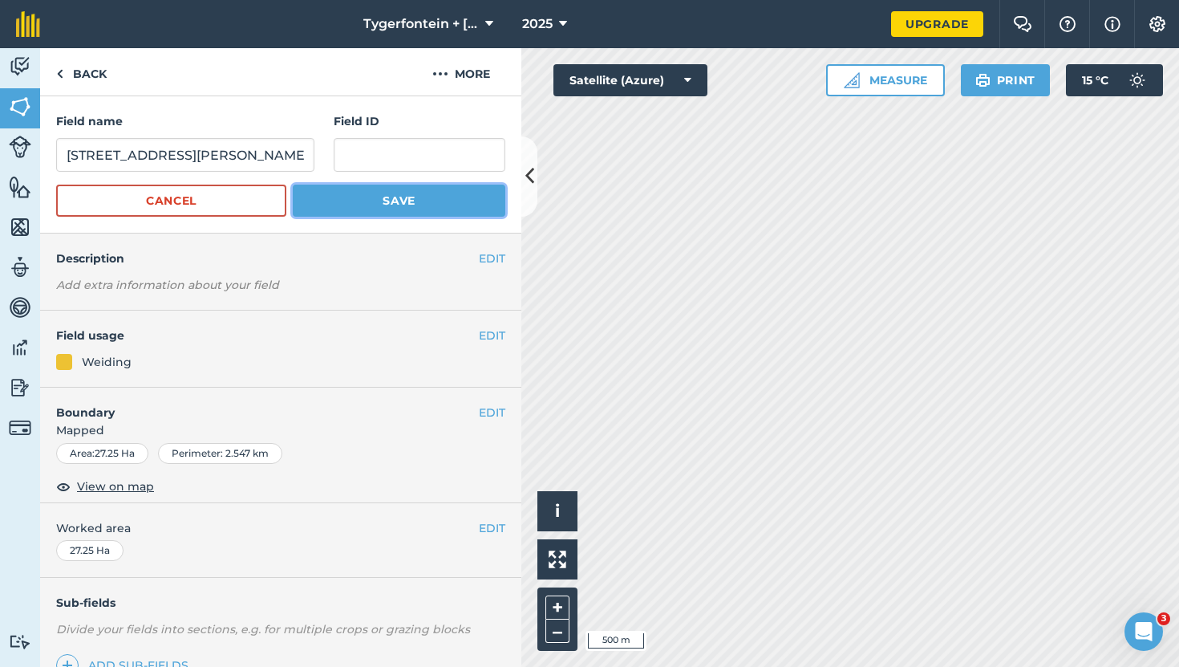
click at [313, 202] on button "Save" at bounding box center [399, 200] width 213 height 32
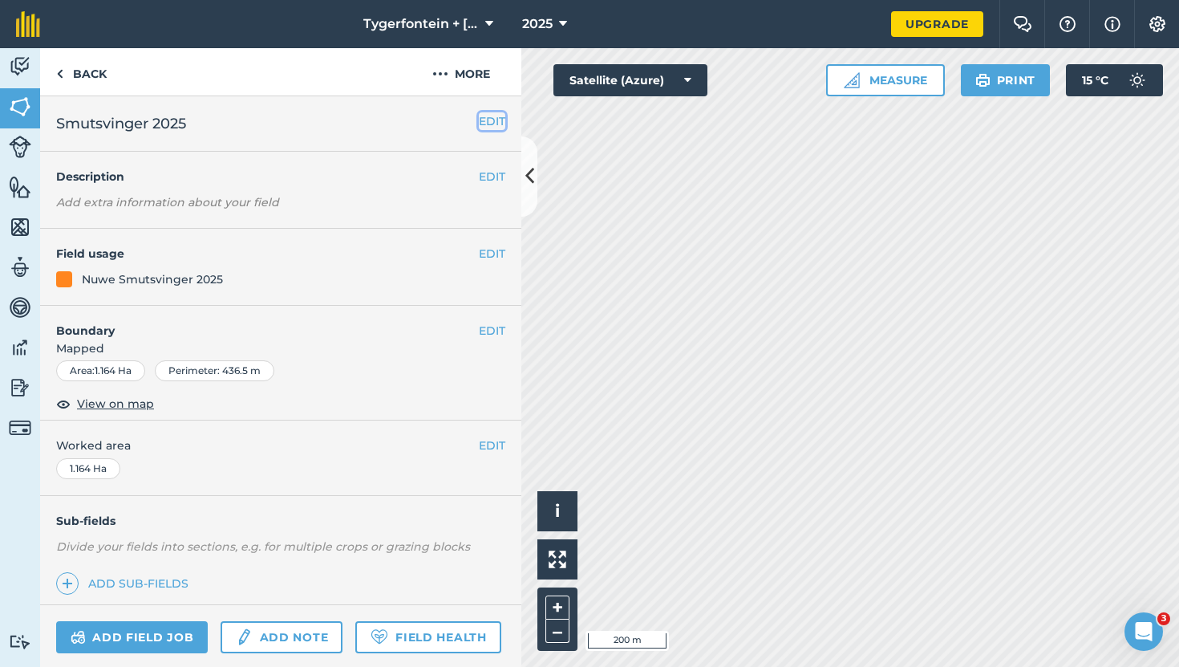
click at [482, 124] on button "EDIT" at bounding box center [492, 121] width 26 height 18
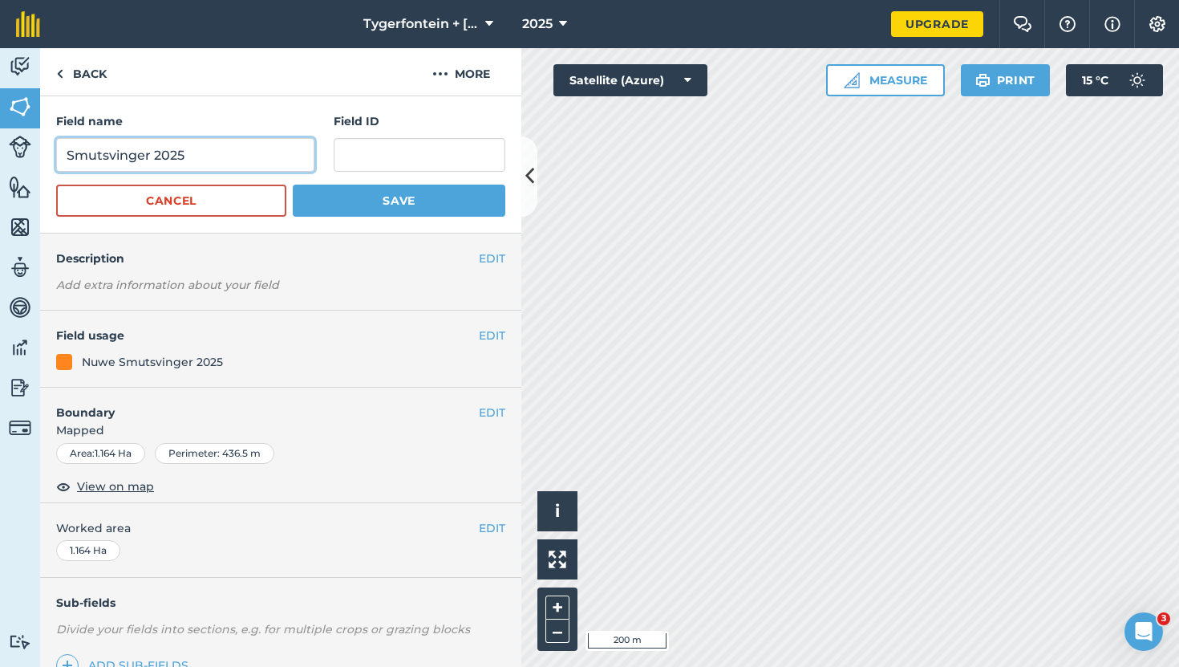
click at [207, 156] on input "Smutsvinger 2025" at bounding box center [185, 155] width 258 height 34
type input "S"
type input "Tef 2025/2026 Hawkins"
click at [341, 209] on button "Save" at bounding box center [399, 200] width 213 height 32
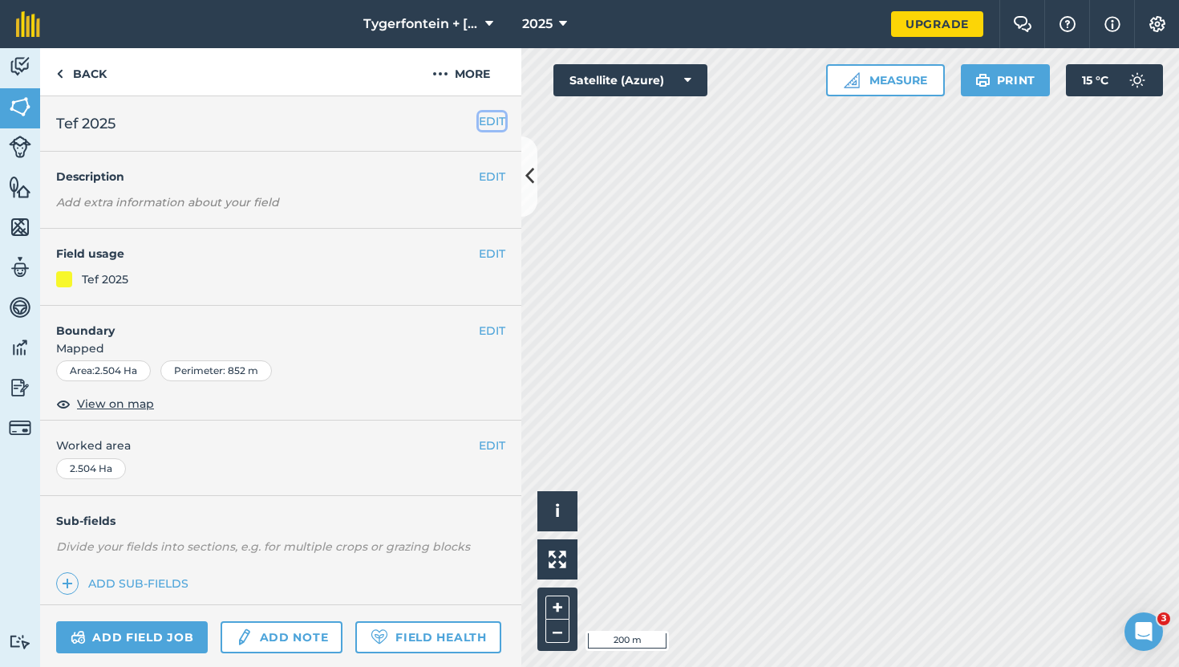
click at [481, 121] on button "EDIT" at bounding box center [492, 121] width 26 height 18
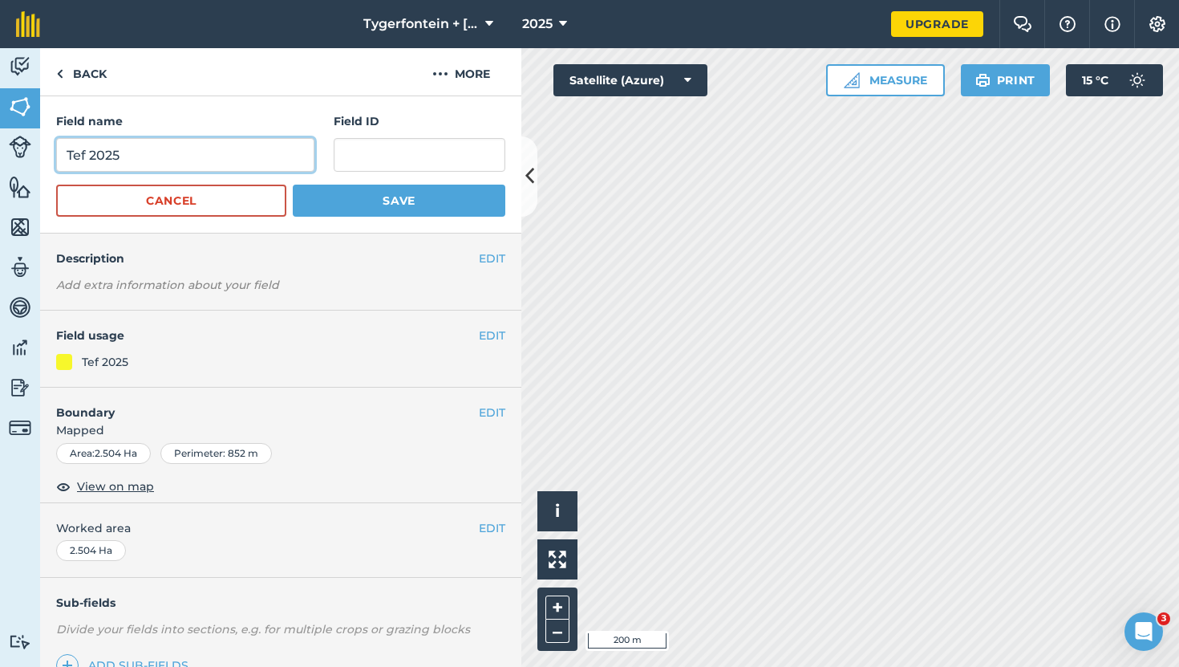
click at [156, 149] on input "Tef 2025" at bounding box center [185, 155] width 258 height 34
type input "Tef 2025/2026 Hawkins"
click at [343, 197] on button "Save" at bounding box center [399, 200] width 213 height 32
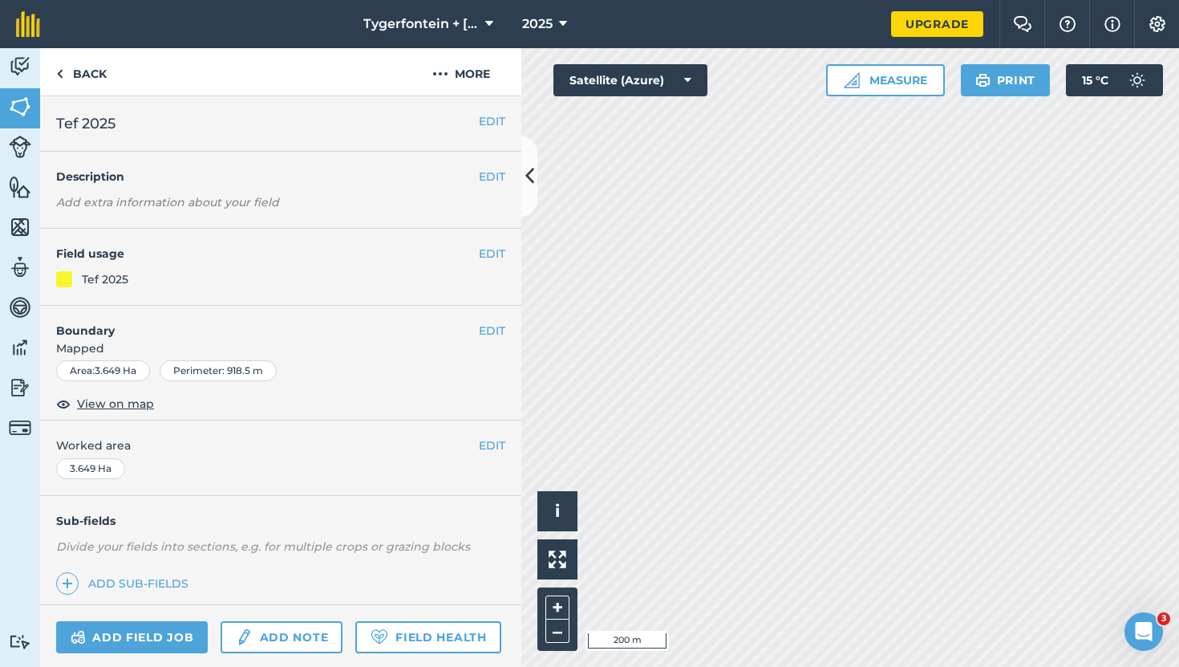
click at [131, 121] on h2 "Tef 2025" at bounding box center [267, 123] width 423 height 22
click at [483, 120] on button "EDIT" at bounding box center [492, 121] width 26 height 18
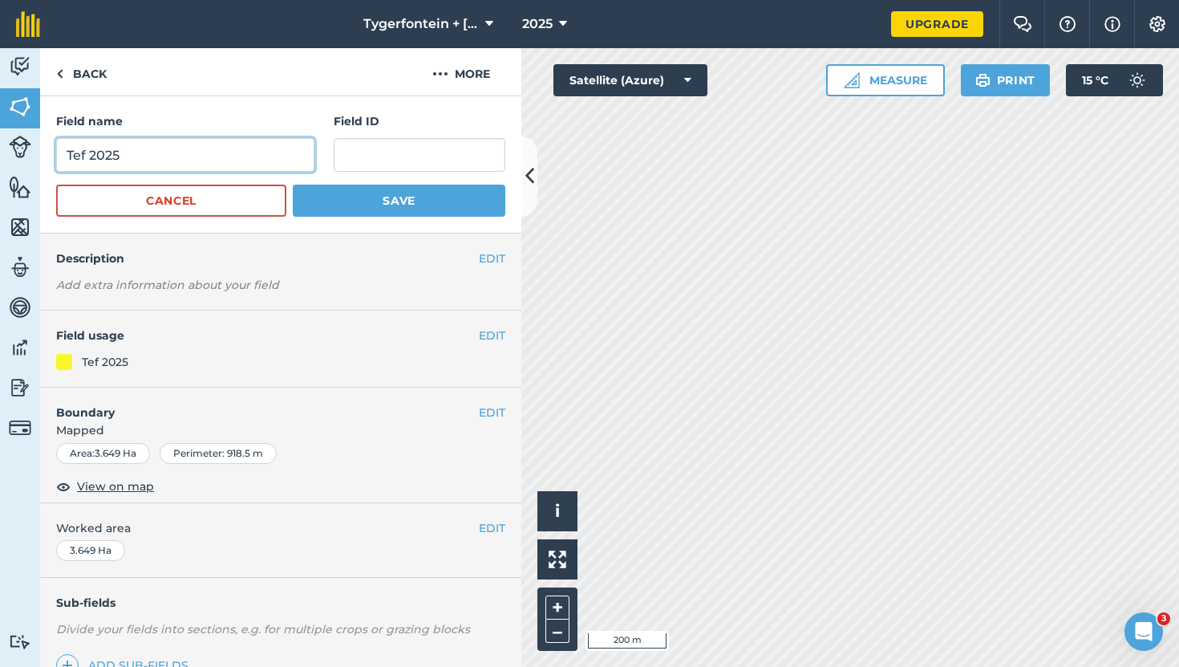
click at [125, 158] on input "Tef 2025" at bounding box center [185, 155] width 258 height 34
type input "Tef 2025/2026 Barnard/Hawkins"
click at [314, 197] on button "Save" at bounding box center [399, 200] width 213 height 32
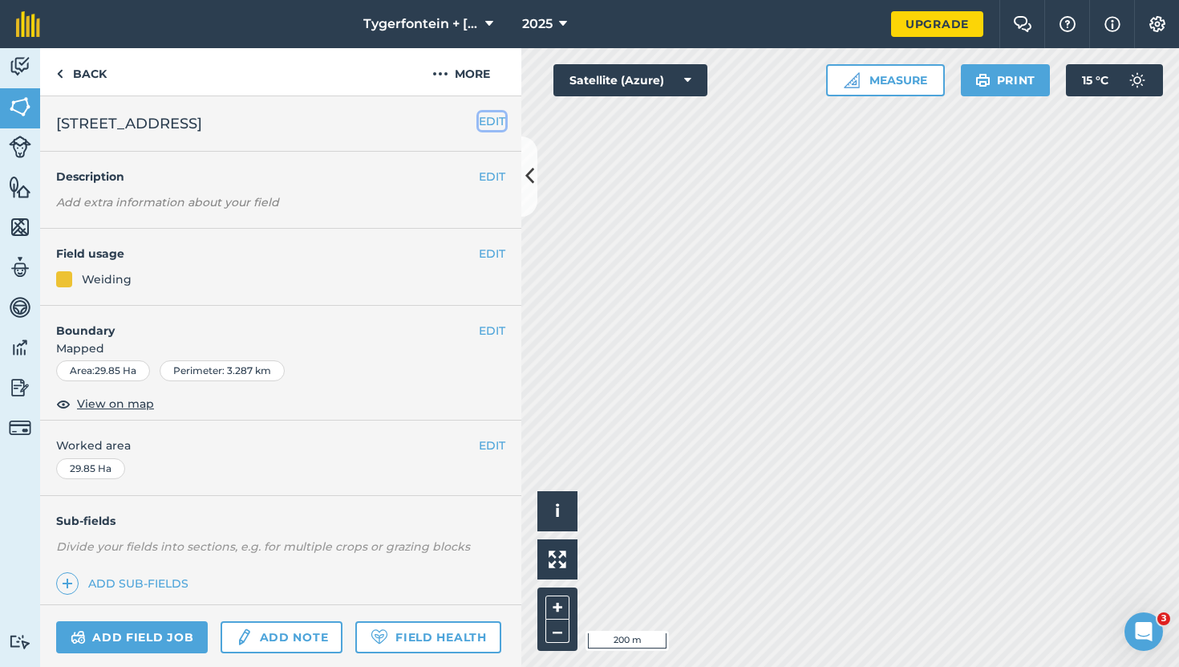
click at [493, 120] on button "EDIT" at bounding box center [492, 121] width 26 height 18
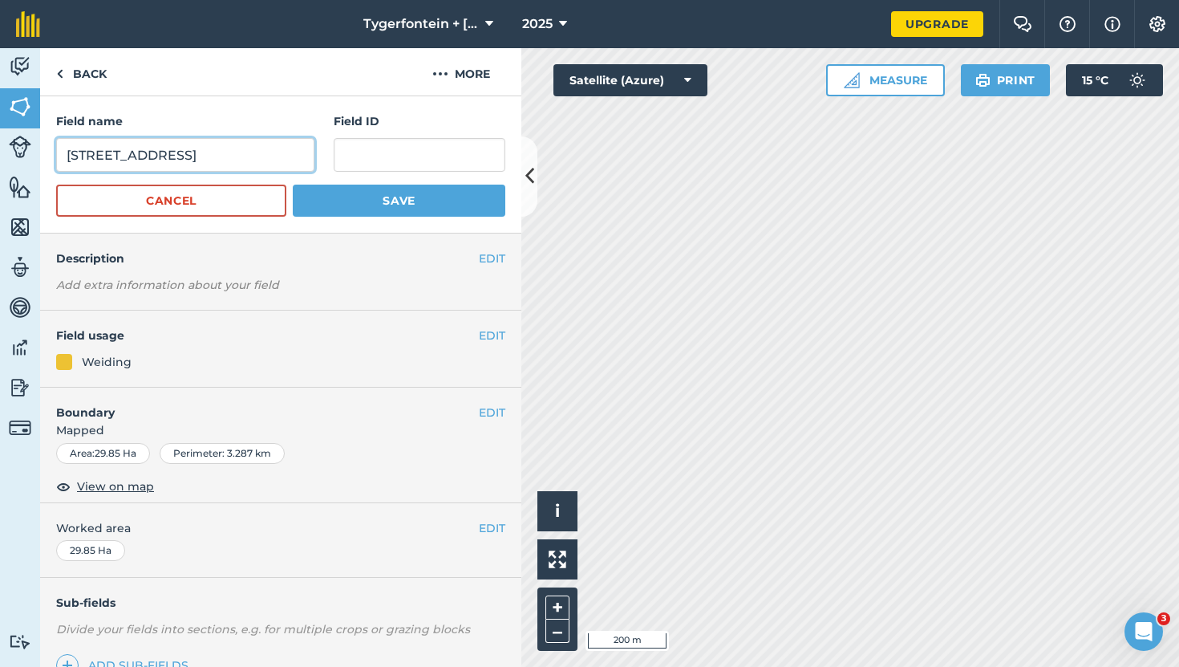
click at [230, 156] on input "[STREET_ADDRESS]" at bounding box center [185, 155] width 258 height 34
type input "Weidingskamp 4 Hawkins"
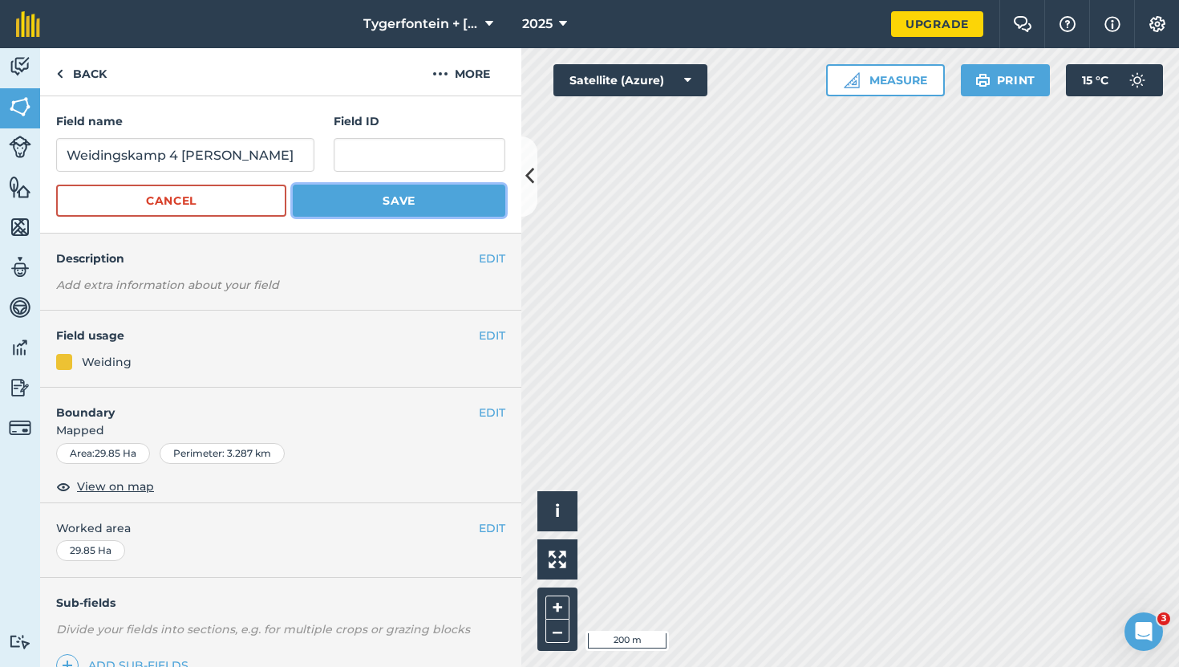
click at [367, 189] on button "Save" at bounding box center [399, 200] width 213 height 32
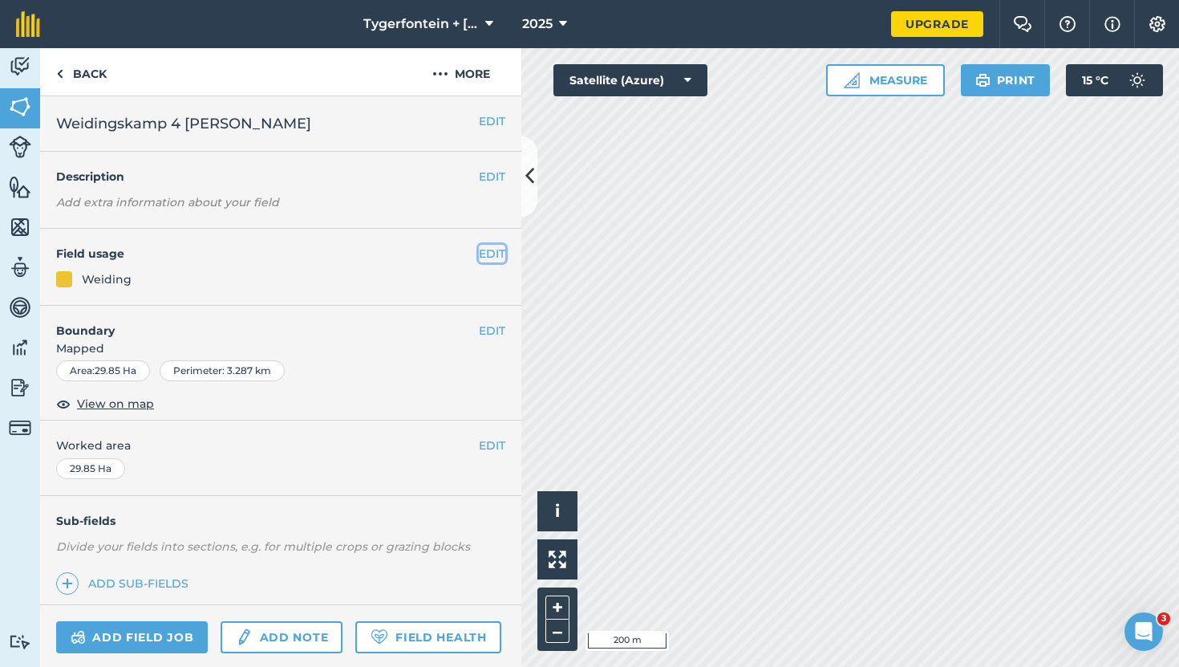
click at [492, 253] on button "EDIT" at bounding box center [492, 254] width 26 height 18
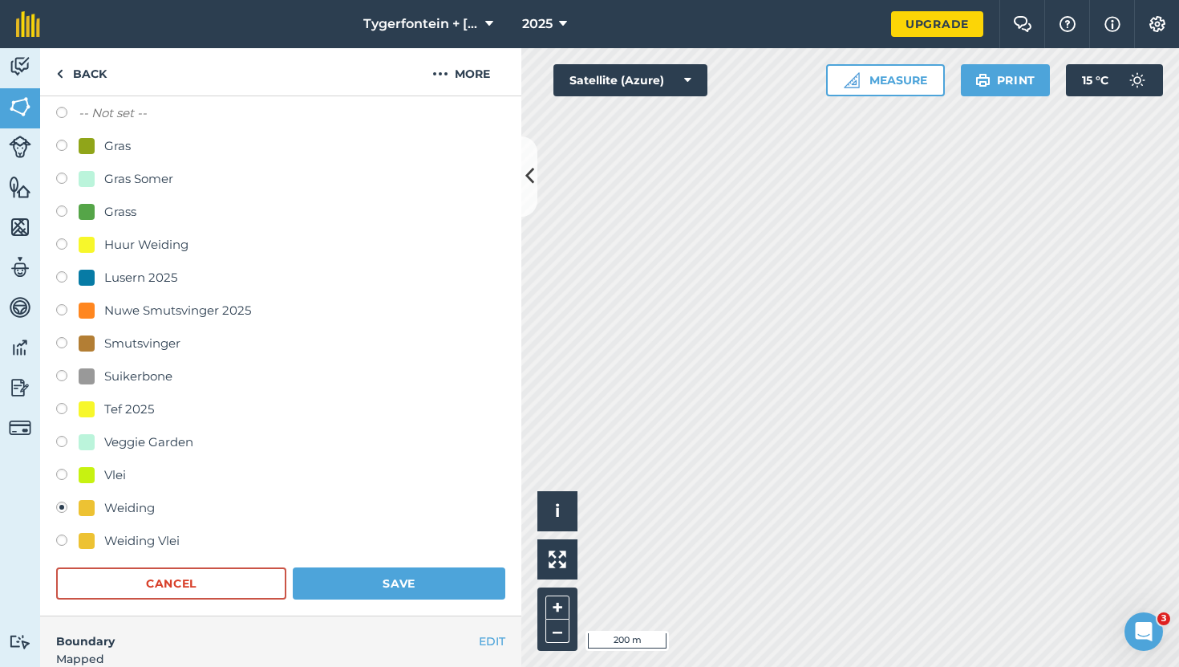
scroll to position [176, 0]
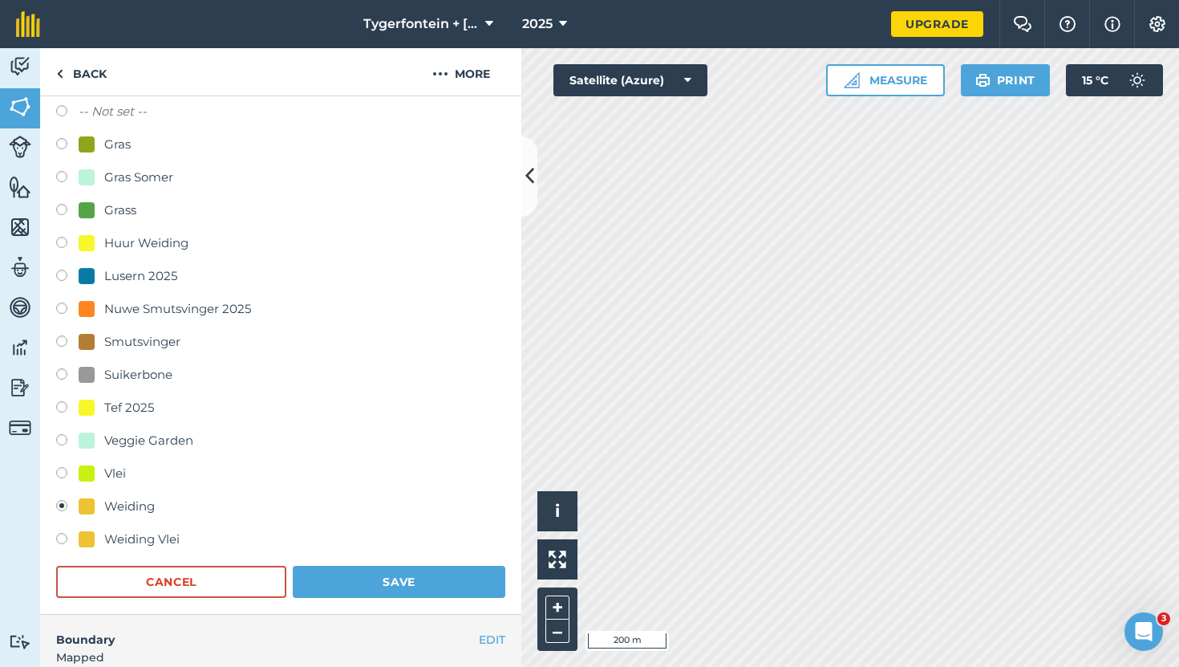
click at [60, 241] on label at bounding box center [67, 245] width 22 height 16
radio input "true"
radio input "false"
click at [366, 571] on button "Save" at bounding box center [399, 581] width 213 height 32
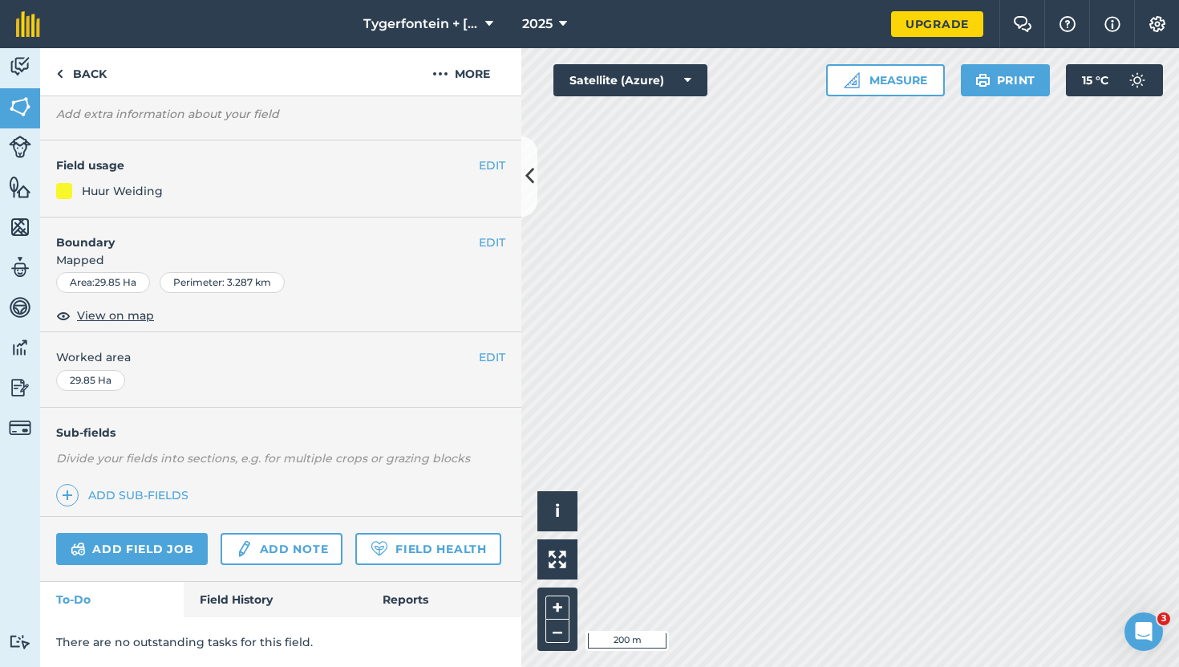
scroll to position [88, 0]
click at [419, 0] on html "Tygerfontein + Hawkins Huurgrond 2025/2026 2025 Upgrade Farm Chat Help Info Set…" at bounding box center [589, 333] width 1179 height 667
click at [483, 160] on button "EDIT" at bounding box center [492, 165] width 26 height 18
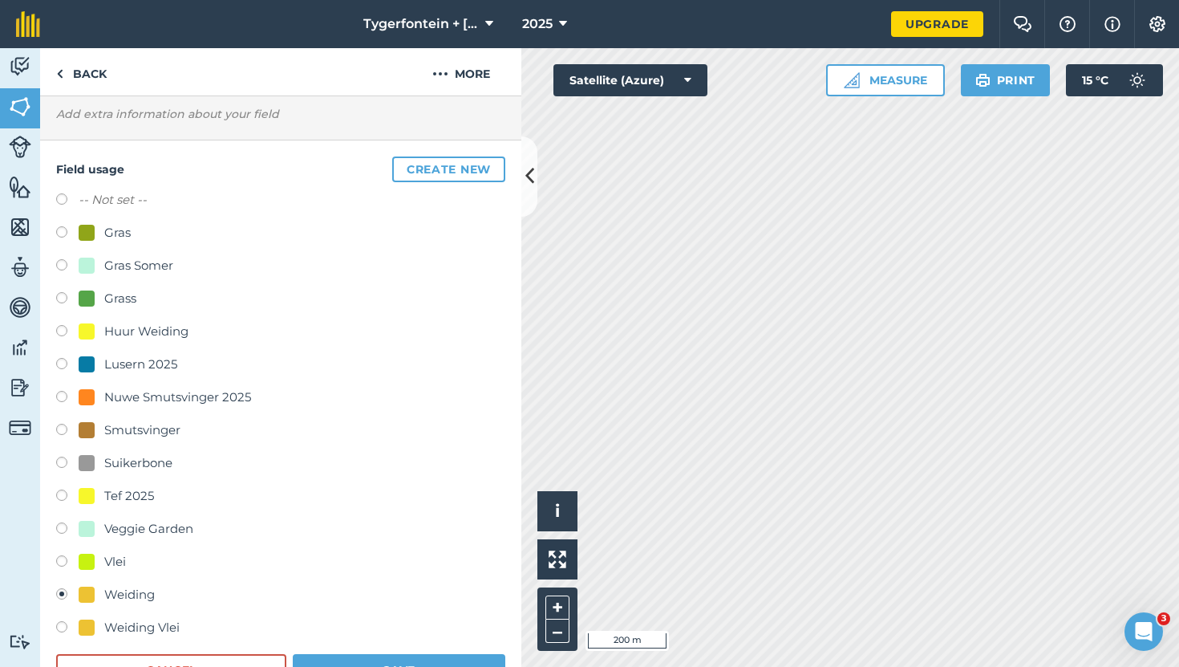
click at [61, 330] on label at bounding box center [67, 333] width 22 height 16
radio input "true"
radio input "false"
click at [415, 661] on button "Save" at bounding box center [399, 670] width 213 height 32
